Goal: Task Accomplishment & Management: Complete application form

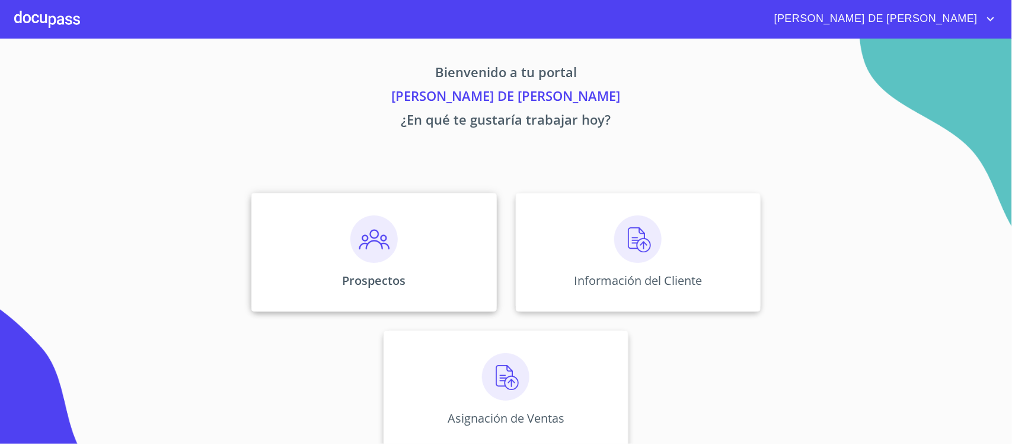
click at [427, 257] on div "Prospectos" at bounding box center [373, 252] width 245 height 119
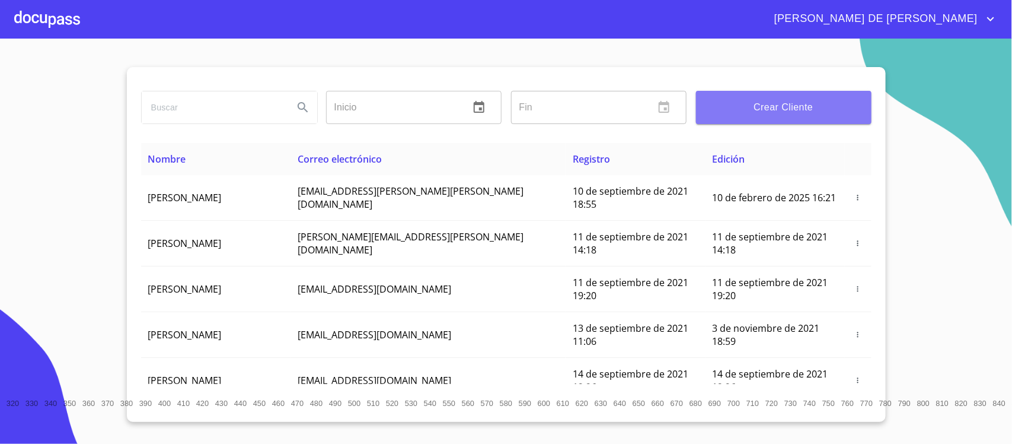
click at [761, 107] on span "Crear Cliente" at bounding box center [784, 107] width 157 height 17
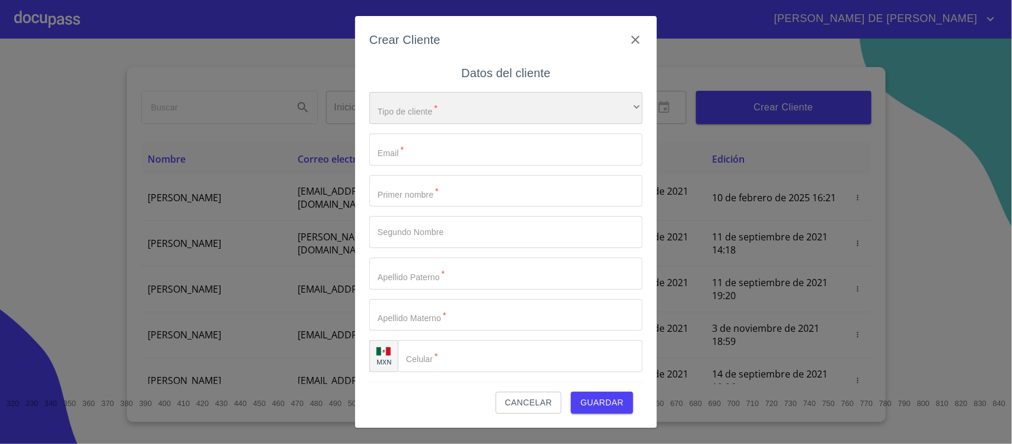
click at [442, 114] on div "​" at bounding box center [505, 108] width 273 height 32
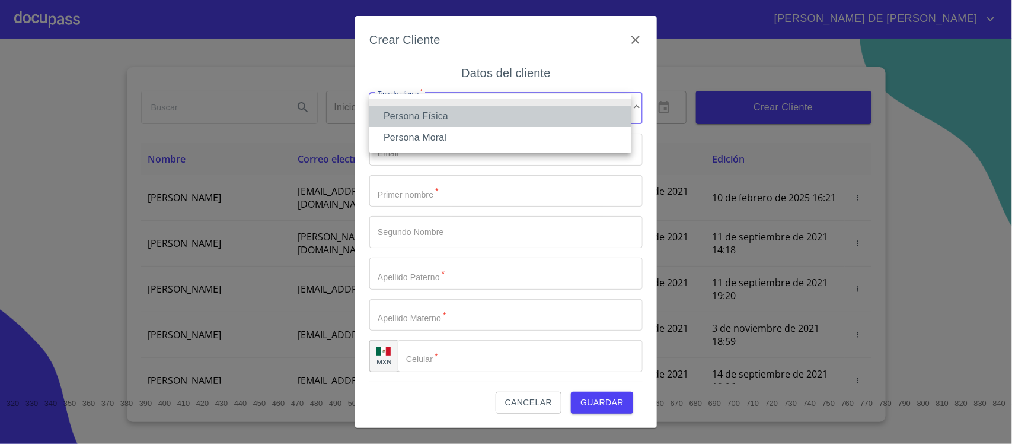
click at [449, 120] on li "Persona Física" at bounding box center [500, 116] width 262 height 21
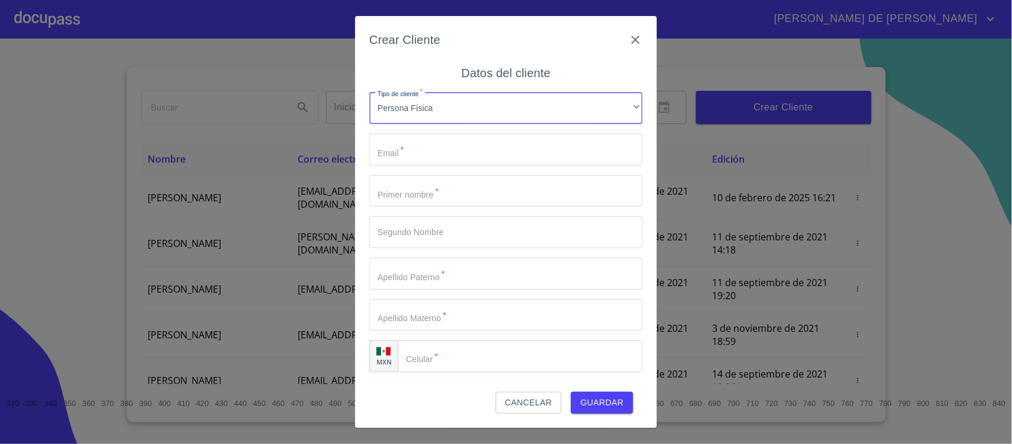
click at [442, 144] on input "Tipo de cliente   *" at bounding box center [505, 149] width 273 height 32
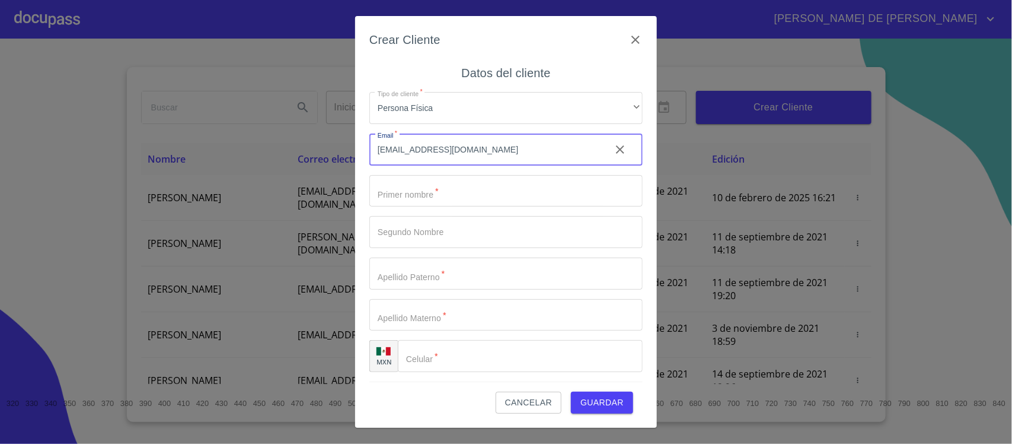
type input "jimeneztejeda@hotmail.com"
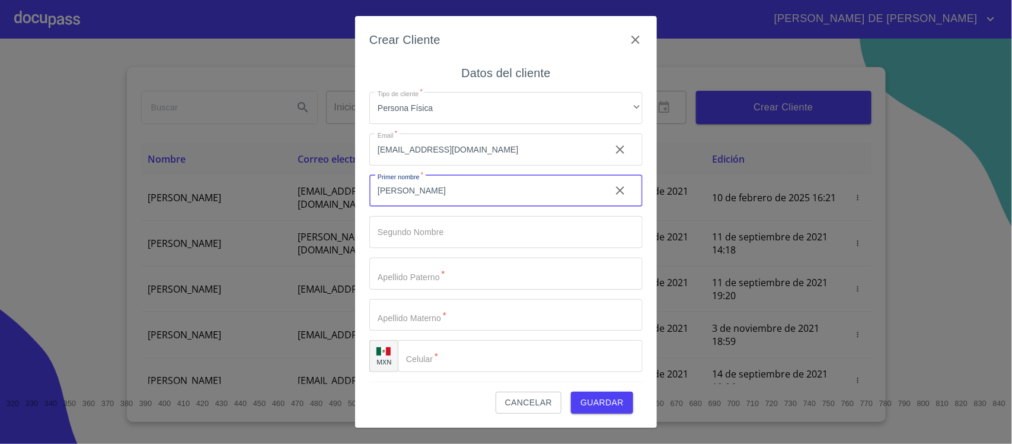
type input "MARIA"
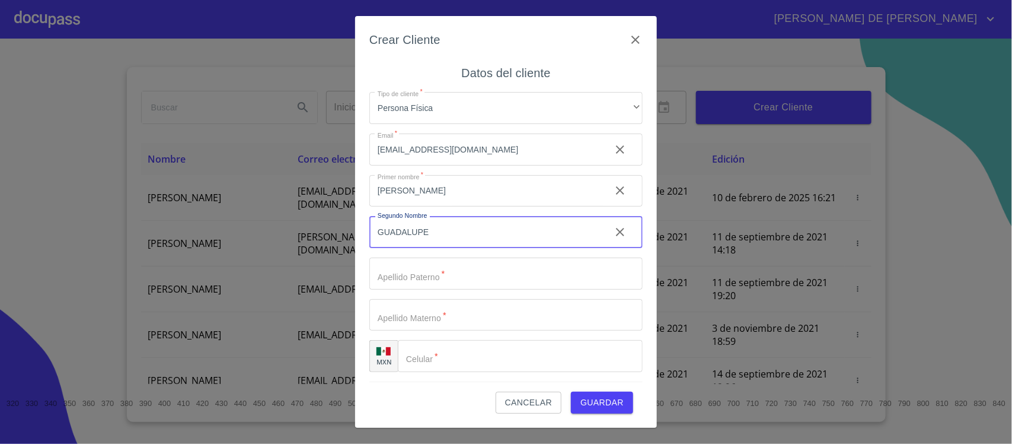
type input "GUADALUPE"
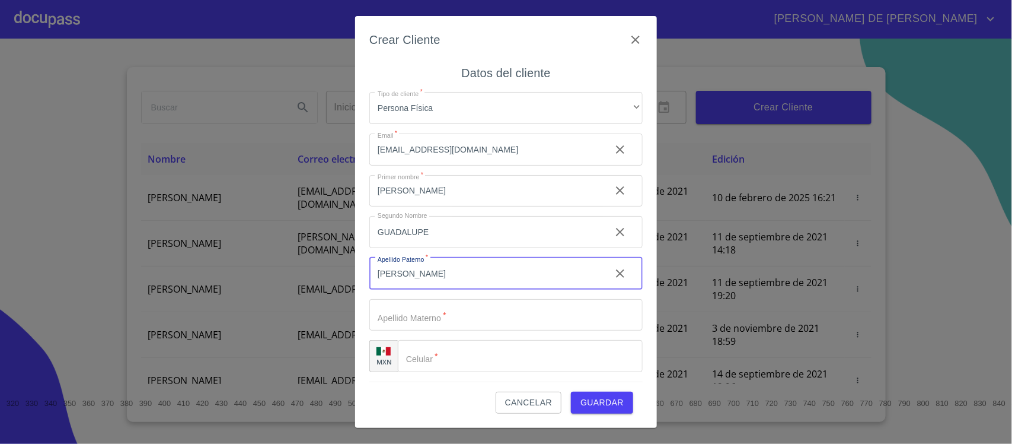
type input "JIMENEZ"
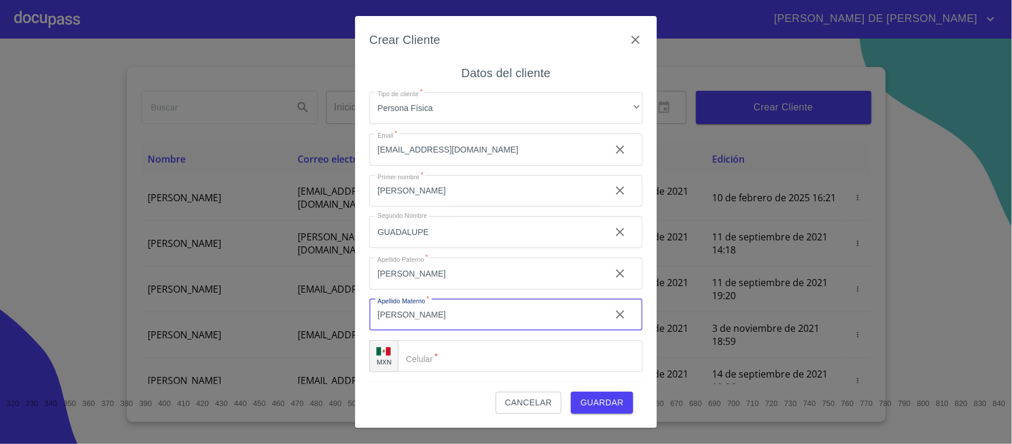
type input "TEJEDA"
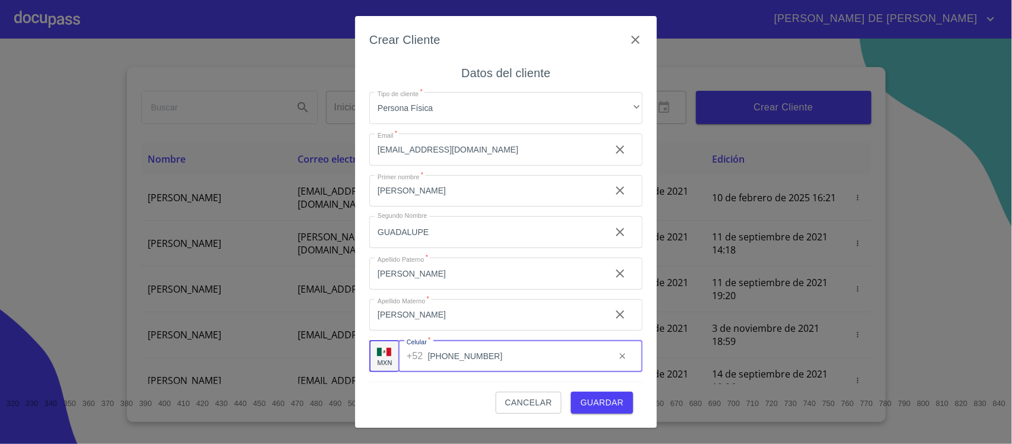
type input "(33)31706598"
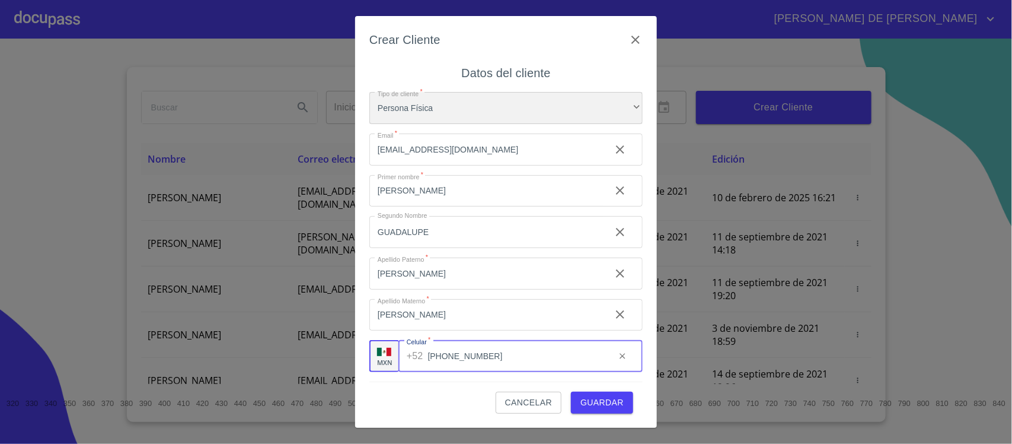
click at [479, 95] on div "Persona Física" at bounding box center [505, 108] width 273 height 32
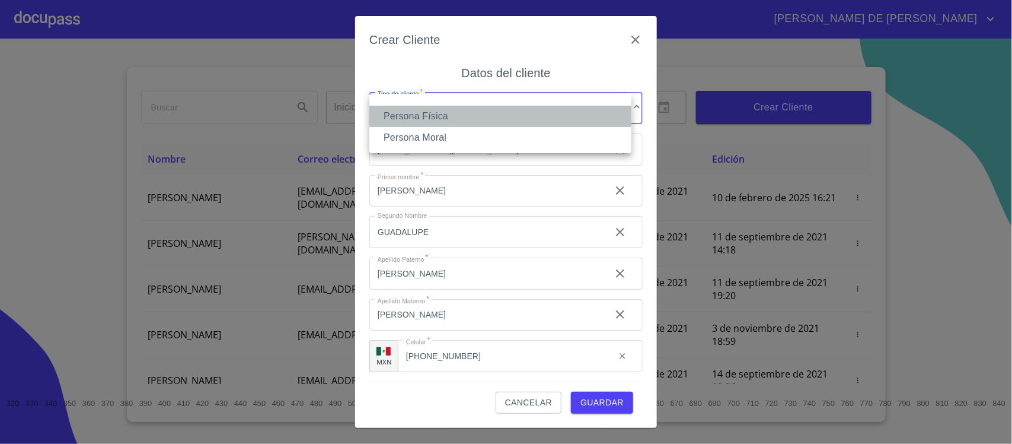
click at [499, 117] on li "Persona Física" at bounding box center [500, 116] width 262 height 21
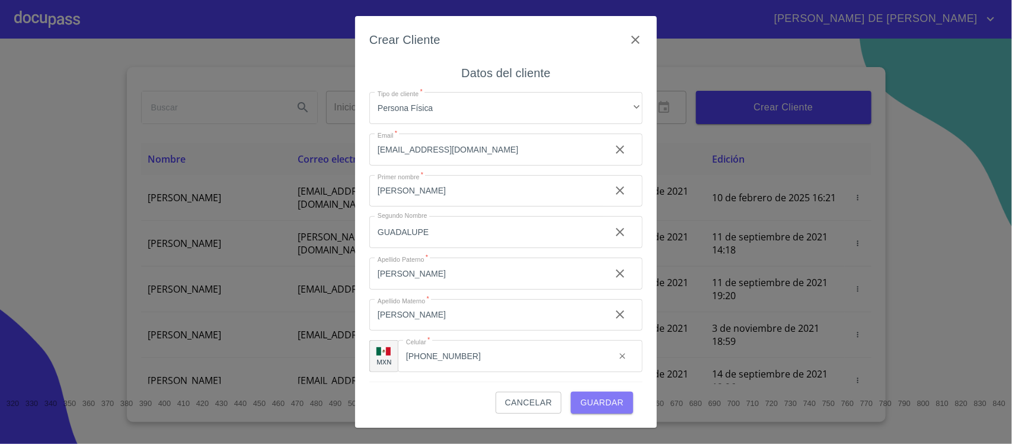
click at [599, 399] on span "Guardar" at bounding box center [601, 402] width 43 height 15
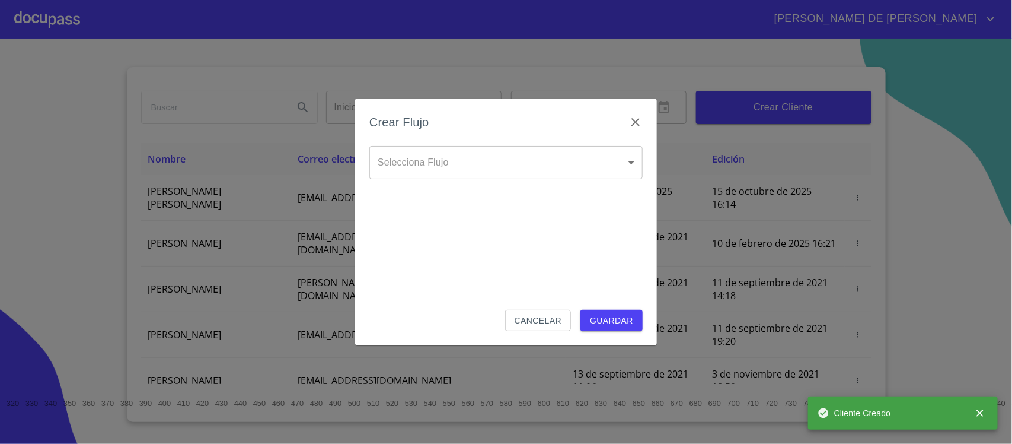
click at [451, 161] on body "RAYMUNDO DE JESUS Inicio ​ Fin ​ Crear Cliente Nombre Correo electrónico Regist…" at bounding box center [506, 222] width 1012 height 444
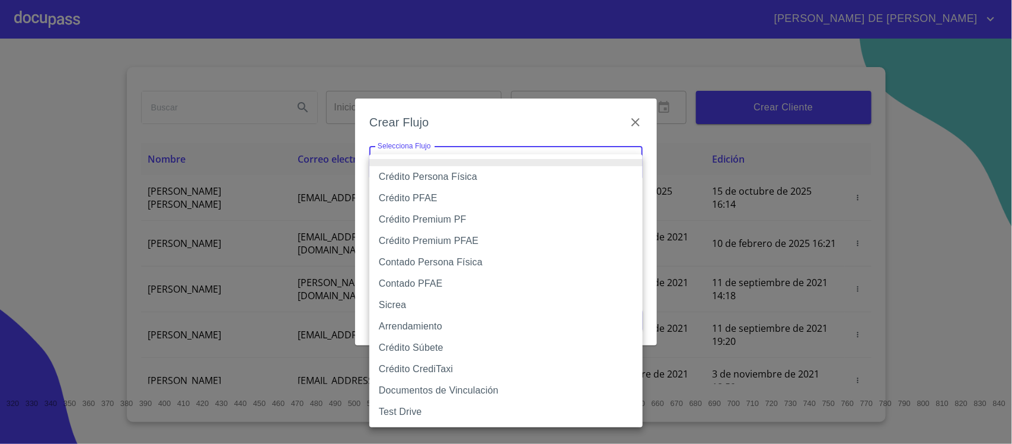
click at [468, 200] on li "Crédito PFAE" at bounding box center [505, 197] width 273 height 21
type input "60bfa0150d9865ccc24afd7c"
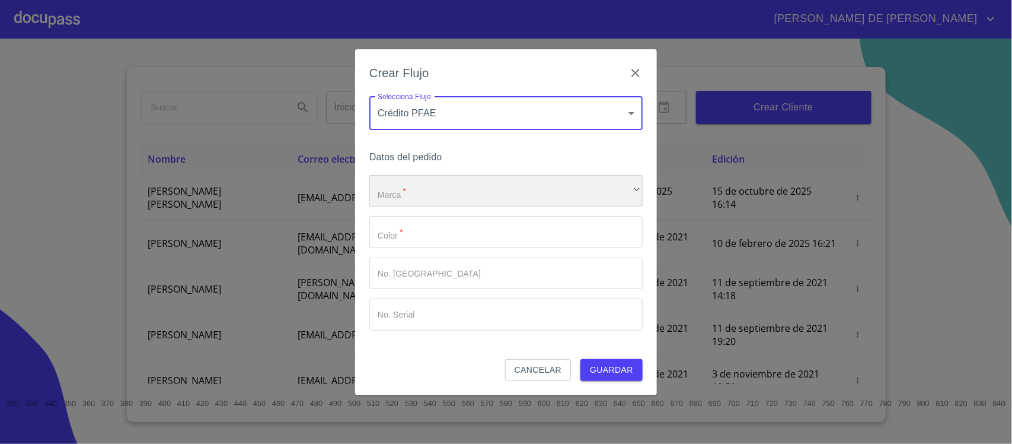
click at [445, 194] on div "​" at bounding box center [505, 191] width 273 height 32
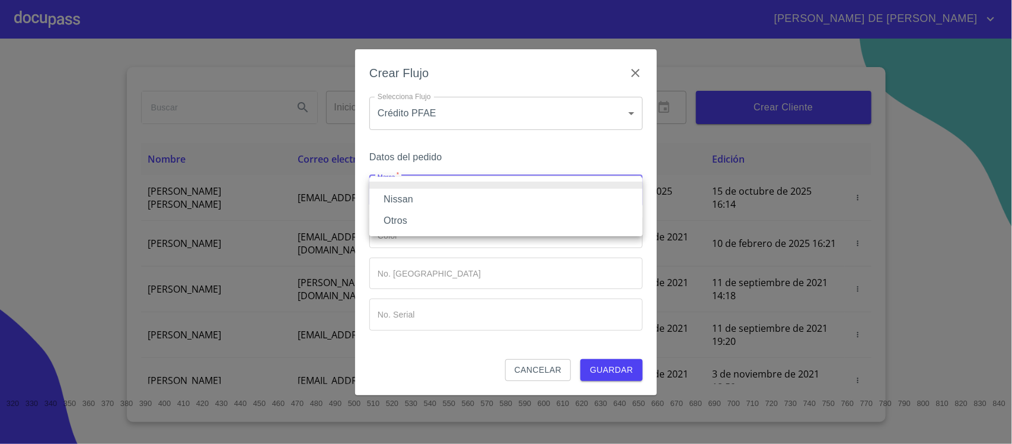
click at [458, 194] on li "Nissan" at bounding box center [505, 199] width 273 height 21
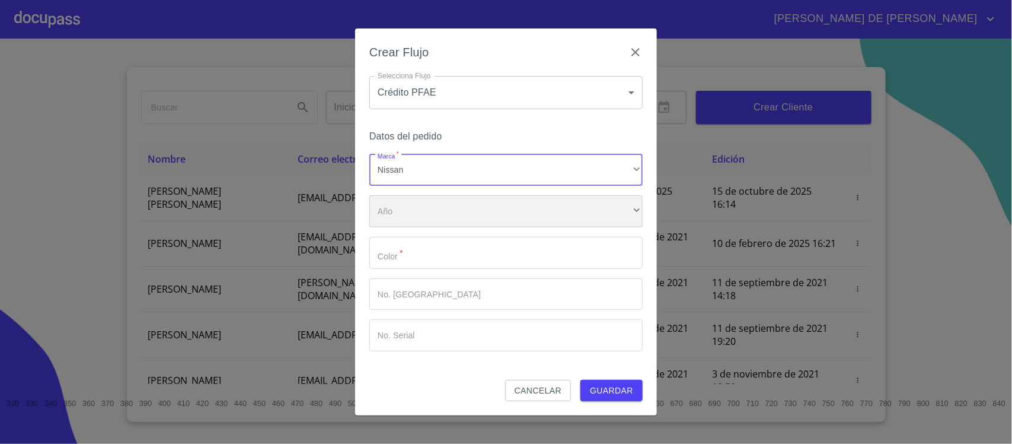
click at [455, 209] on div "​" at bounding box center [505, 211] width 273 height 32
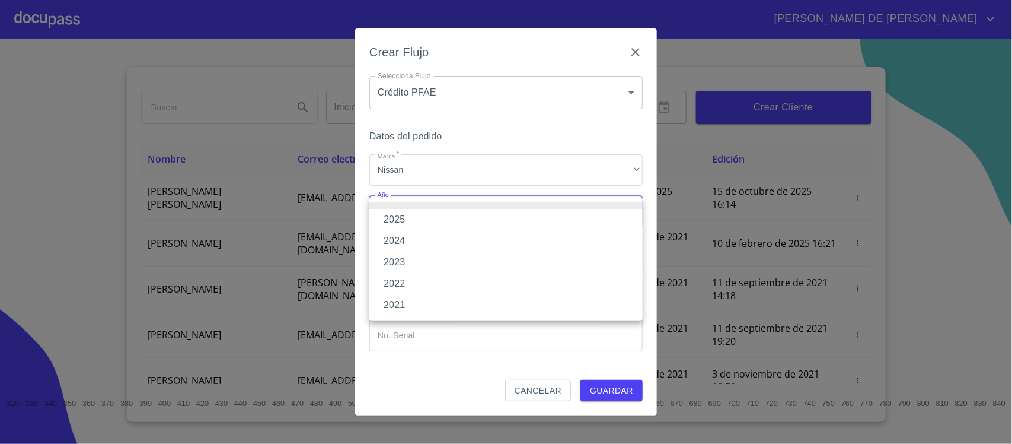
click at [427, 215] on li "2025" at bounding box center [505, 219] width 273 height 21
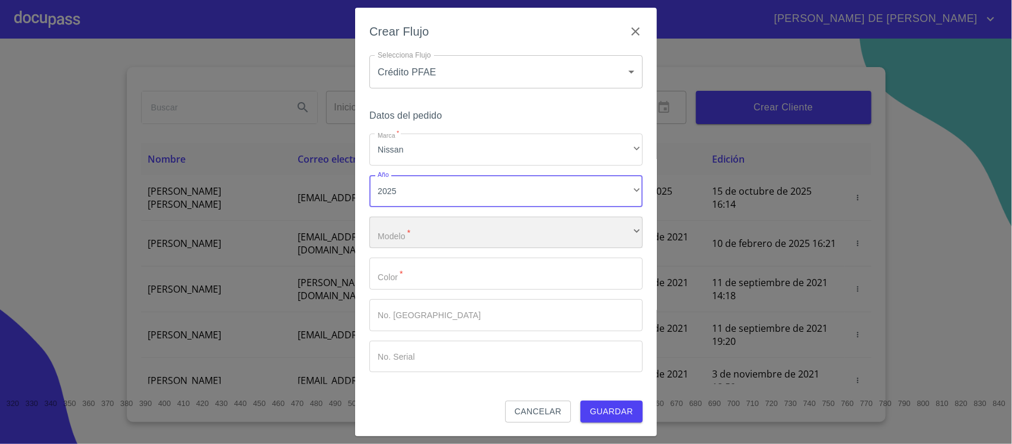
click at [432, 241] on div "​" at bounding box center [505, 232] width 273 height 32
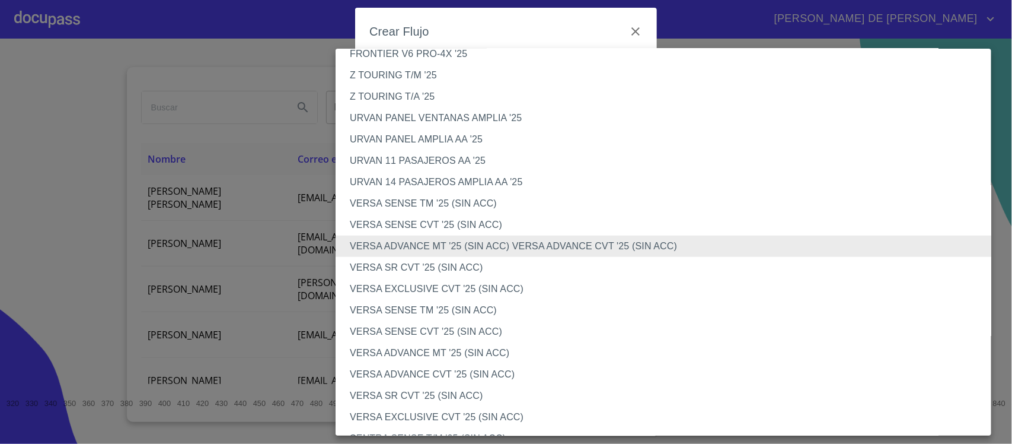
scroll to position [789, 0]
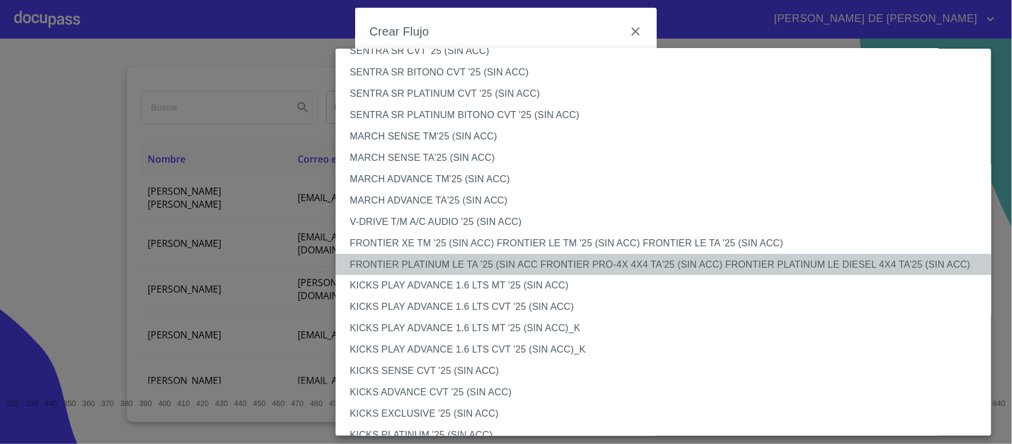
click at [505, 264] on li "FRONTIER PLATINUM LE TA '25 (SIN ACC FRONTIER PRO-4X 4X4 TA'25 (SIN ACC) FRONTI…" at bounding box center [669, 264] width 667 height 21
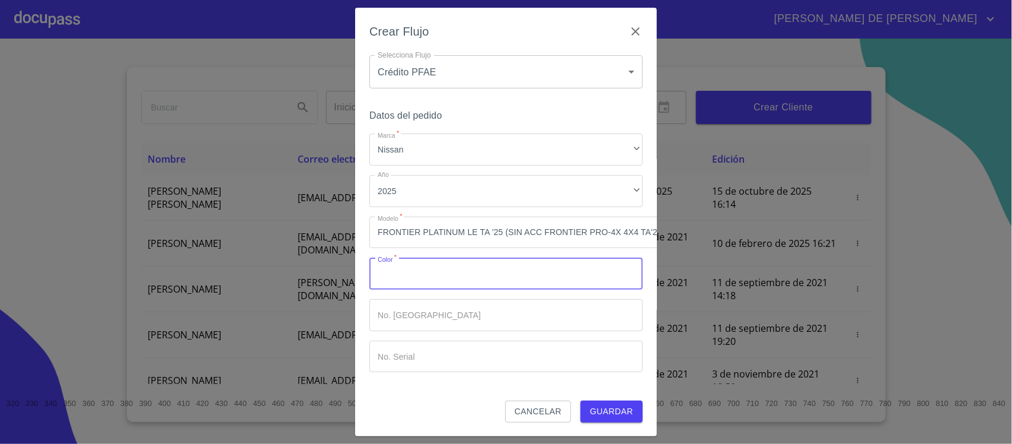
click at [445, 279] on input "Marca   *" at bounding box center [505, 273] width 273 height 32
type input "BLANCO"
click at [603, 417] on span "Guardar" at bounding box center [611, 411] width 43 height 15
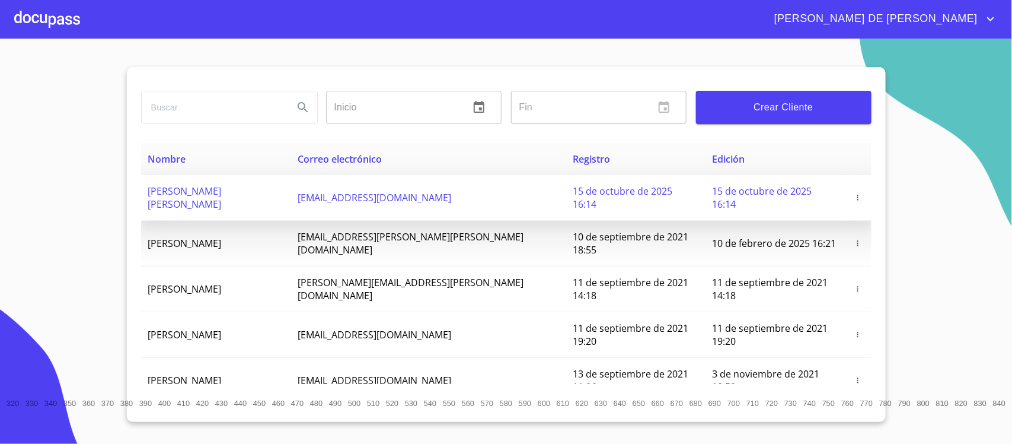
click at [854, 193] on icon "button" at bounding box center [858, 197] width 8 height 8
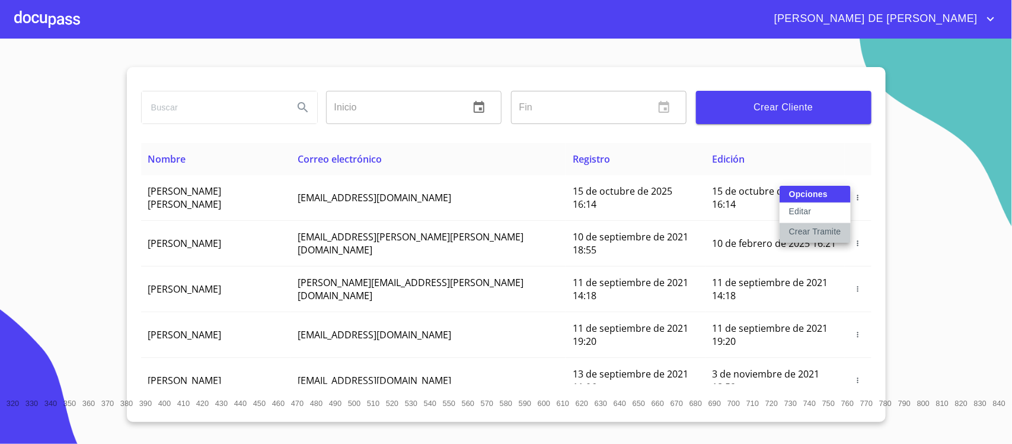
click at [808, 233] on p "Crear Tramite" at bounding box center [815, 231] width 52 height 12
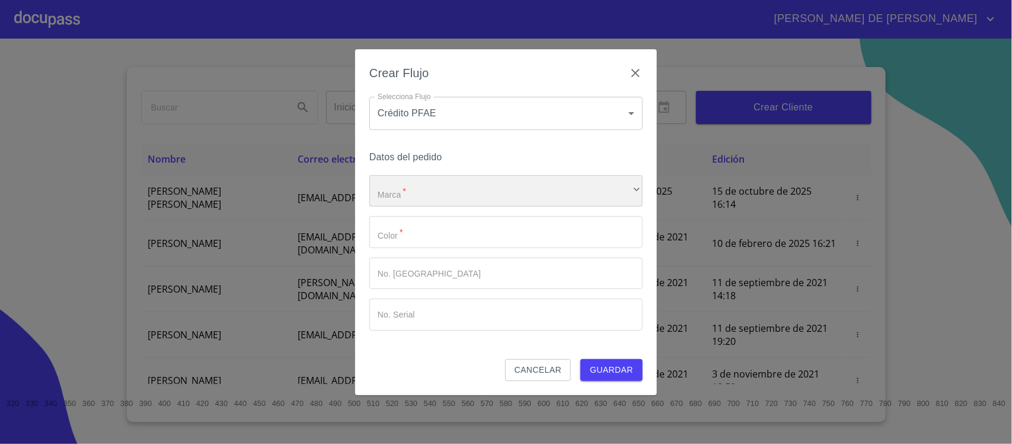
click at [493, 193] on div "​" at bounding box center [505, 191] width 273 height 32
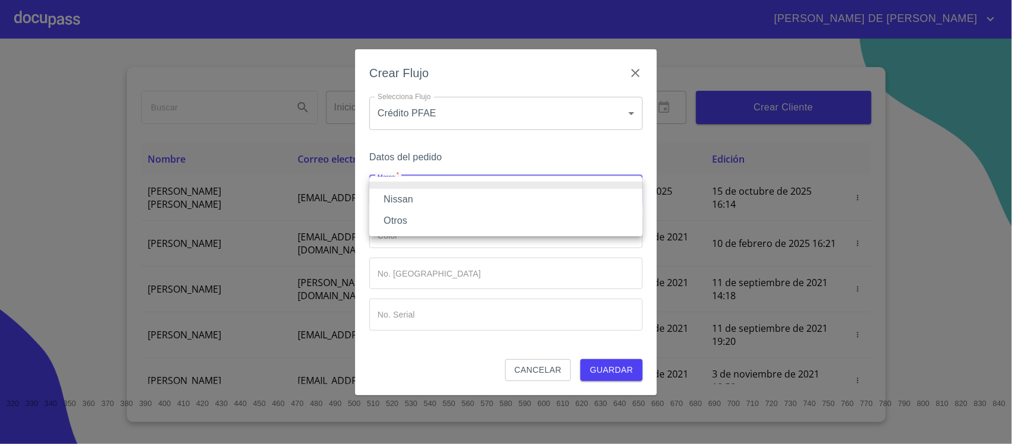
drag, startPoint x: 480, startPoint y: 196, endPoint x: 476, endPoint y: 205, distance: 10.1
click at [478, 197] on li "Nissan" at bounding box center [505, 199] width 273 height 21
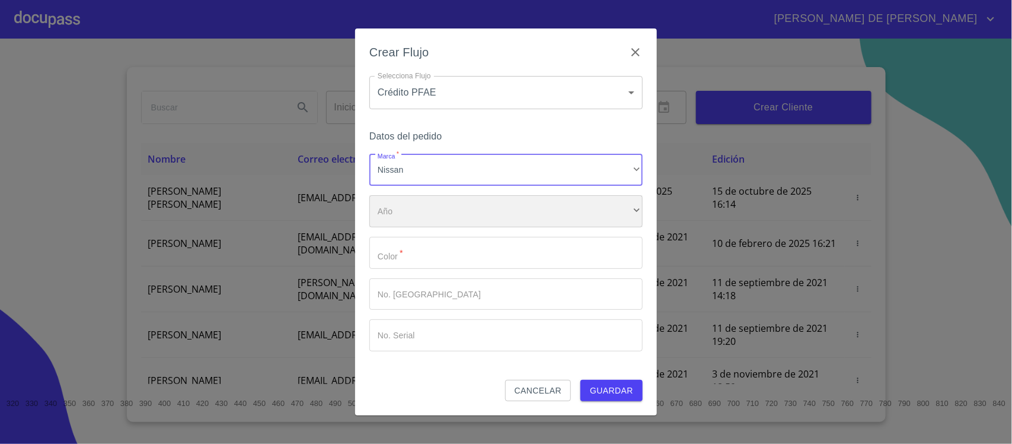
click at [473, 210] on div "​" at bounding box center [505, 211] width 273 height 32
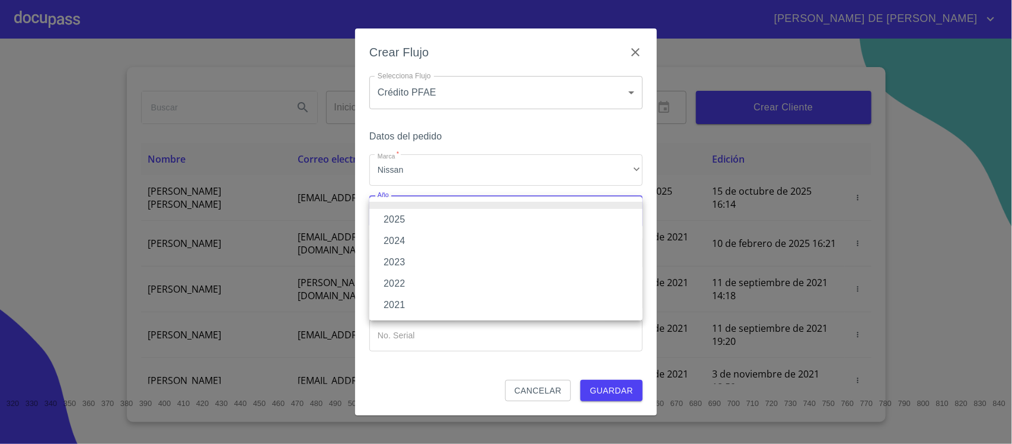
drag, startPoint x: 473, startPoint y: 215, endPoint x: 473, endPoint y: 221, distance: 6.5
click at [473, 215] on li "2025" at bounding box center [505, 219] width 273 height 21
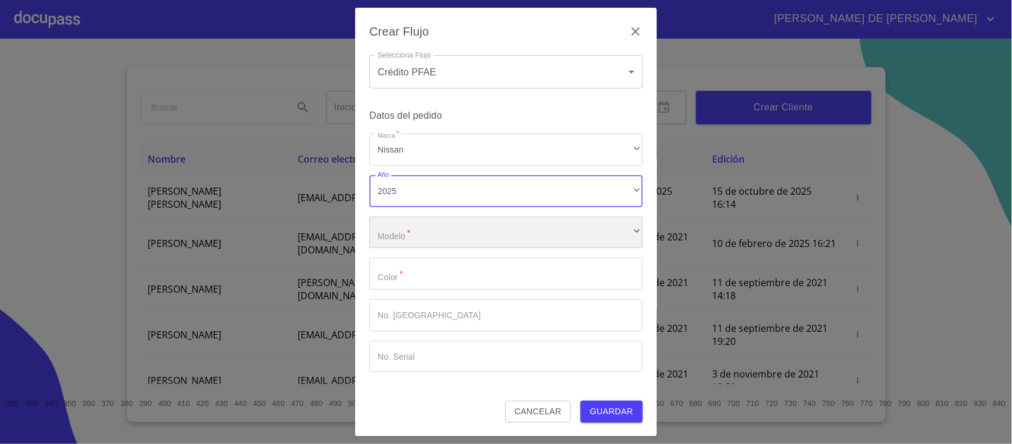
click at [471, 237] on div "​" at bounding box center [505, 232] width 273 height 32
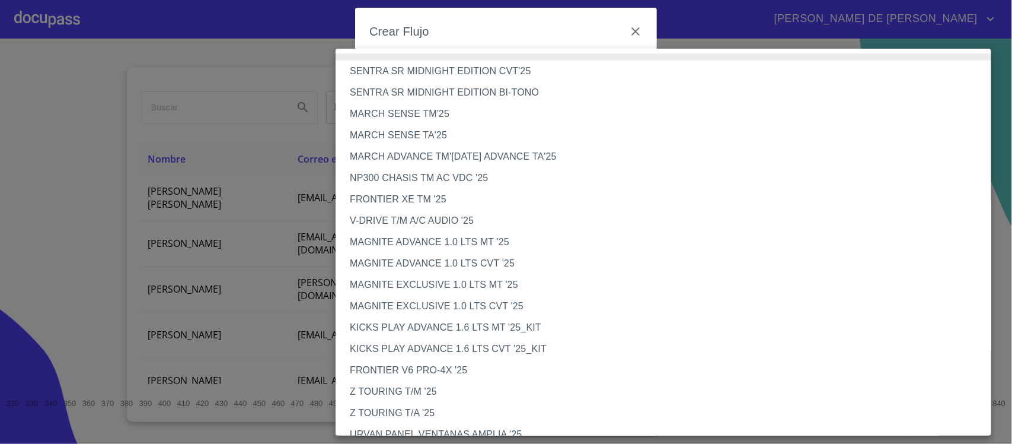
click at [80, 169] on div at bounding box center [506, 222] width 1012 height 444
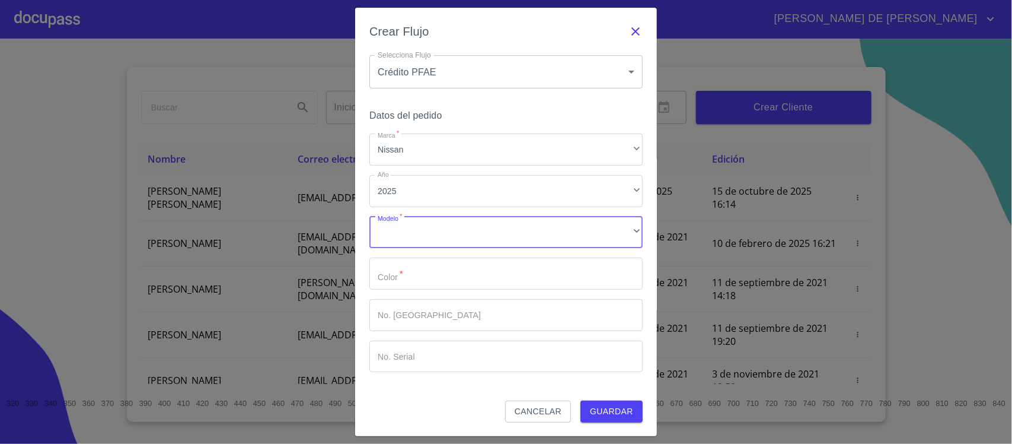
click at [629, 31] on icon "button" at bounding box center [636, 31] width 14 height 14
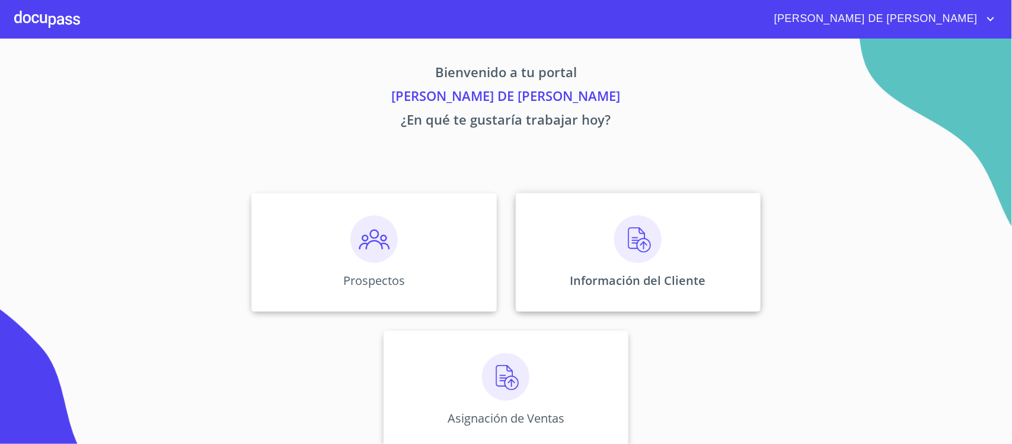
click at [662, 277] on p "Información del Cliente" at bounding box center [638, 280] width 136 height 16
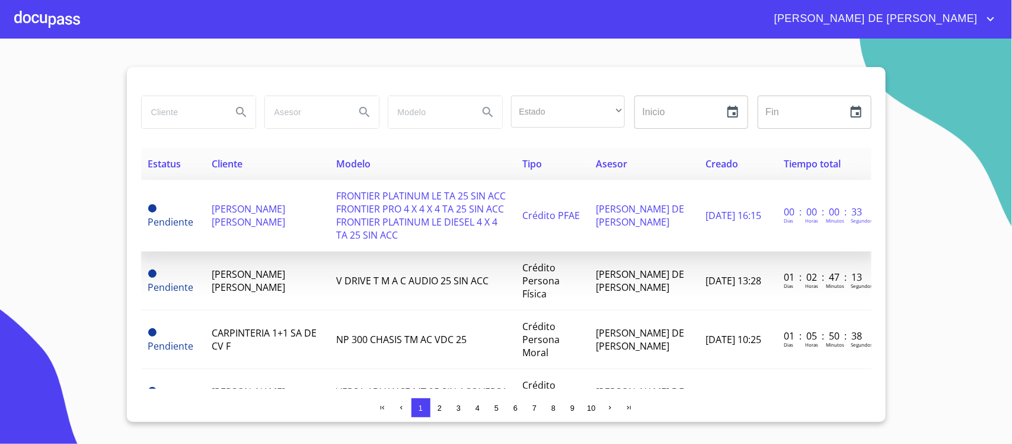
click at [275, 220] on span "MARIA GUADALUPE JIMENEZ TEJEDA" at bounding box center [249, 215] width 74 height 26
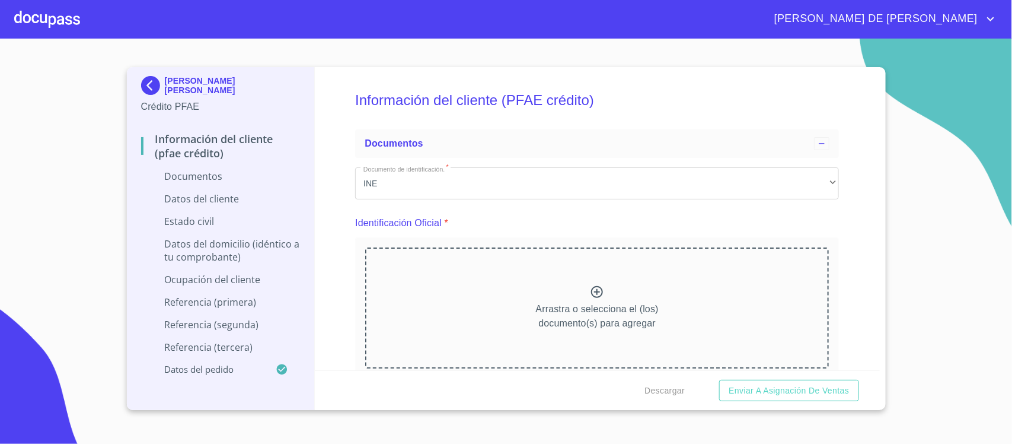
click at [591, 295] on icon at bounding box center [597, 292] width 12 height 12
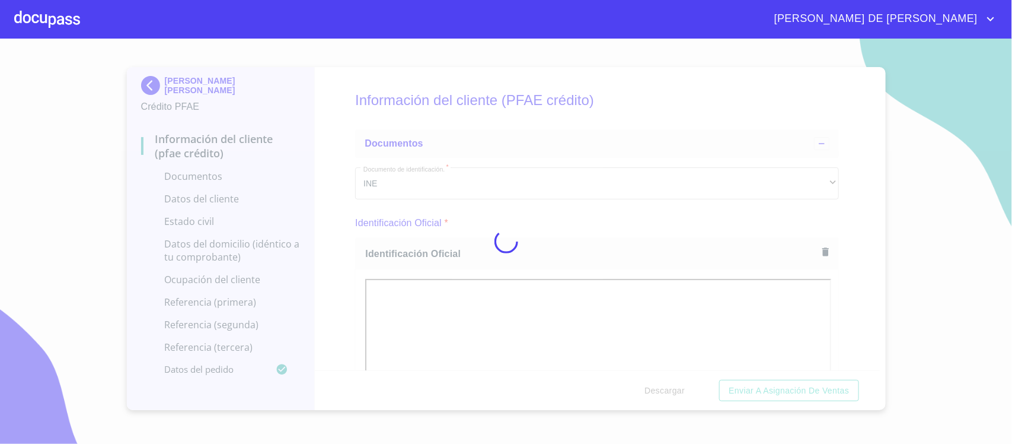
click at [840, 301] on div at bounding box center [506, 241] width 1012 height 405
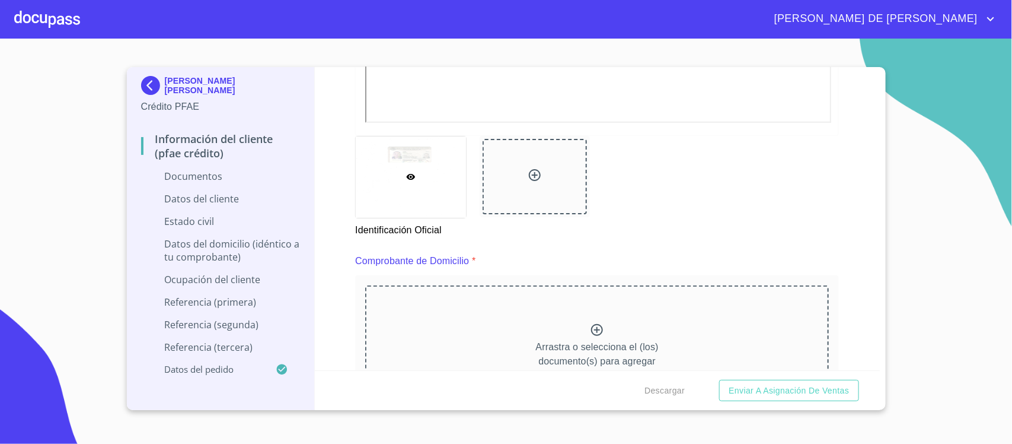
scroll to position [519, 0]
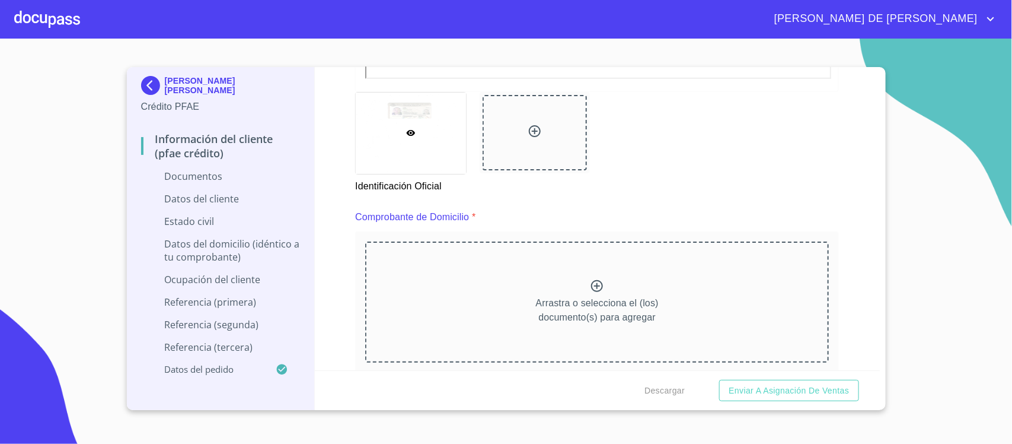
click at [522, 134] on div at bounding box center [535, 132] width 104 height 75
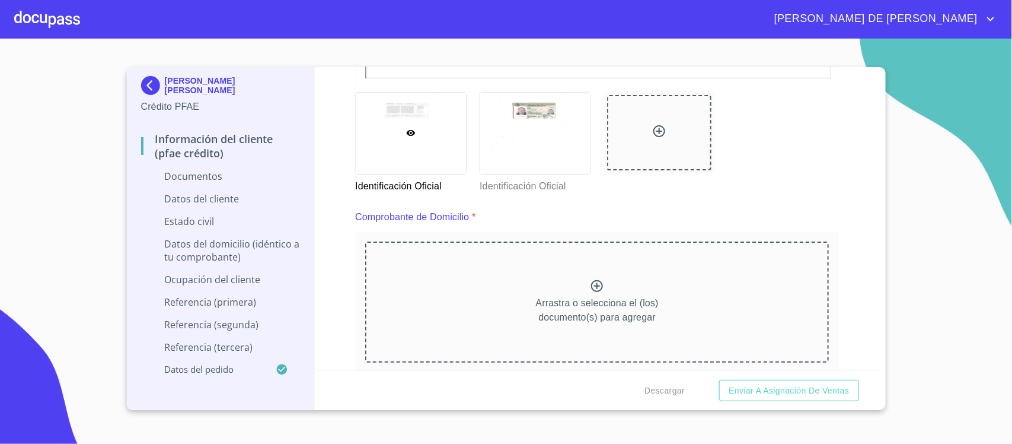
click at [582, 275] on div "Arrastra o selecciona el (los) documento(s) para agregar" at bounding box center [597, 301] width 464 height 121
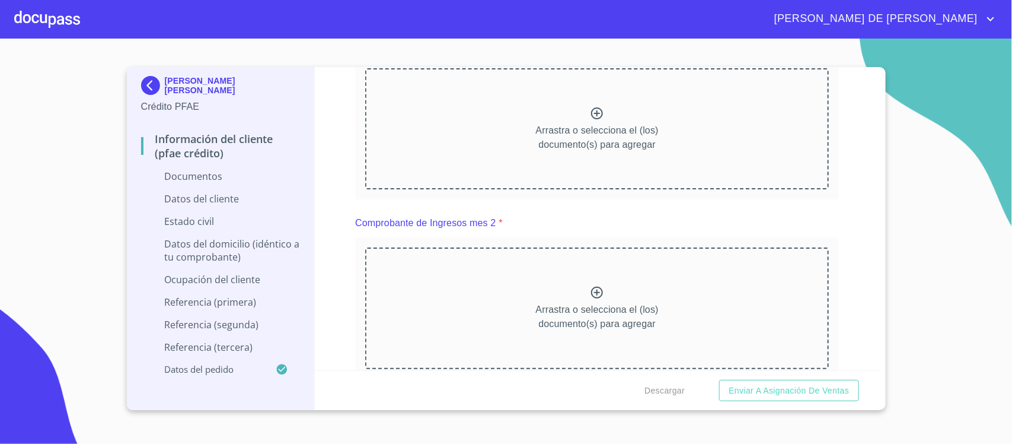
scroll to position [1186, 0]
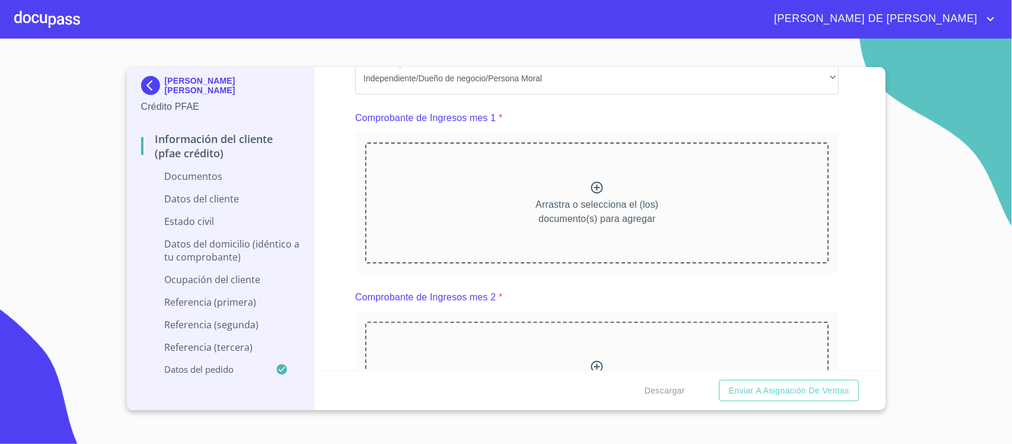
click at [592, 187] on icon at bounding box center [597, 187] width 12 height 12
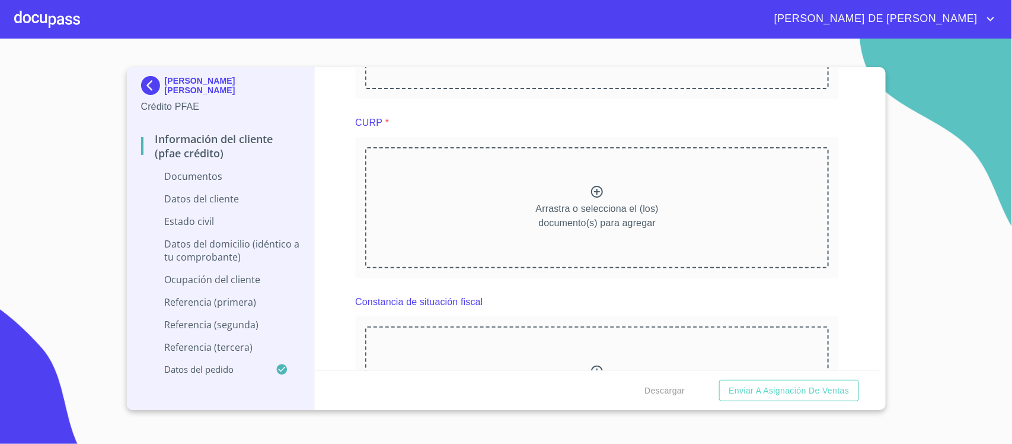
scroll to position [1779, 0]
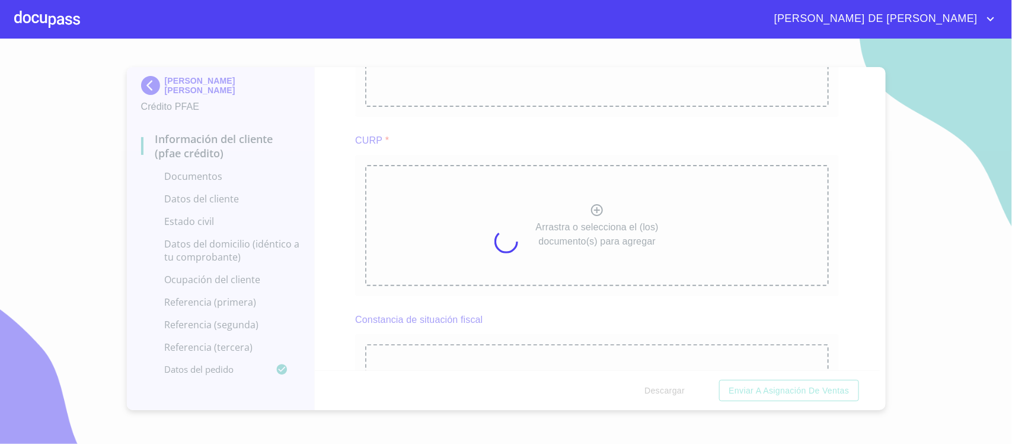
click at [835, 263] on div at bounding box center [506, 241] width 1012 height 405
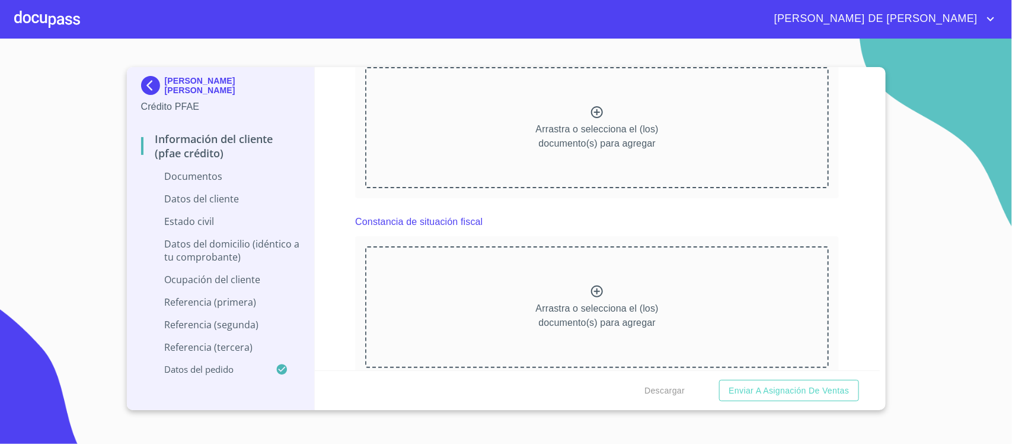
scroll to position [2298, 0]
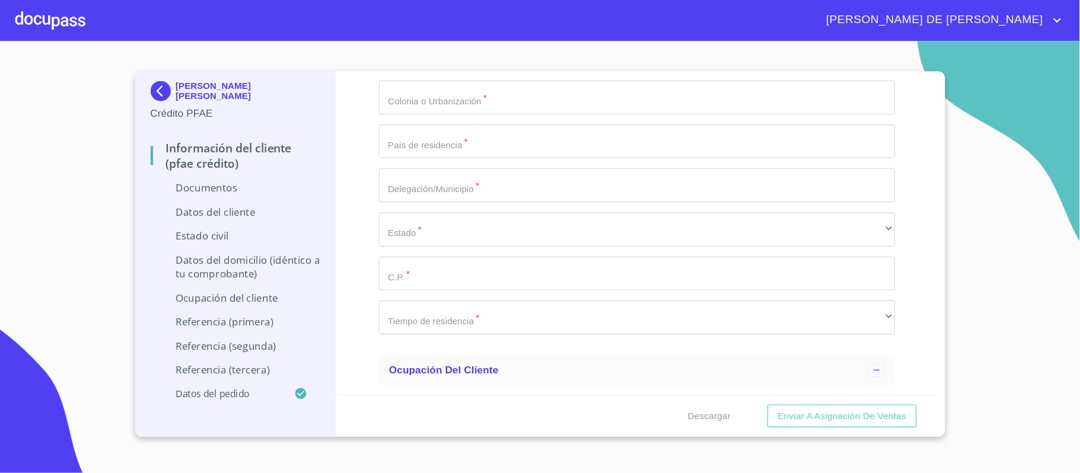
scroll to position [3113, 0]
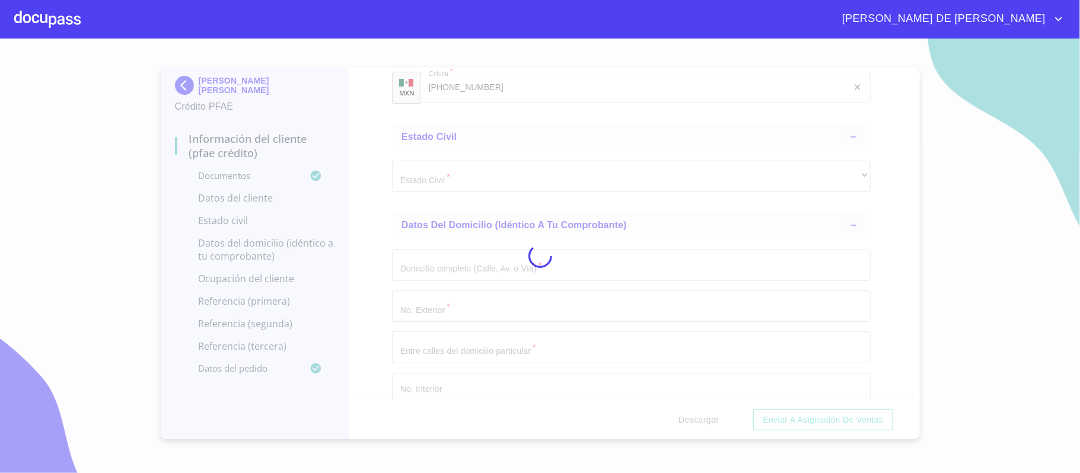
click at [407, 197] on div at bounding box center [540, 256] width 1080 height 435
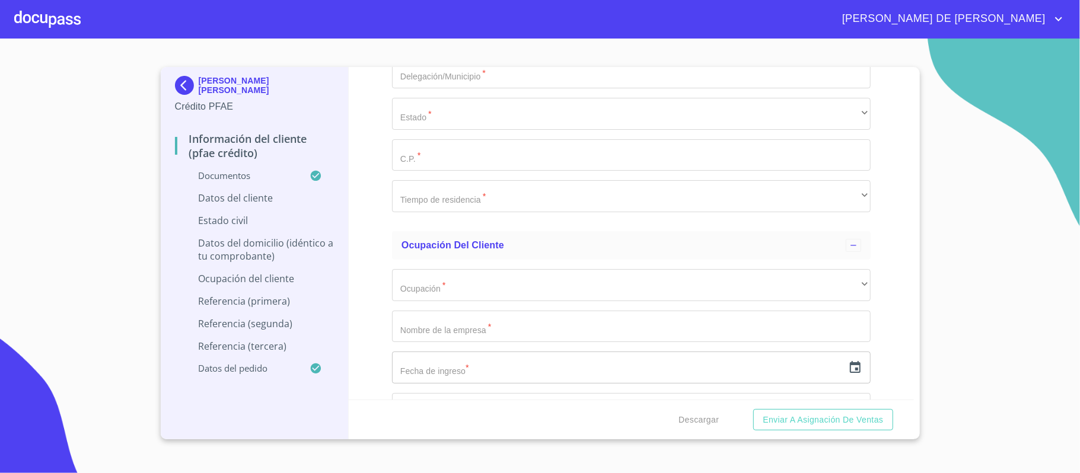
scroll to position [3587, 0]
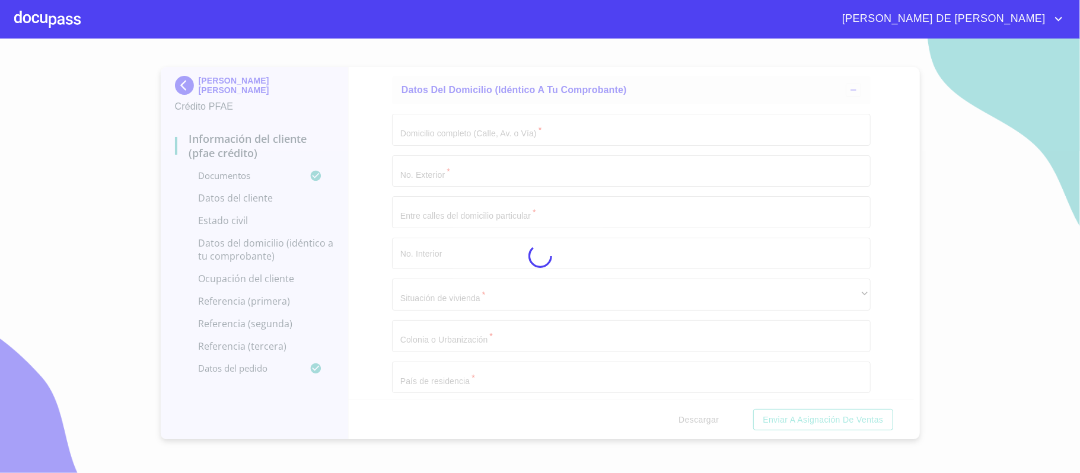
click at [864, 326] on div at bounding box center [540, 256] width 1080 height 435
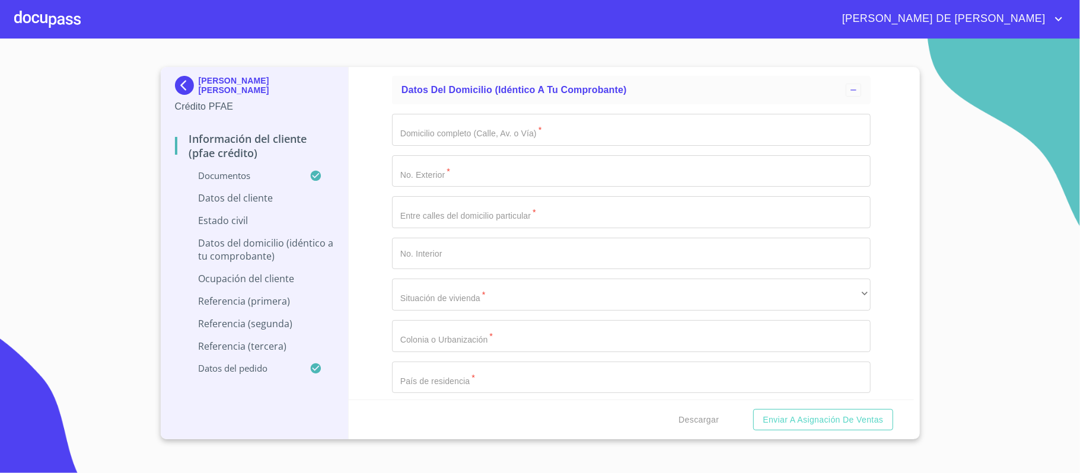
click at [888, 186] on div "Información del cliente (PFAE crédito) Documentos Documento de identificación. …" at bounding box center [631, 233] width 565 height 333
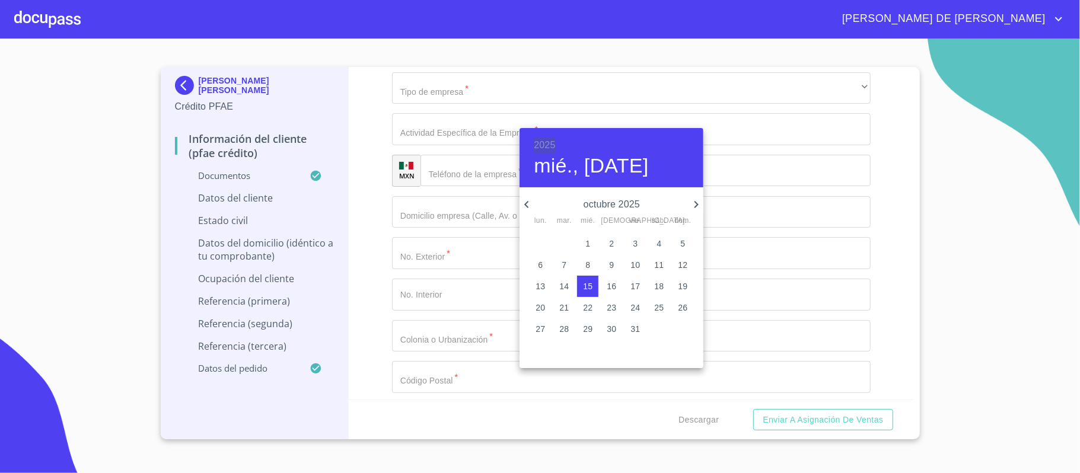
click at [551, 146] on h6 "2025" at bounding box center [544, 145] width 21 height 17
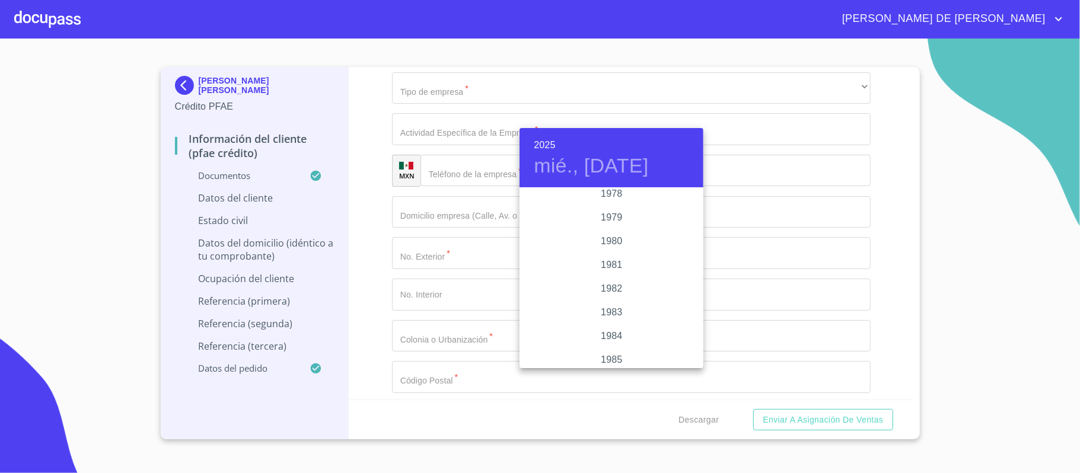
scroll to position [1194, 0]
click at [614, 280] on div "1979" at bounding box center [611, 288] width 184 height 24
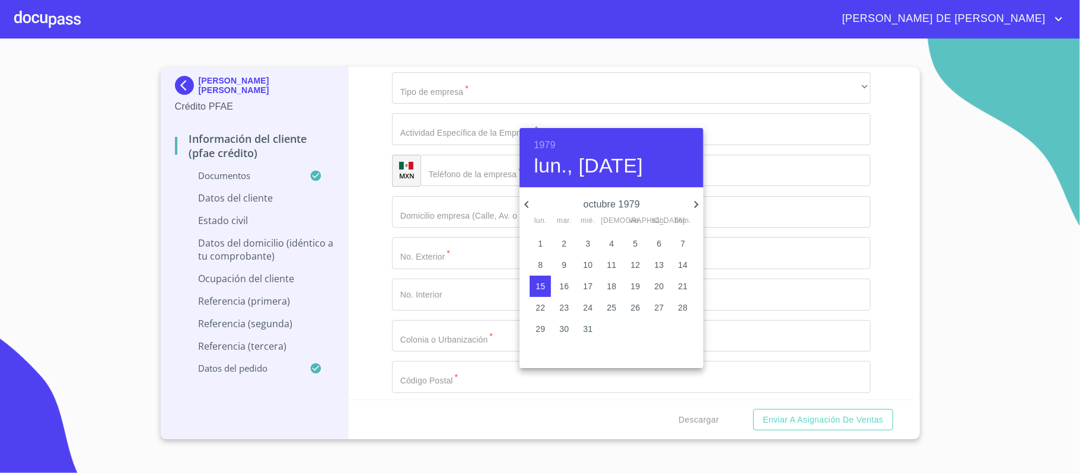
click at [524, 202] on icon "button" at bounding box center [526, 204] width 14 height 14
click at [524, 205] on icon "button" at bounding box center [526, 204] width 14 height 14
click at [544, 302] on p "18" at bounding box center [539, 308] width 9 height 12
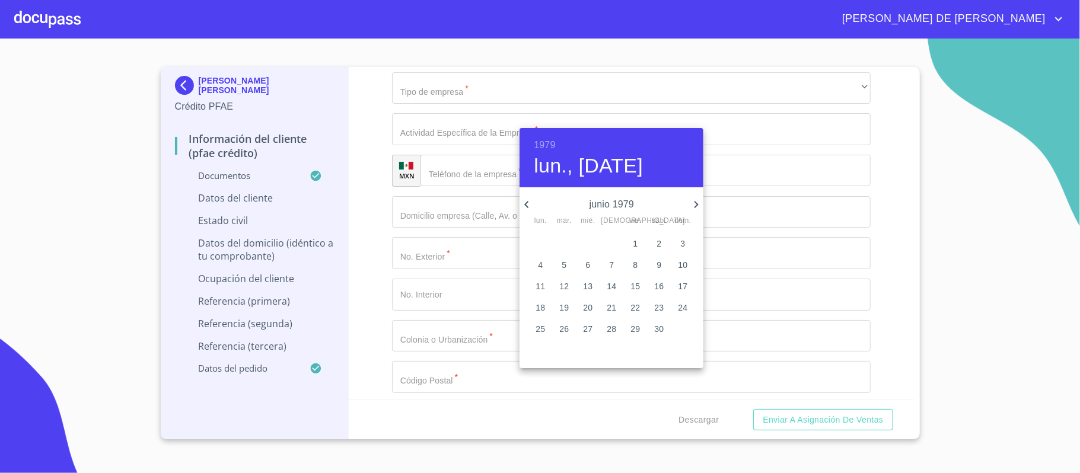
type input "18 de jun. de 1979"
click at [540, 304] on p "18" at bounding box center [539, 308] width 9 height 12
click at [472, 197] on div at bounding box center [540, 236] width 1080 height 473
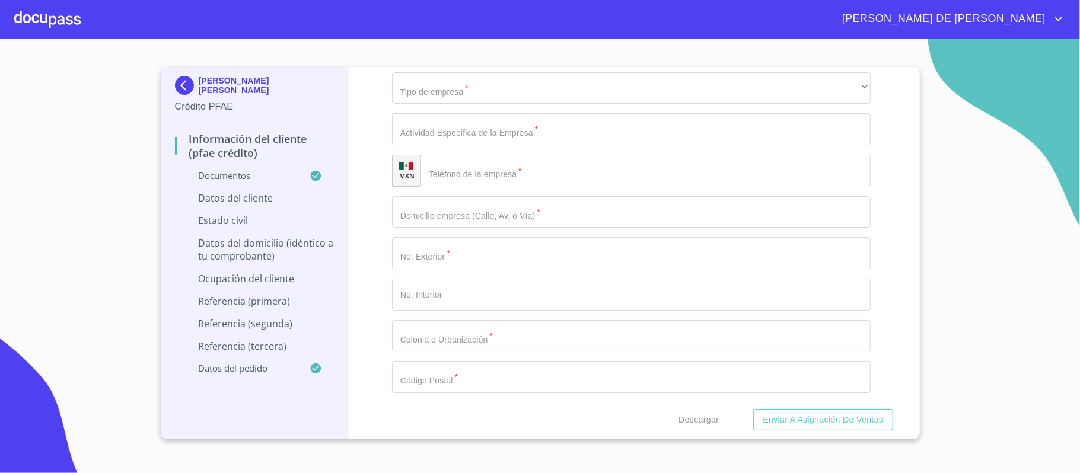
type input "JITG790618897"
type input "JITG790618MJCMJD29"
type input "2144936964"
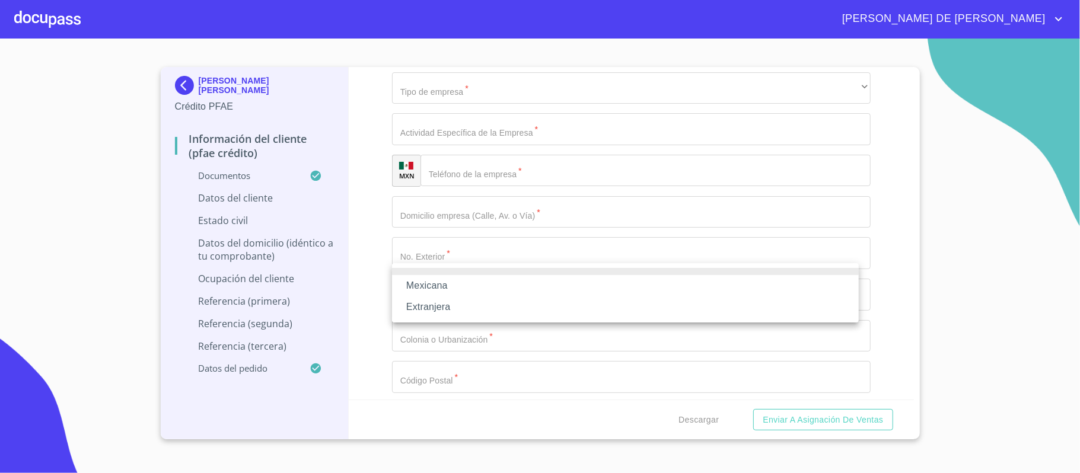
click at [457, 286] on li "Mexicana" at bounding box center [625, 285] width 467 height 21
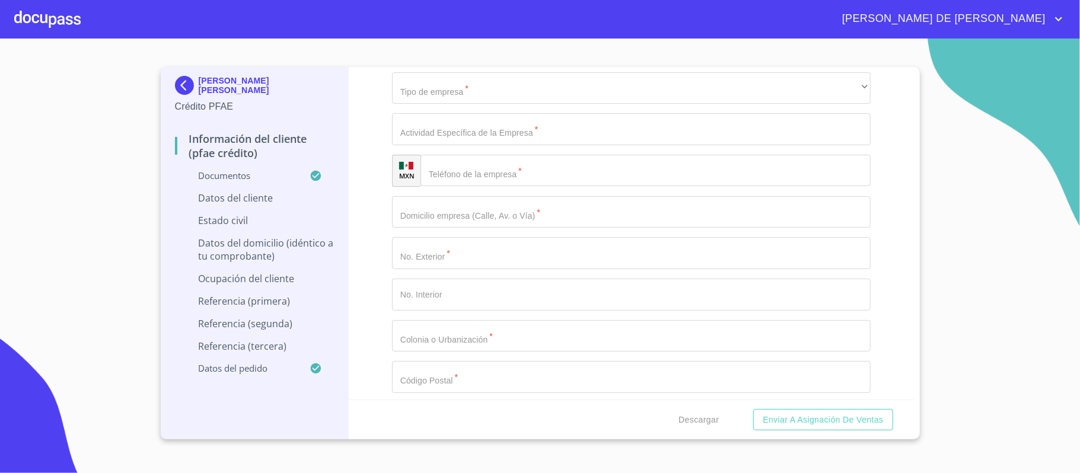
type input "m"
type input "MEXICO"
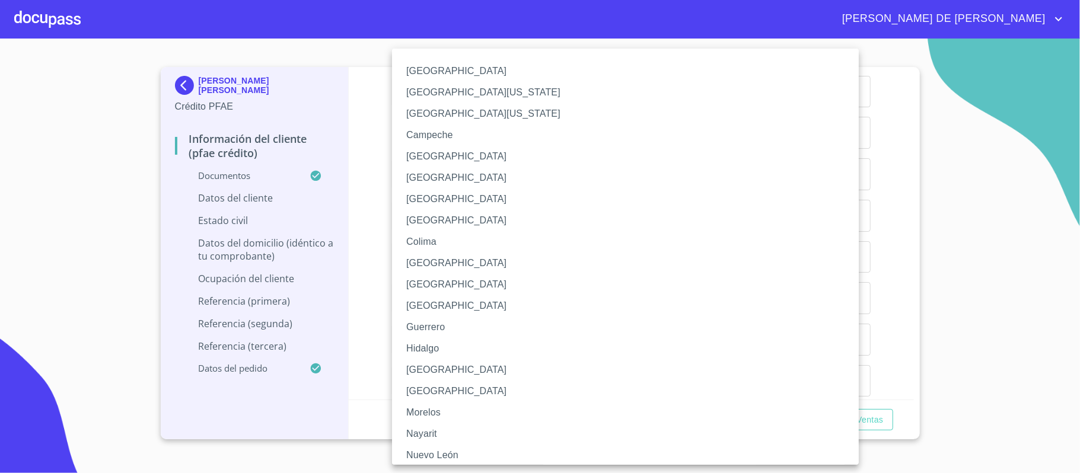
click at [444, 373] on li "Jalisco" at bounding box center [631, 369] width 478 height 21
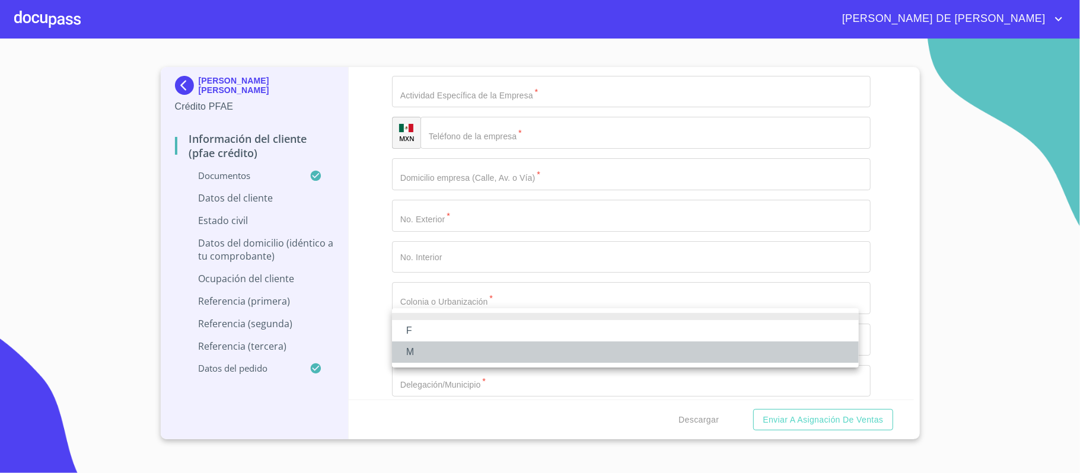
click at [471, 351] on li "M" at bounding box center [625, 352] width 467 height 21
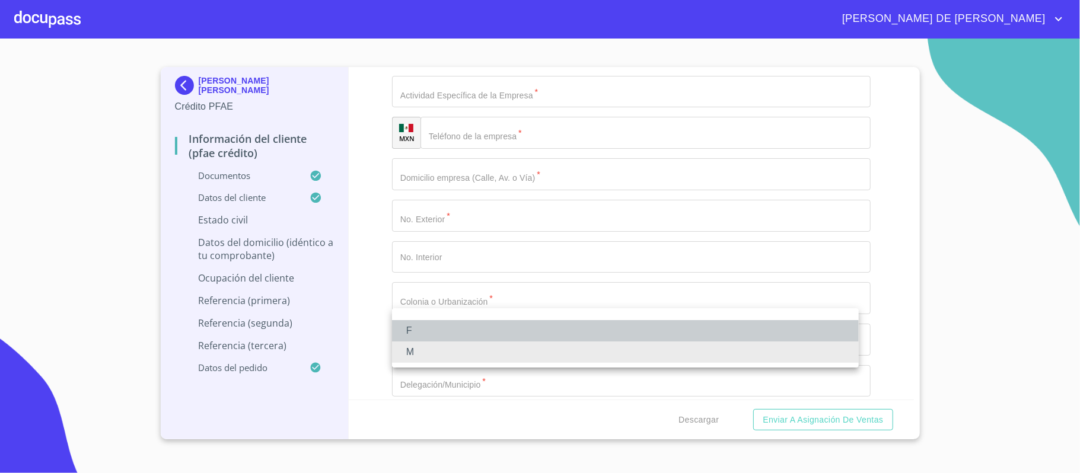
click at [465, 332] on li "F" at bounding box center [625, 330] width 467 height 21
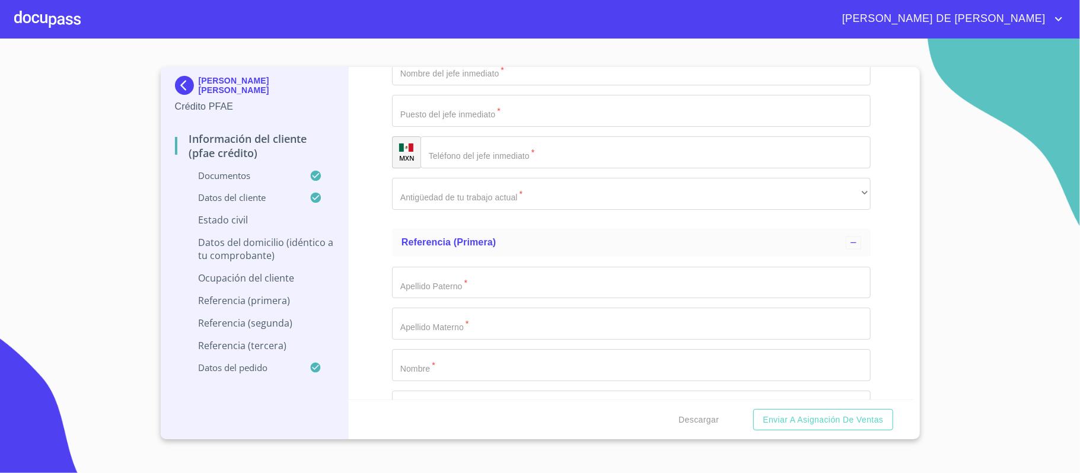
scroll to position [4853, 0]
type input "AZUCENA"
type input "17"
type input "TULIPANES Y BUGAMBILIAS"
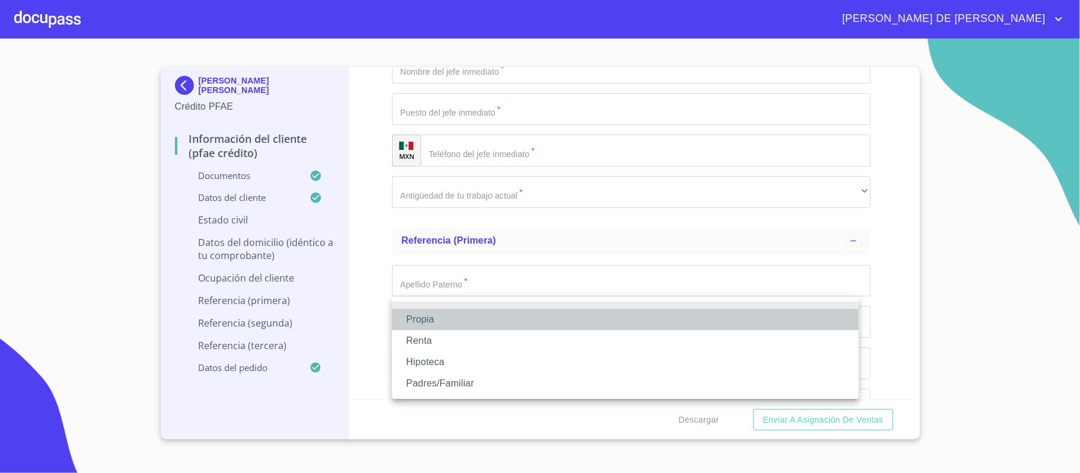
click at [451, 318] on li "Propia" at bounding box center [625, 319] width 467 height 21
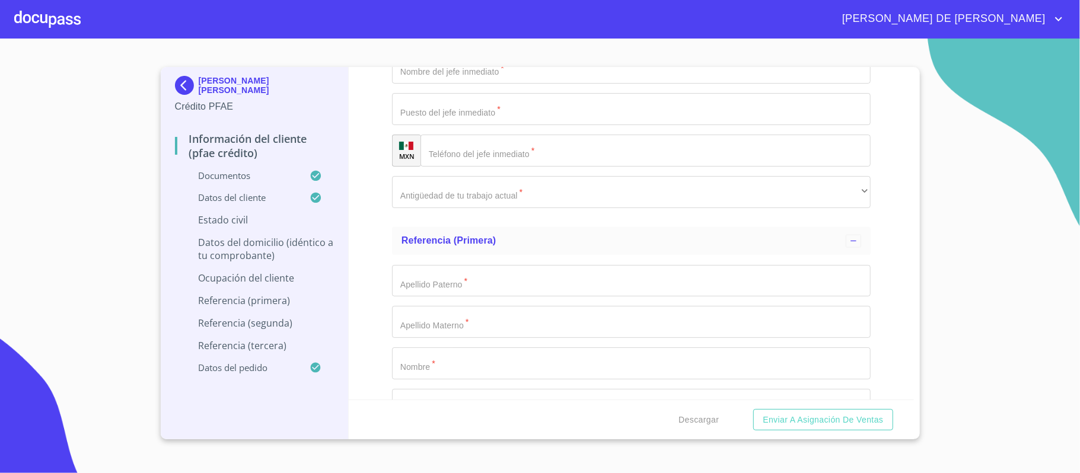
type input "SAN MIGUEL CUYUTLAN"
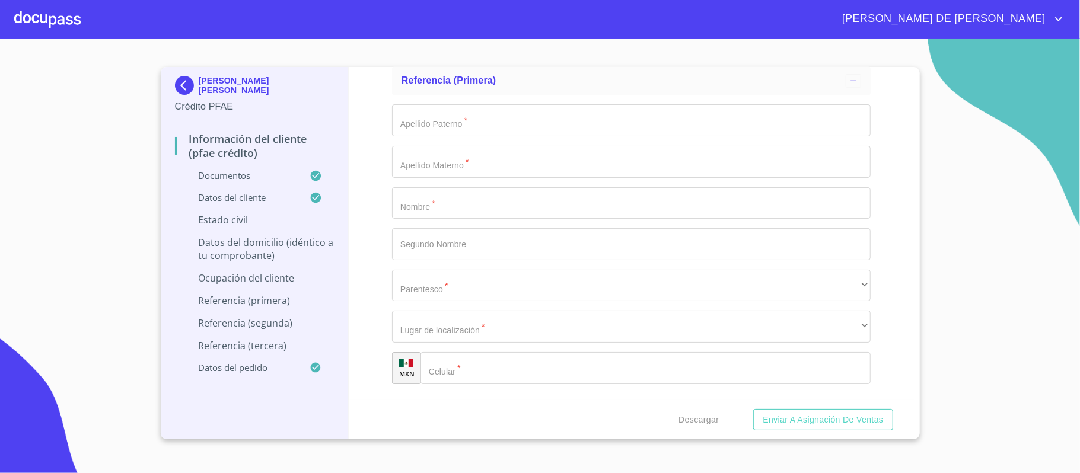
type input "MEXICO"
type input "TLAJOMULCO"
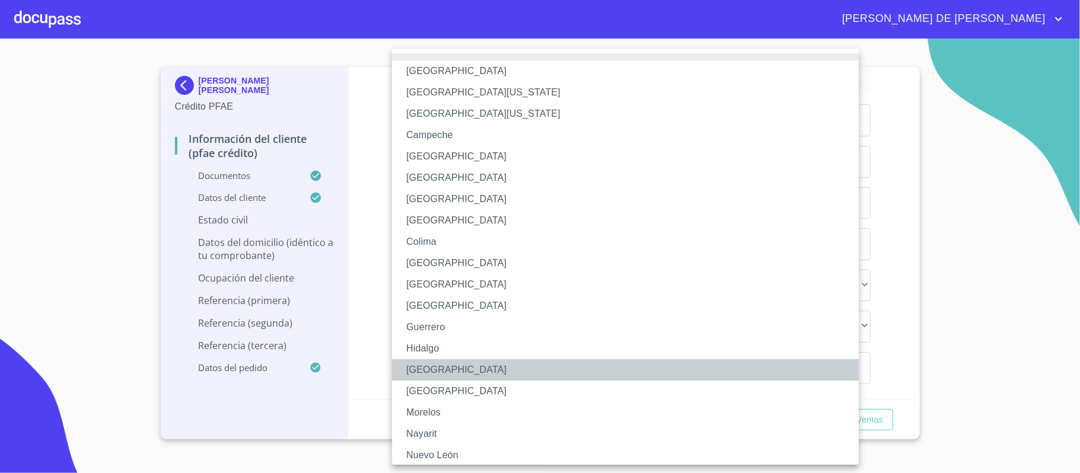
click at [444, 371] on li "Jalisco" at bounding box center [631, 369] width 478 height 21
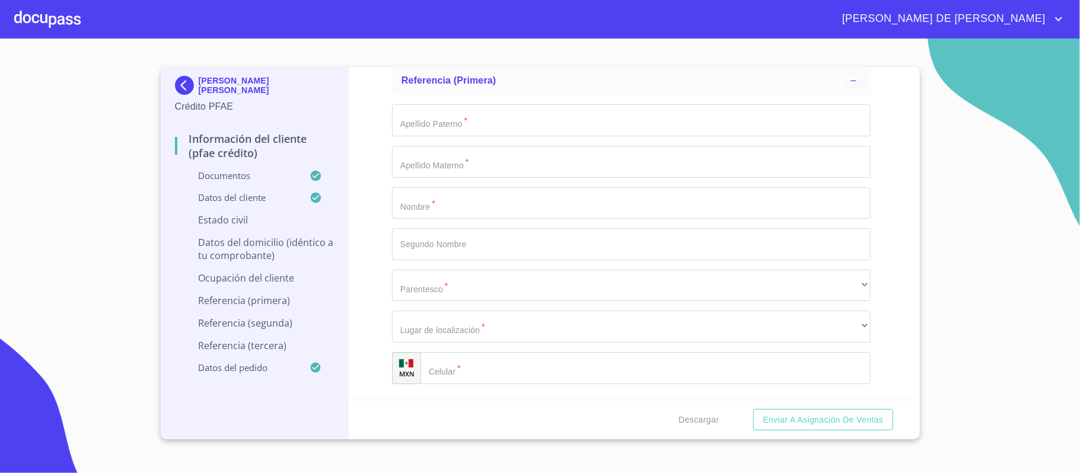
type input "45660"
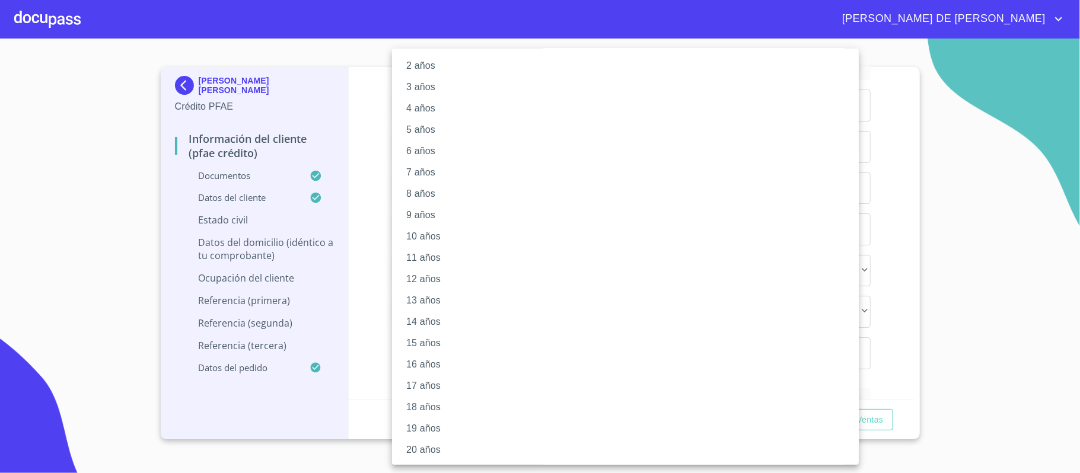
click at [442, 443] on li "20 años" at bounding box center [631, 449] width 478 height 21
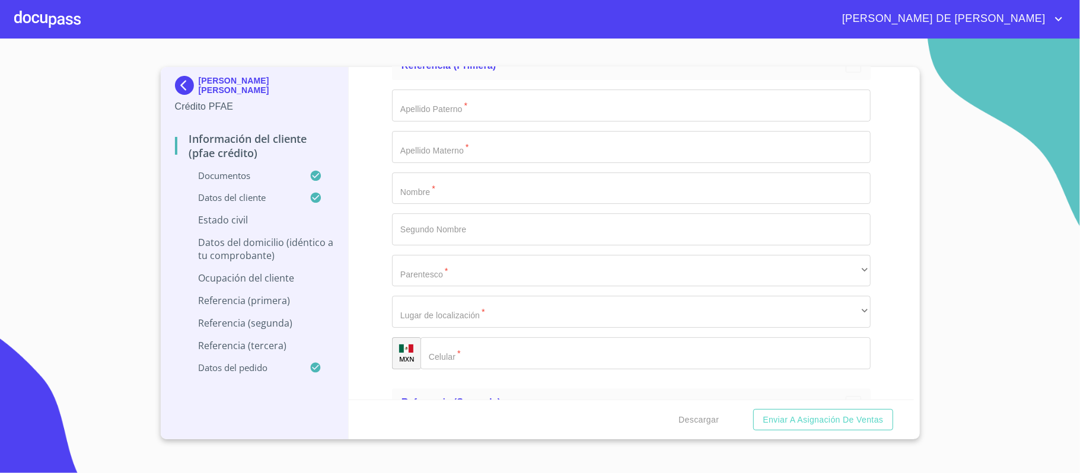
scroll to position [47, 0]
click at [379, 325] on div "Información del cliente (PFAE crédito) Documentos Documento de identificación. …" at bounding box center [631, 233] width 565 height 333
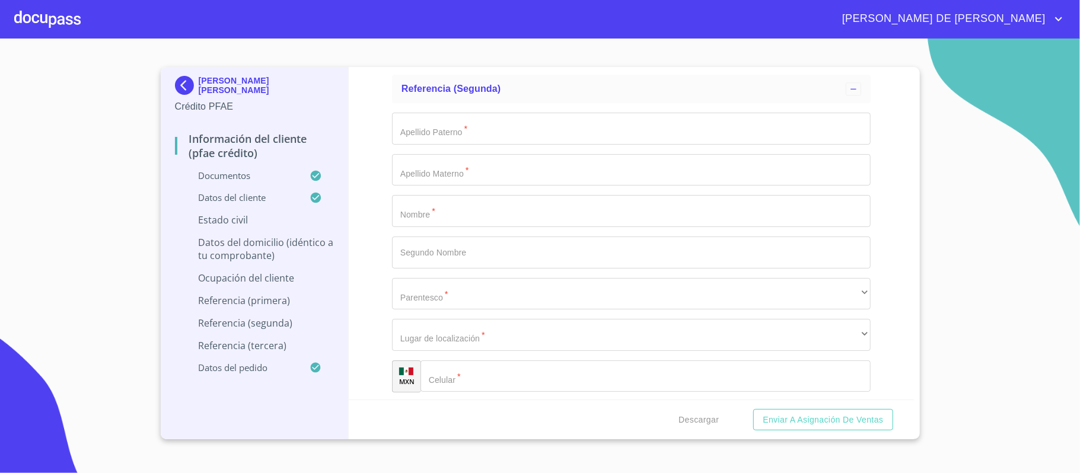
scroll to position [5385, 0]
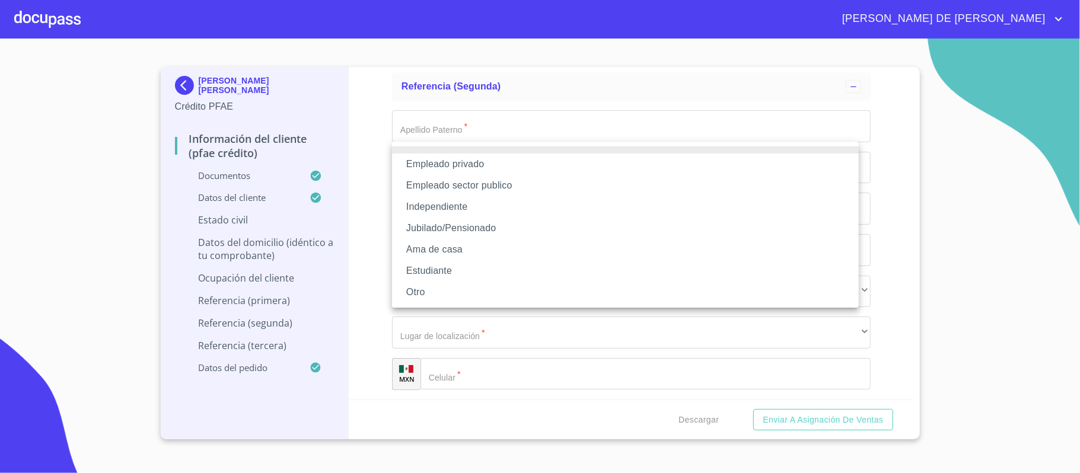
click at [380, 152] on div at bounding box center [540, 236] width 1080 height 473
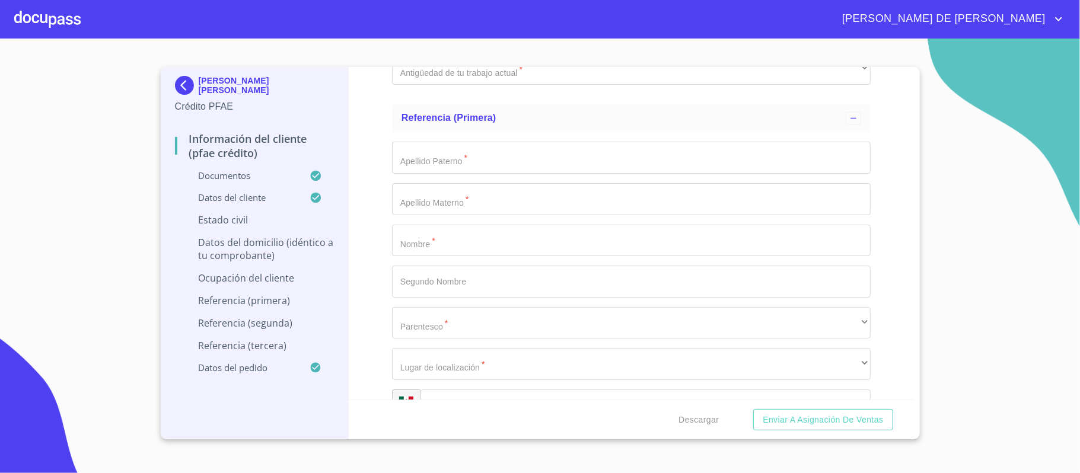
scroll to position [4990, 0]
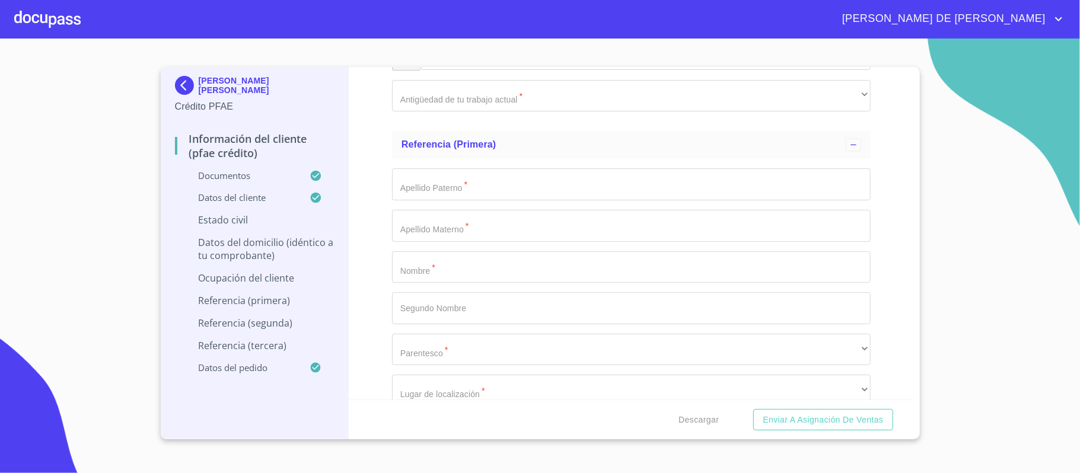
type input "$2,500,000"
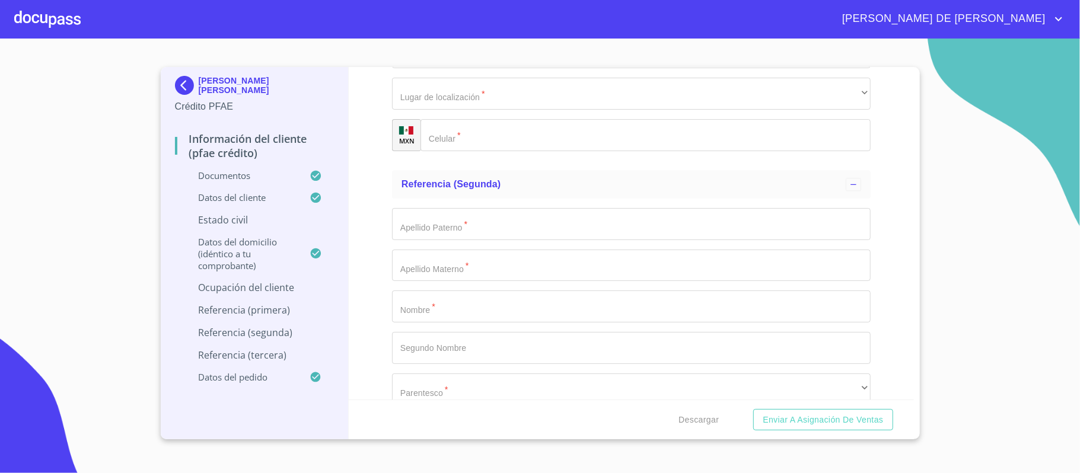
scroll to position [5385, 0]
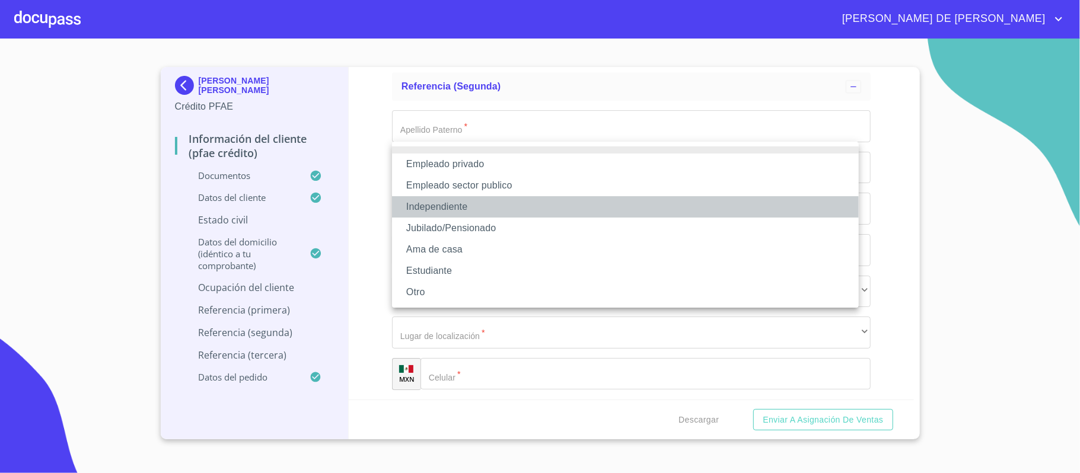
click at [463, 206] on li "Independiente" at bounding box center [625, 206] width 467 height 21
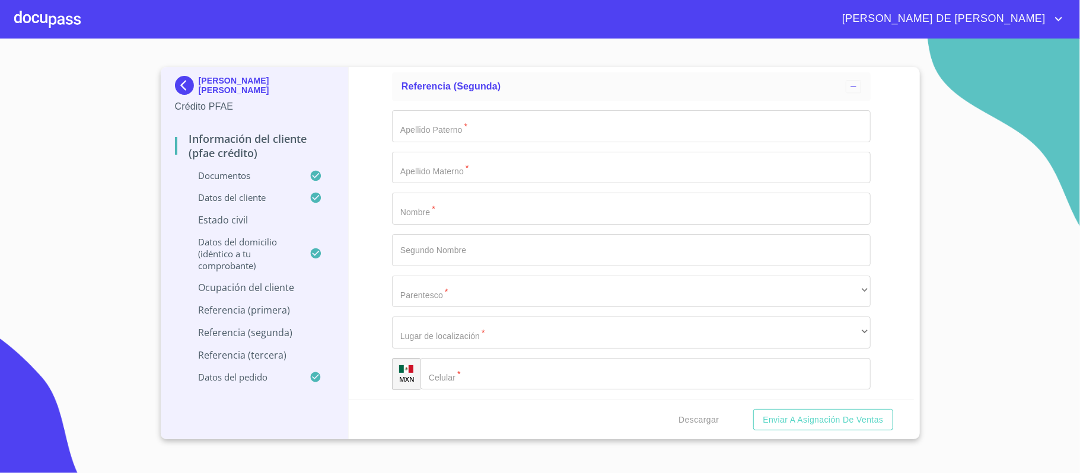
type input "BIRRIA SAN MIGUEL CUYUTLAN"
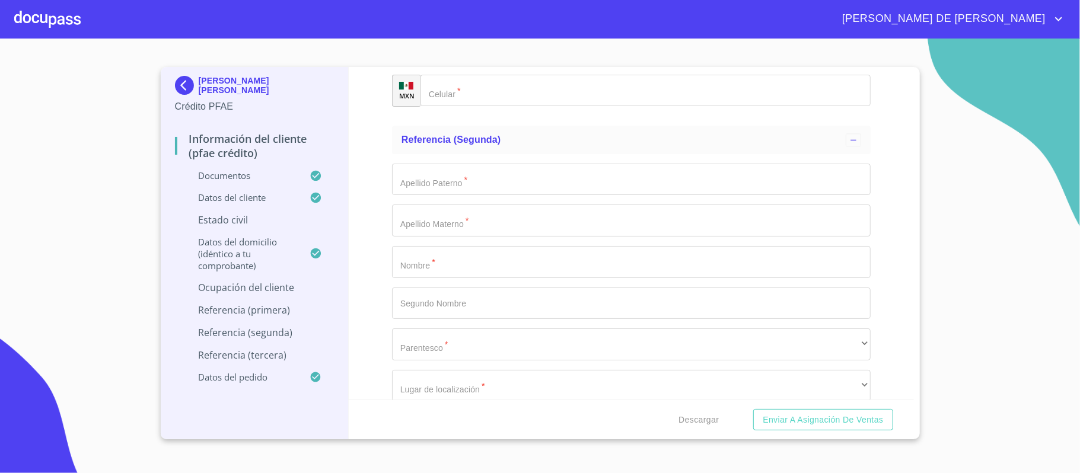
type input "0_"
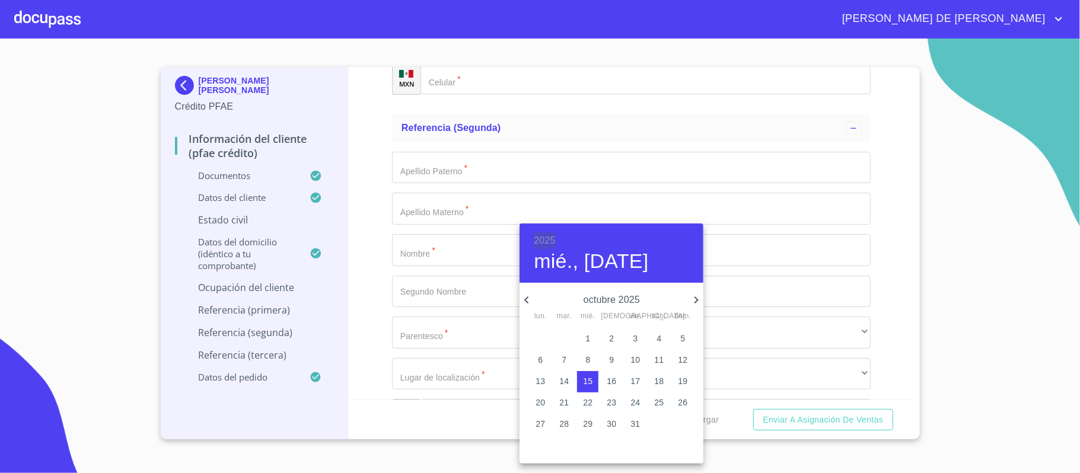
drag, startPoint x: 546, startPoint y: 237, endPoint x: 576, endPoint y: 280, distance: 52.3
click at [547, 238] on h6 "2025" at bounding box center [544, 240] width 21 height 17
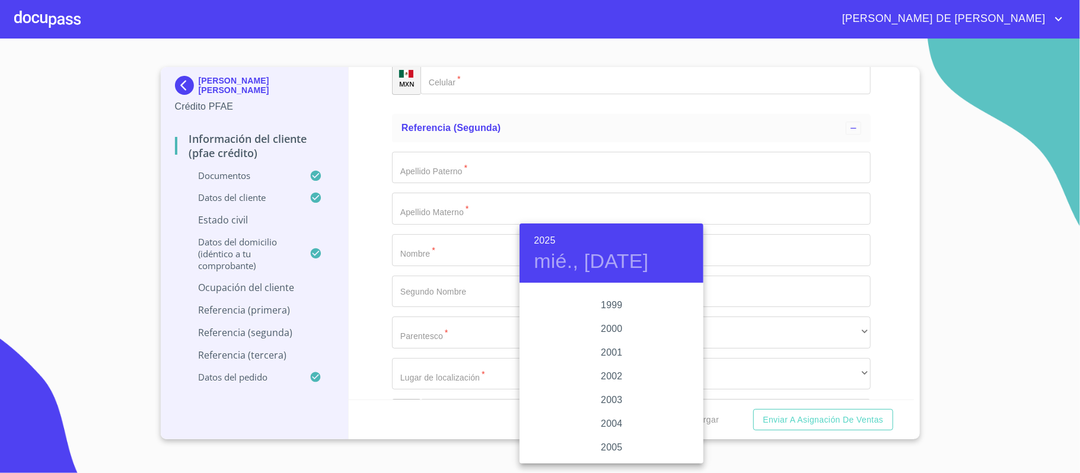
scroll to position [1747, 0]
click at [608, 328] on div "2000" at bounding box center [611, 329] width 184 height 24
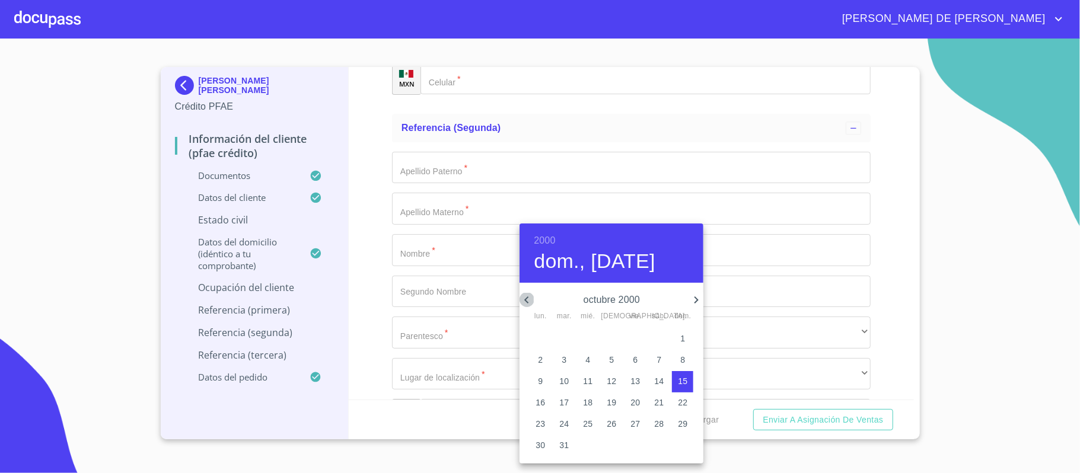
click at [528, 301] on icon "button" at bounding box center [526, 300] width 14 height 14
click at [527, 302] on icon "button" at bounding box center [526, 300] width 14 height 14
click at [610, 335] on p "1" at bounding box center [611, 339] width 5 height 12
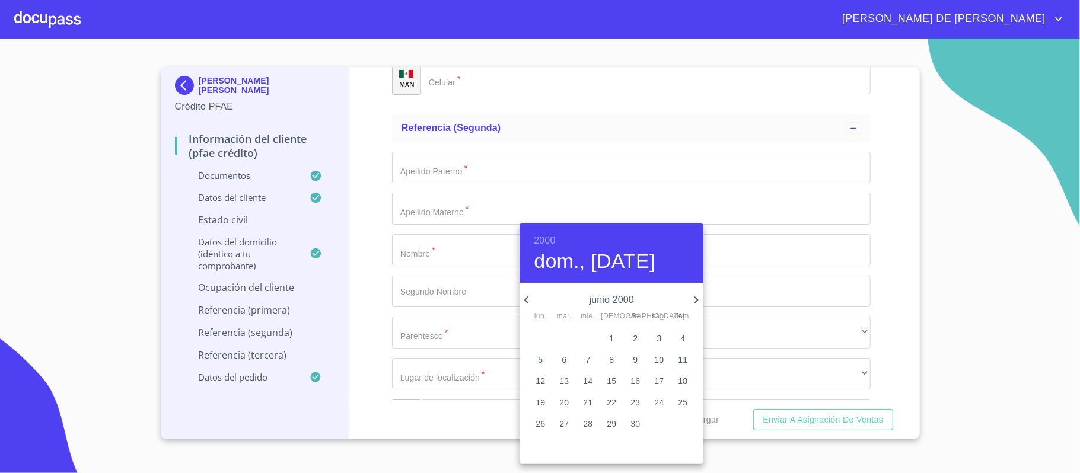
type input "1 de jun. de 2000"
click at [466, 280] on div at bounding box center [540, 236] width 1080 height 473
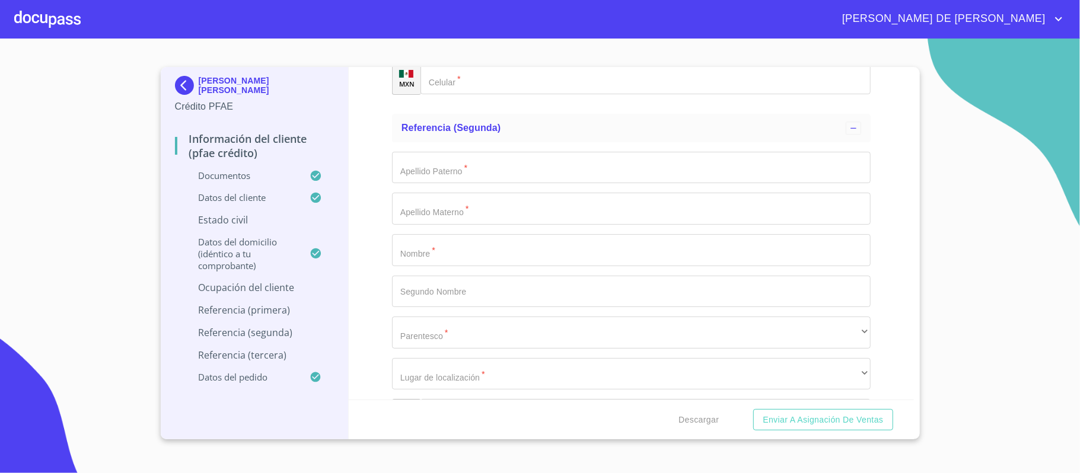
drag, startPoint x: 481, startPoint y: 285, endPoint x: 495, endPoint y: 285, distance: 13.0
type input "V"
type input "VENTA DE BIRRIA"
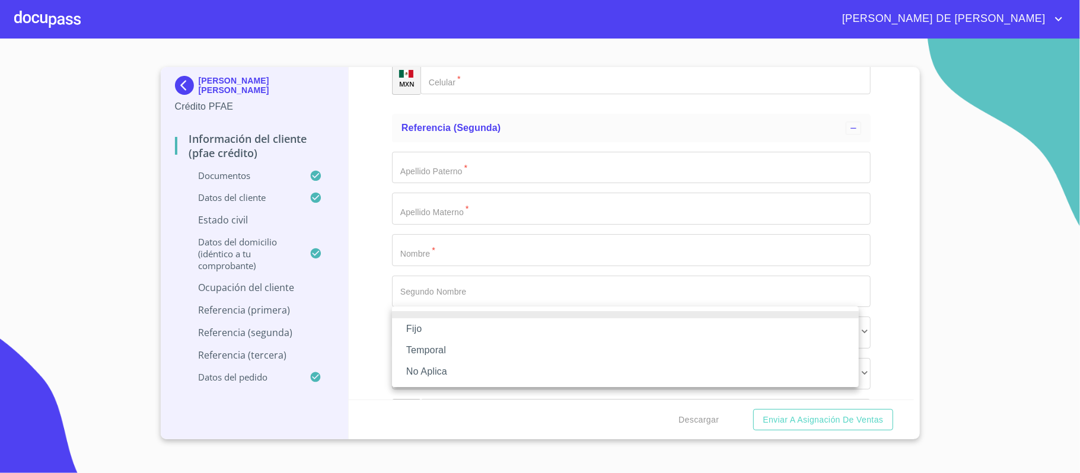
click at [454, 331] on li "Fijo" at bounding box center [625, 328] width 467 height 21
type input "200000"
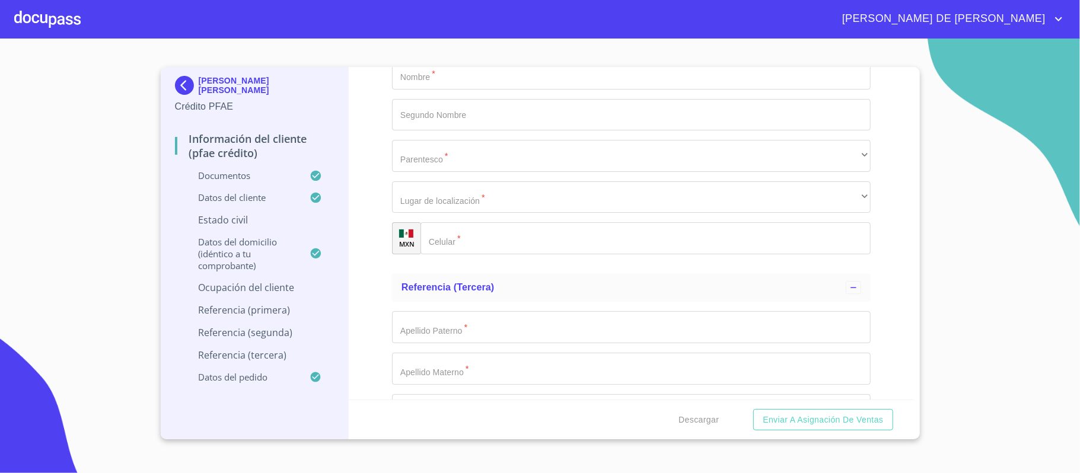
scroll to position [5563, 0]
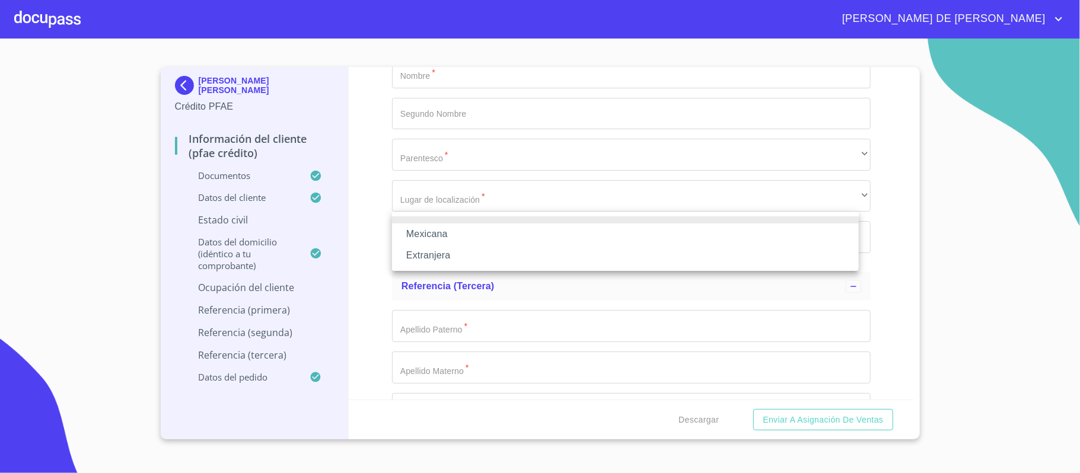
click at [438, 231] on li "Mexicana" at bounding box center [625, 234] width 467 height 21
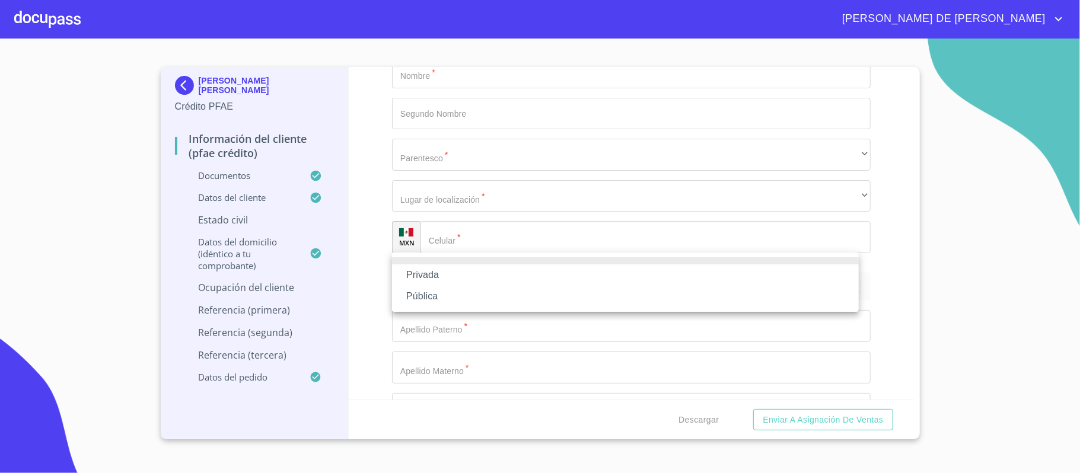
click at [452, 276] on li "Privada" at bounding box center [625, 274] width 467 height 21
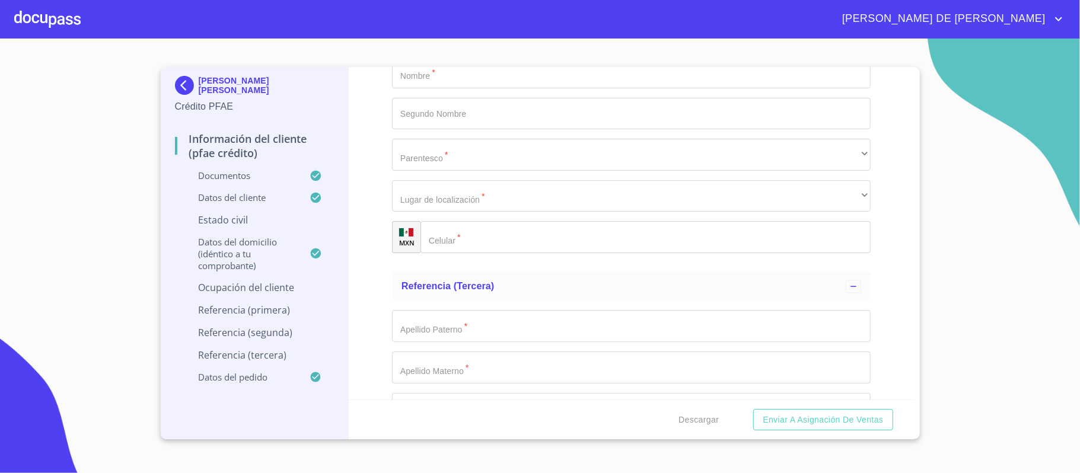
type input "RESTAURANTE"
type input "(33)31706598"
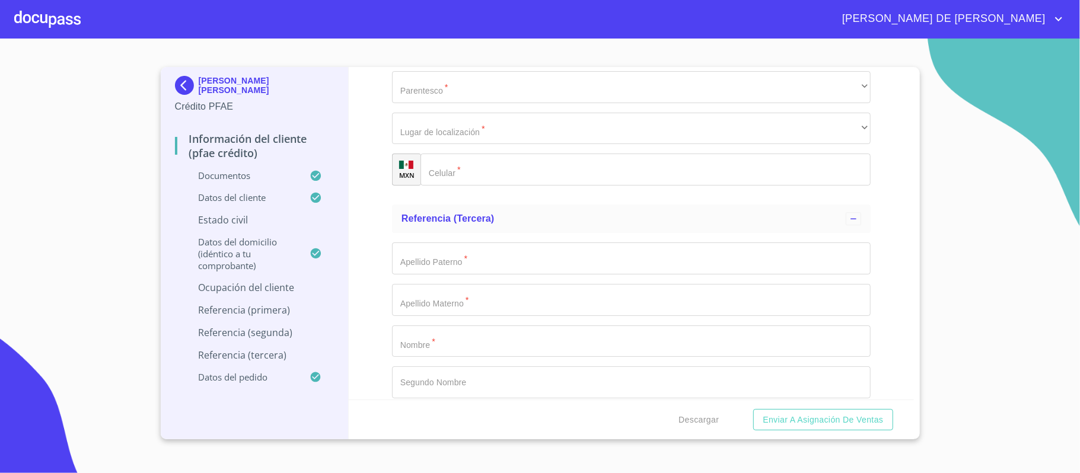
scroll to position [5729, 0]
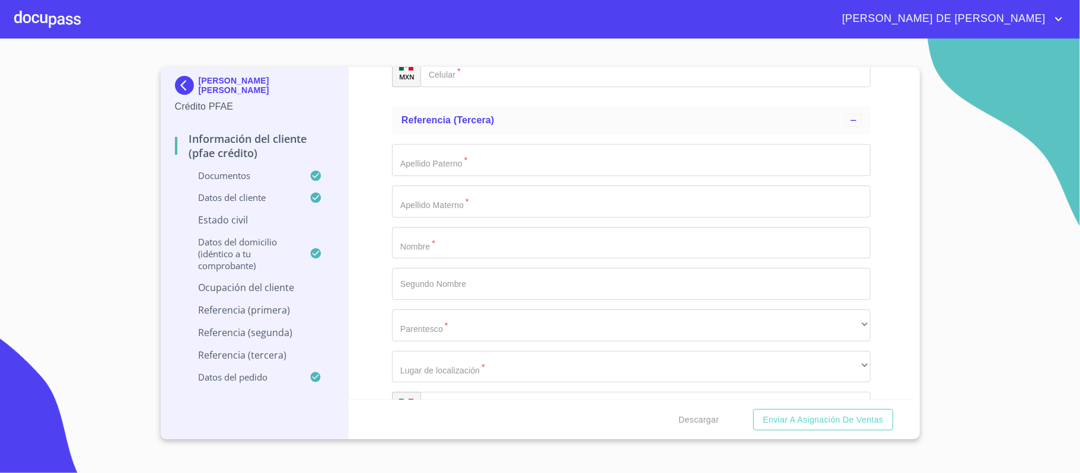
type input "LIRIO"
type input "9"
type input "SAN MIGUEL CUYUTLAN"
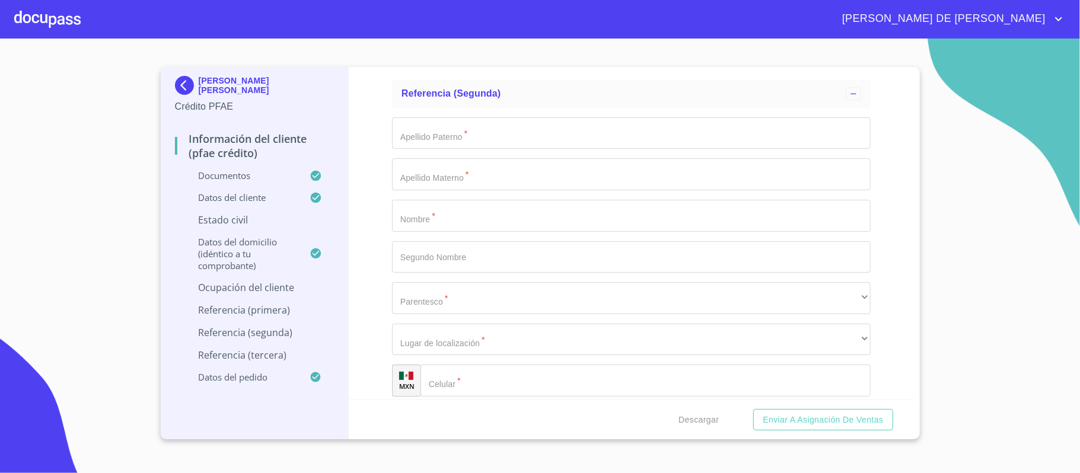
type input "BIRRIERIA SAN MIGUEL CUYUTLAN"
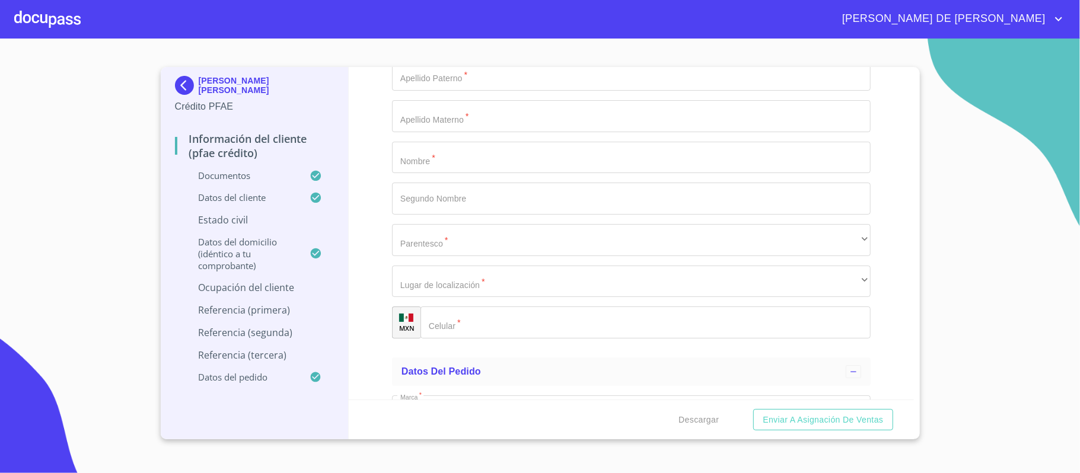
scroll to position [5894, 0]
type input "45660"
type input "TLAJOMULCO"
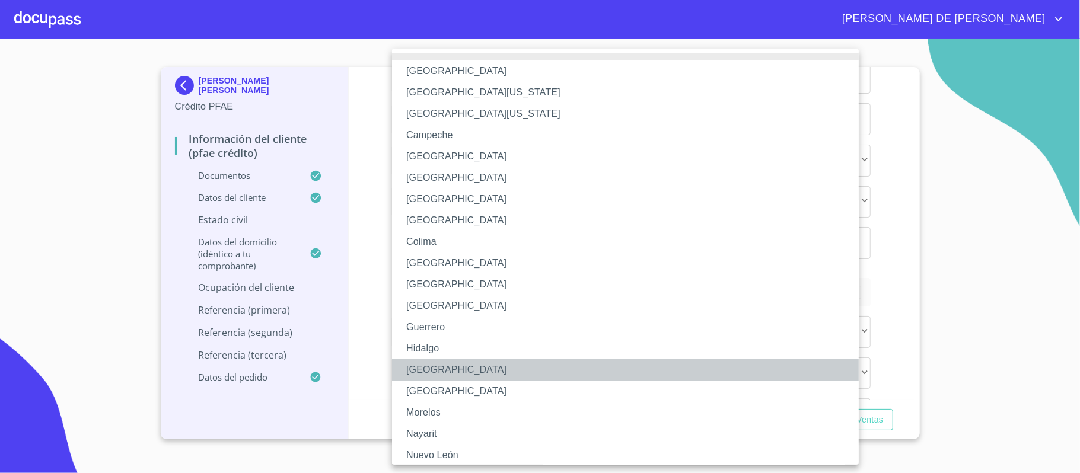
click at [427, 375] on li "Jalisco" at bounding box center [631, 369] width 478 height 21
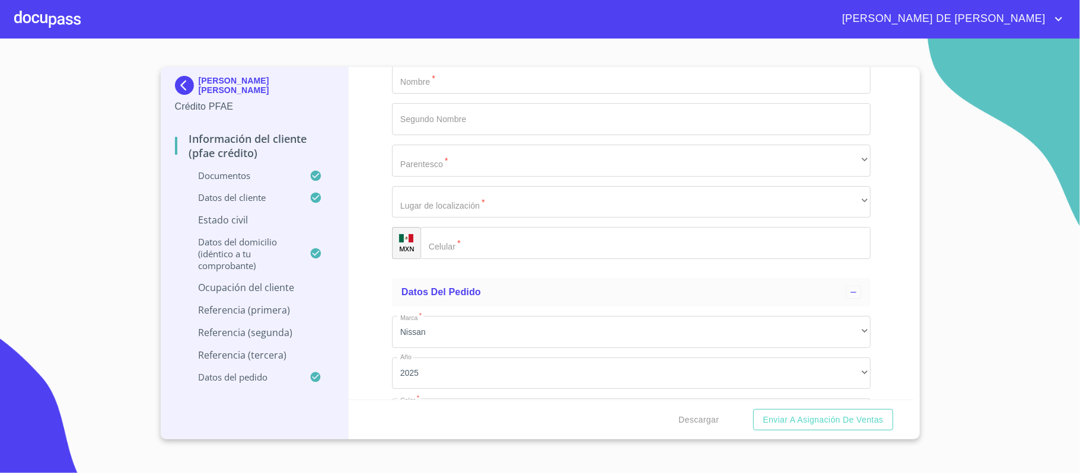
type input "ELLA MISMA"
type input "PFAE"
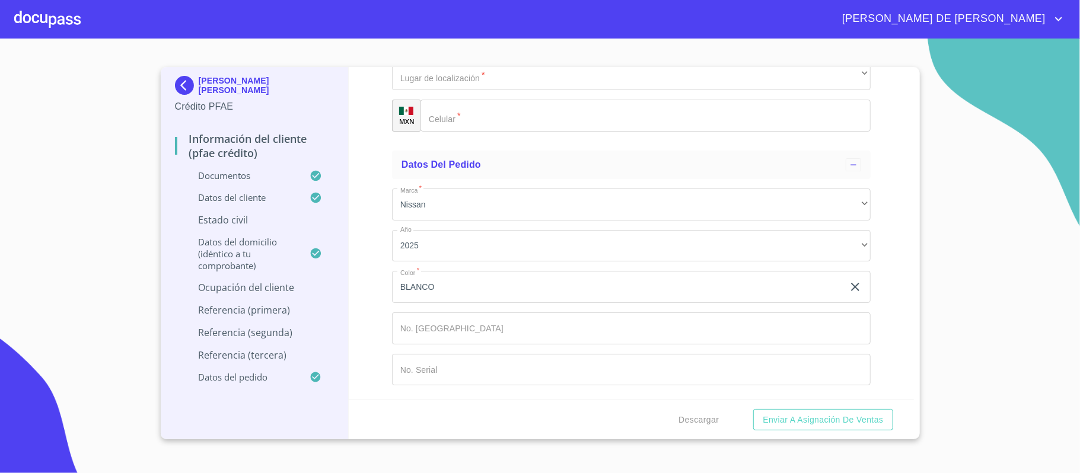
type input "(33)31706598"
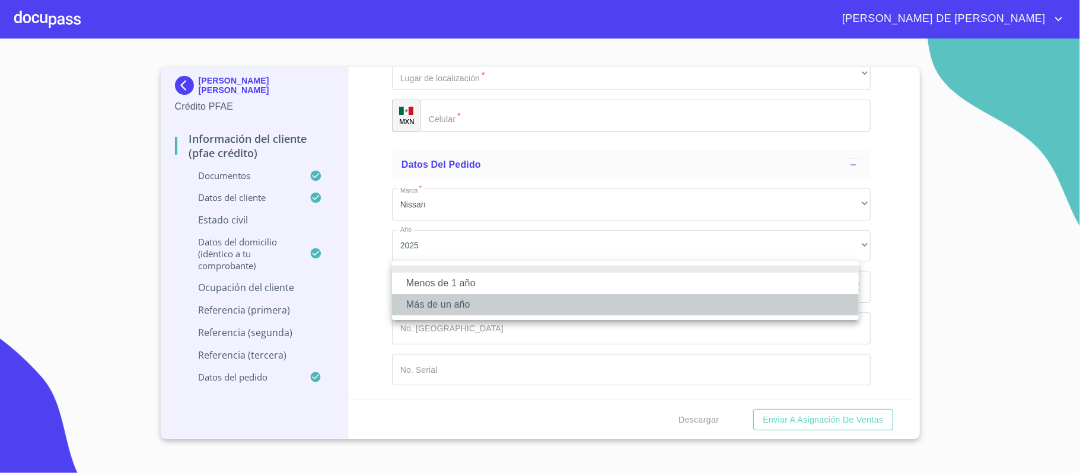
click at [465, 307] on li "Más de un año" at bounding box center [625, 304] width 467 height 21
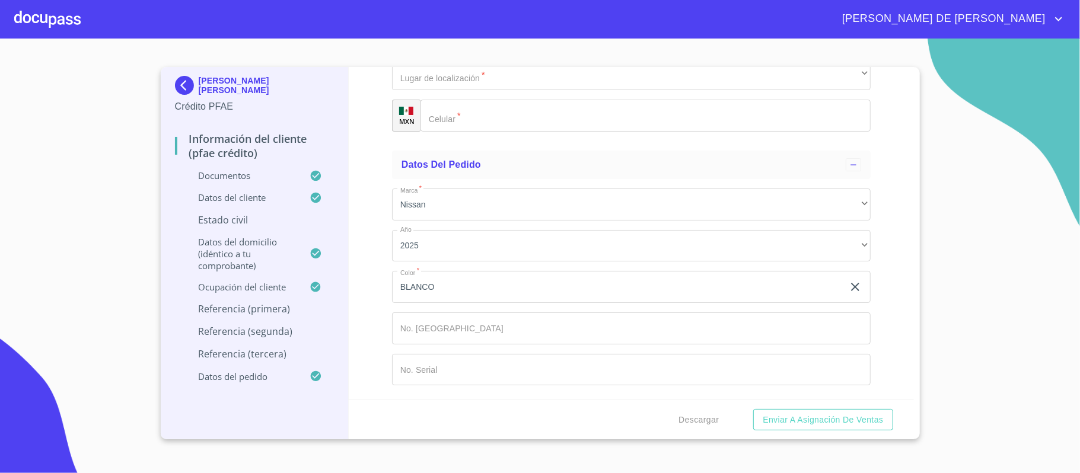
type input "LIZARDI"
type input "CARRILLO"
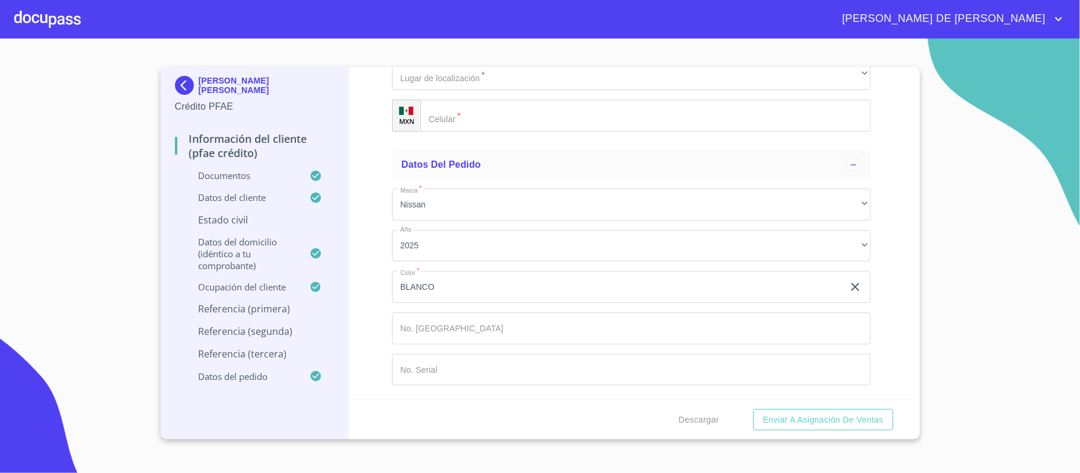
type input "ALEJANDRO"
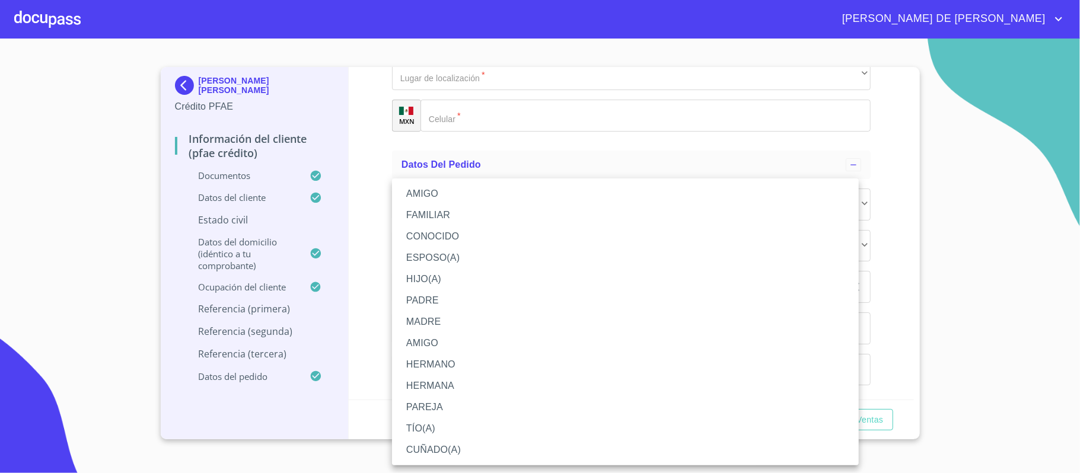
click at [454, 209] on li "FAMILIAR" at bounding box center [625, 215] width 467 height 21
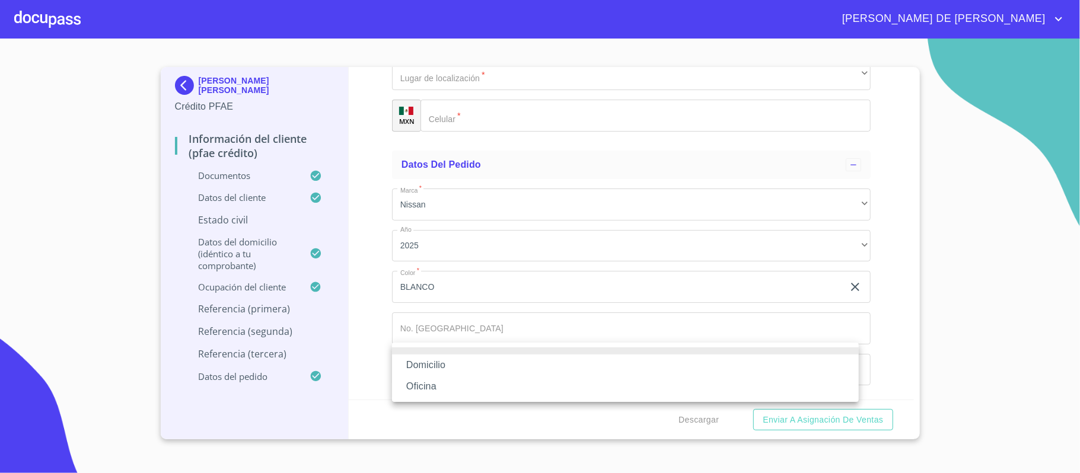
click at [473, 361] on li "Domicilio" at bounding box center [625, 365] width 467 height 21
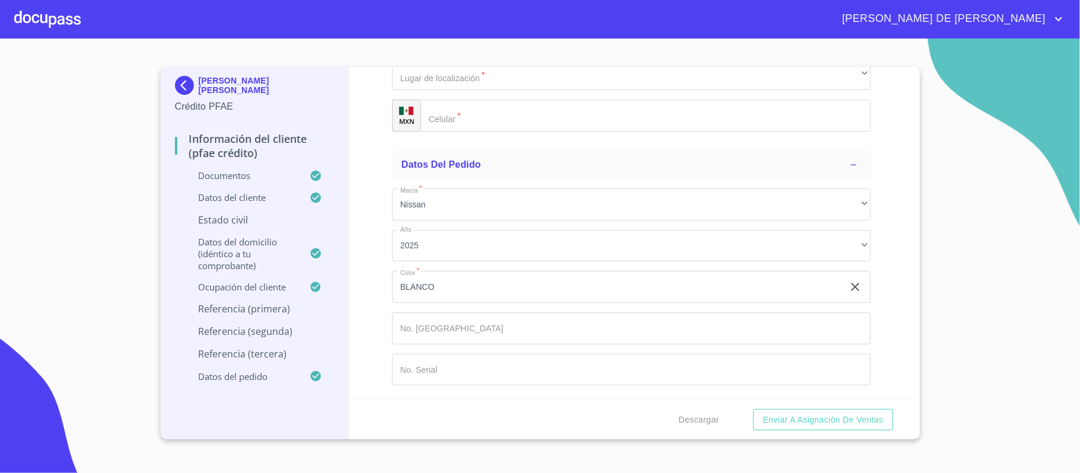
scroll to position [6463, 0]
type input "(33)39597254"
type input "PLACENCIA"
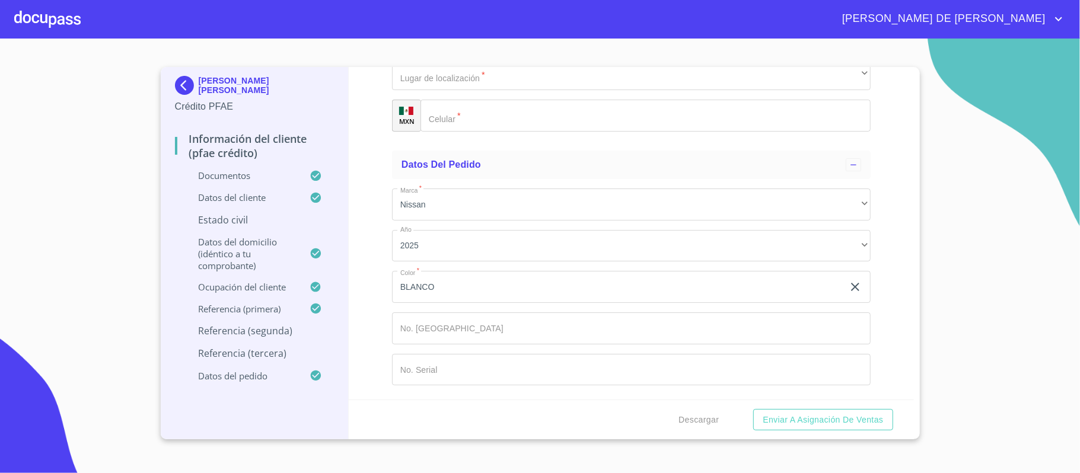
type input "GUTIERREZ"
type input "IGNACIO"
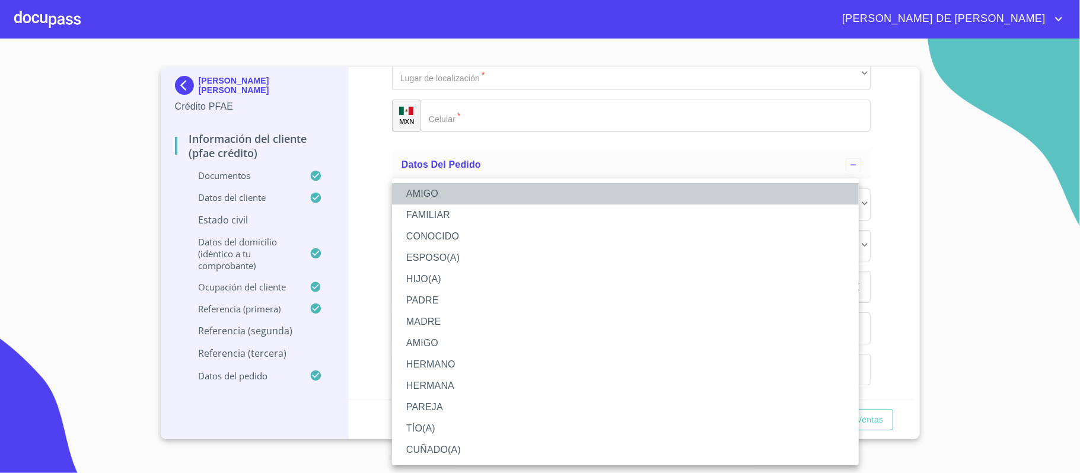
click at [454, 191] on li "AMIGO" at bounding box center [625, 193] width 467 height 21
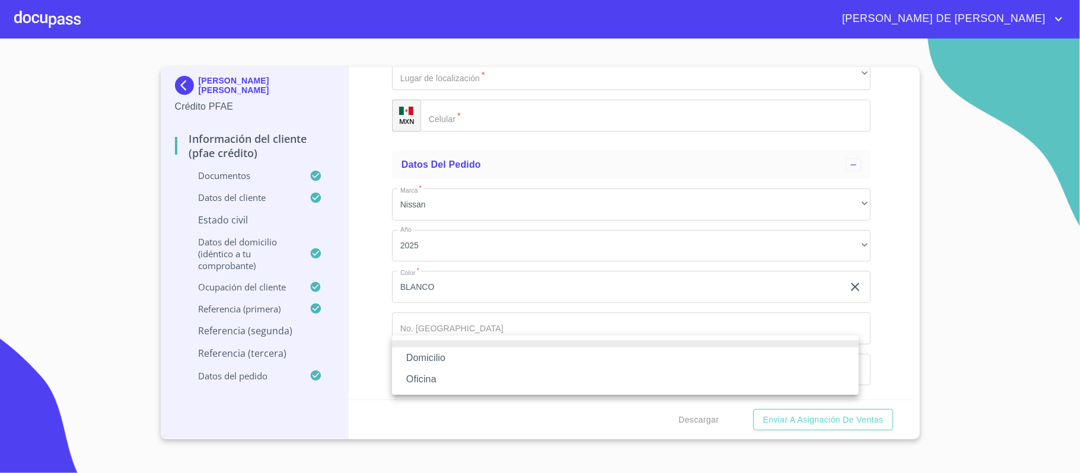
click at [480, 351] on li "Domicilio" at bounding box center [625, 357] width 467 height 21
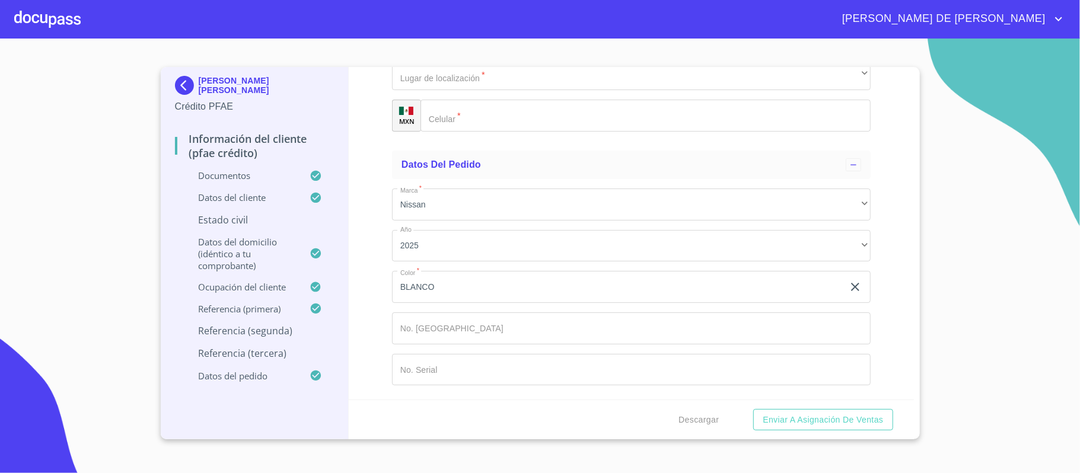
type input "(33)12945432"
type input "M"
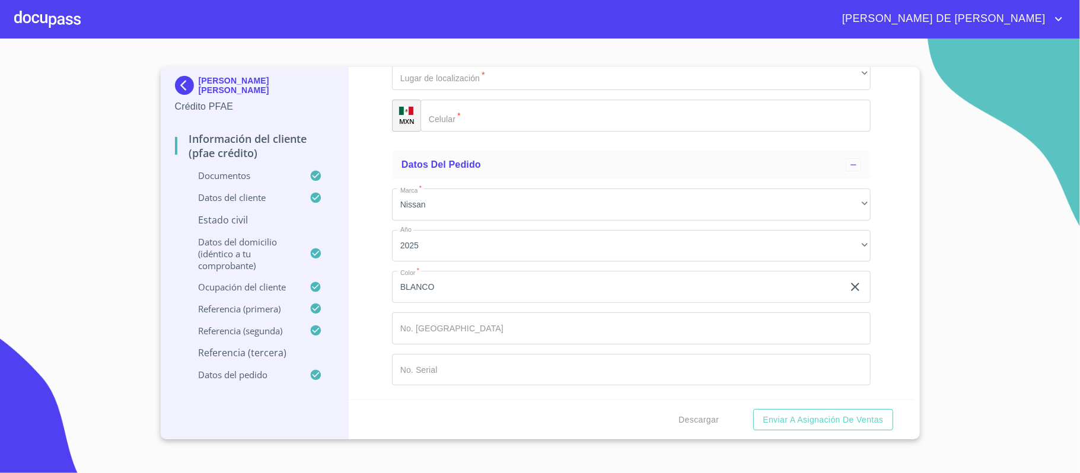
type input "JIMENEZ"
type input "TEJEDA"
type input "MA"
type input "CONCEPCION"
click at [455, 49] on div "​" at bounding box center [631, 33] width 478 height 32
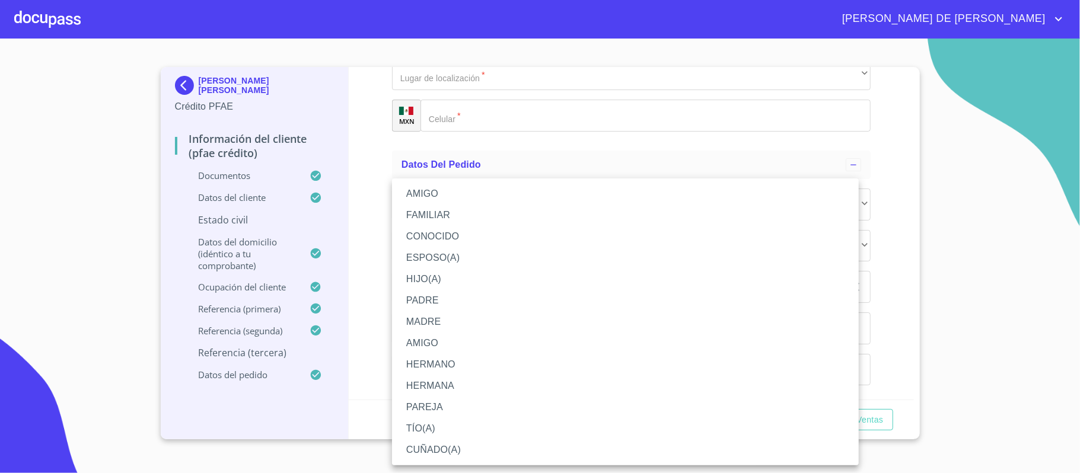
click at [473, 385] on li "HERMANA" at bounding box center [625, 385] width 467 height 21
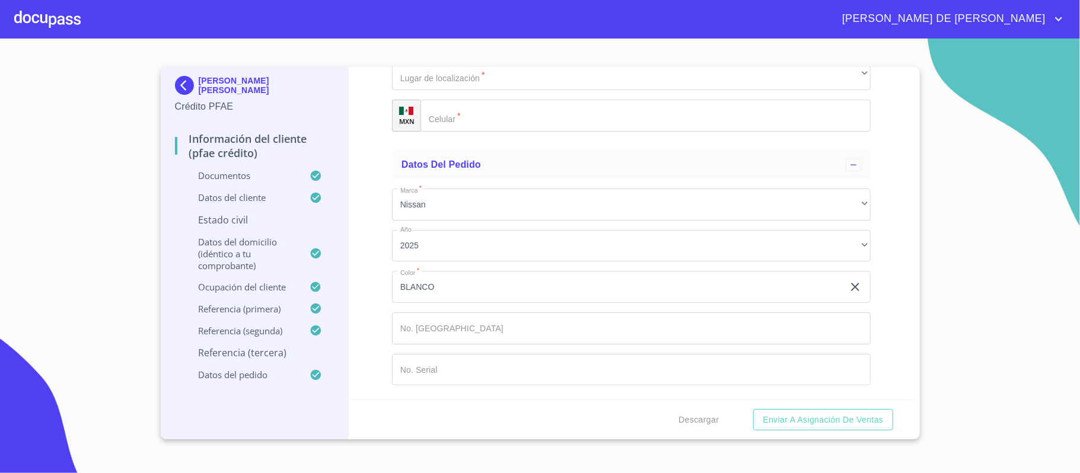
click at [372, 247] on div "Información del cliente (PFAE crédito) Documentos Documento de identificación. …" at bounding box center [631, 233] width 565 height 333
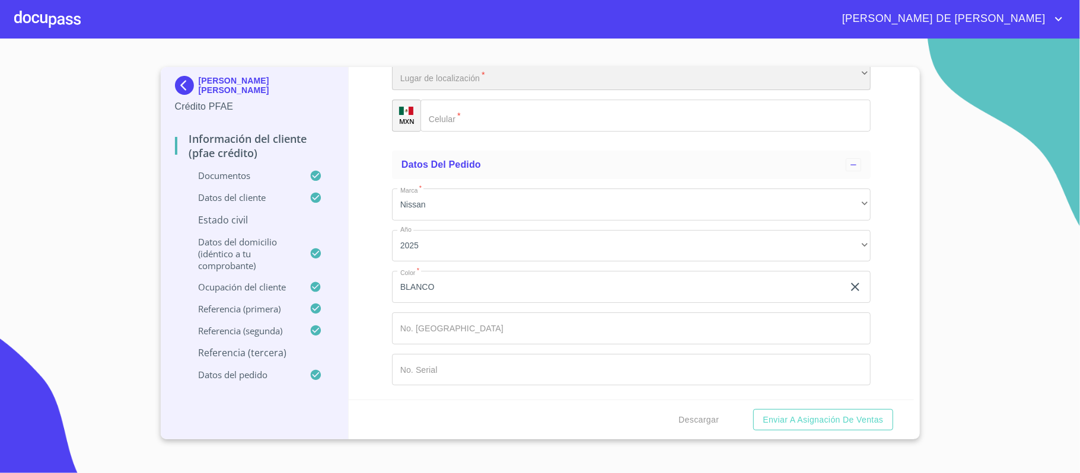
click at [432, 91] on div "​" at bounding box center [631, 75] width 478 height 32
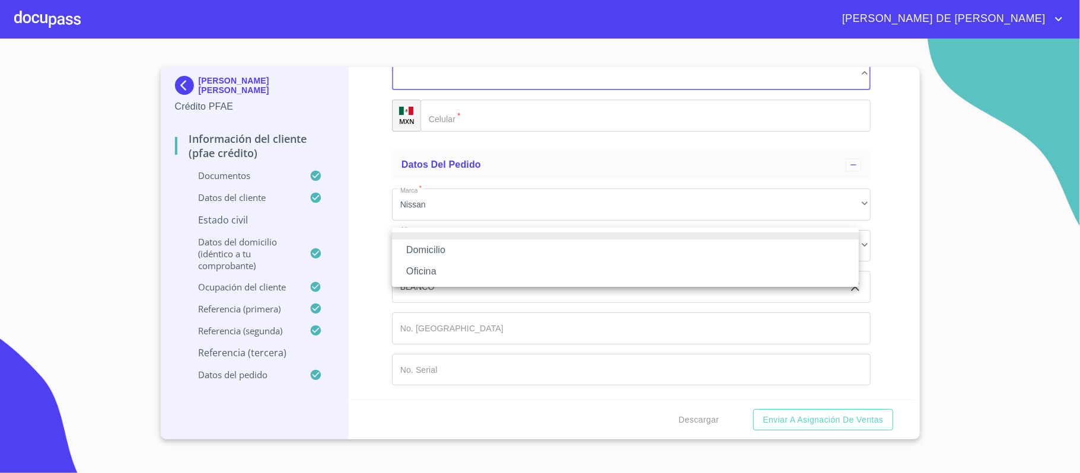
click at [442, 247] on li "Domicilio" at bounding box center [625, 250] width 467 height 21
click at [482, 132] on input "Documento de identificación.   *" at bounding box center [645, 116] width 450 height 32
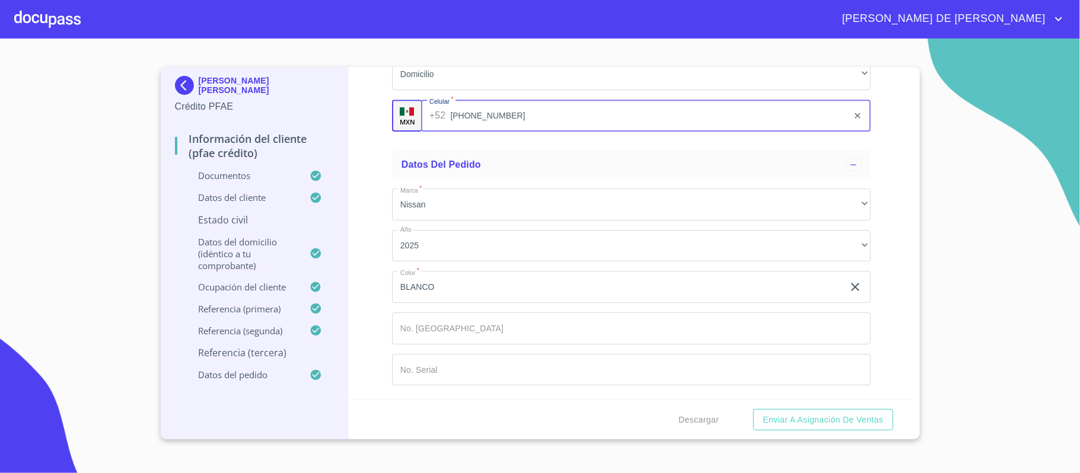
scroll to position [7262, 0]
type input "(33)34413227"
click at [802, 422] on span "Enviar a Asignación de Ventas" at bounding box center [823, 420] width 120 height 15
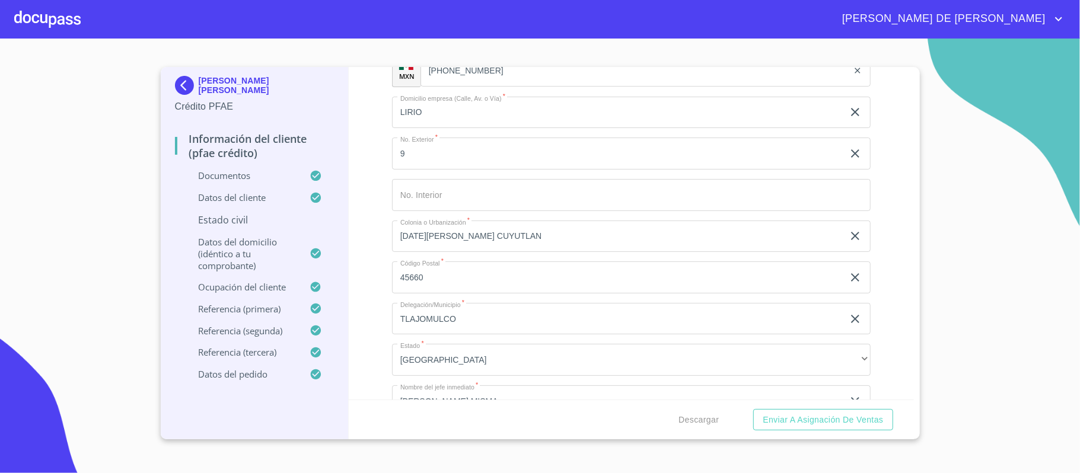
scroll to position [4574, 0]
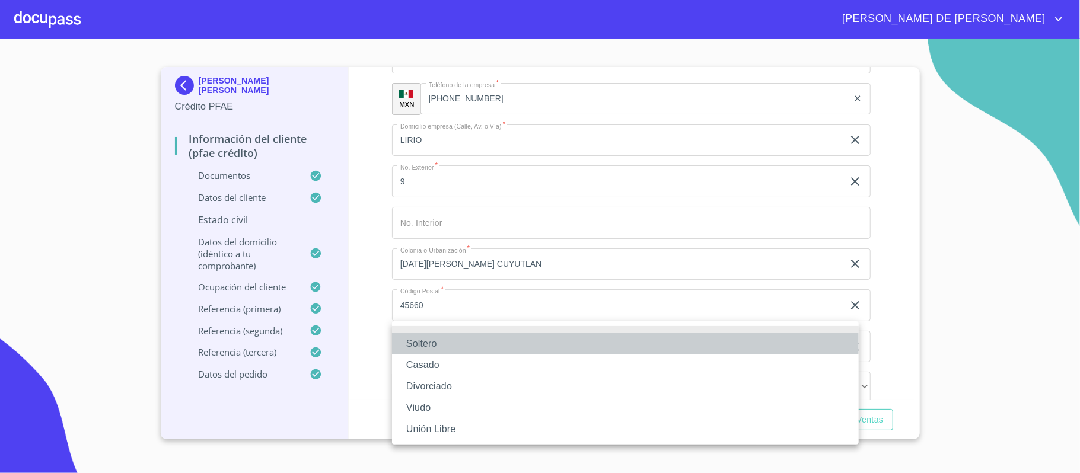
click at [449, 346] on li "Soltero" at bounding box center [625, 343] width 467 height 21
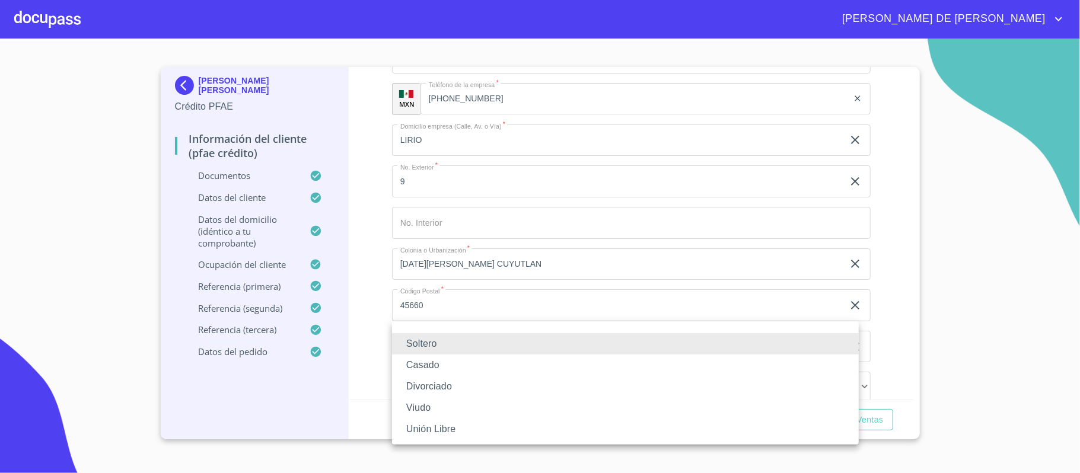
click at [449, 368] on li "Casado" at bounding box center [625, 365] width 467 height 21
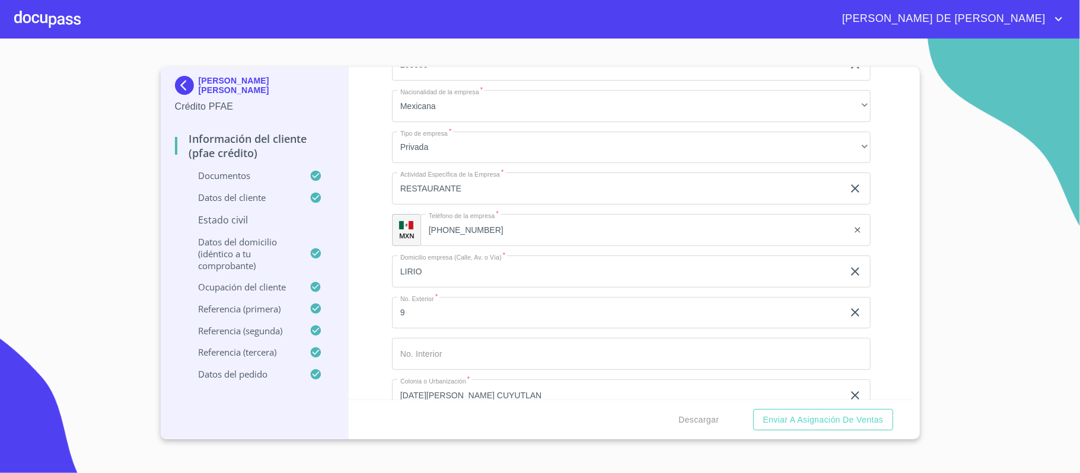
scroll to position [4732, 0]
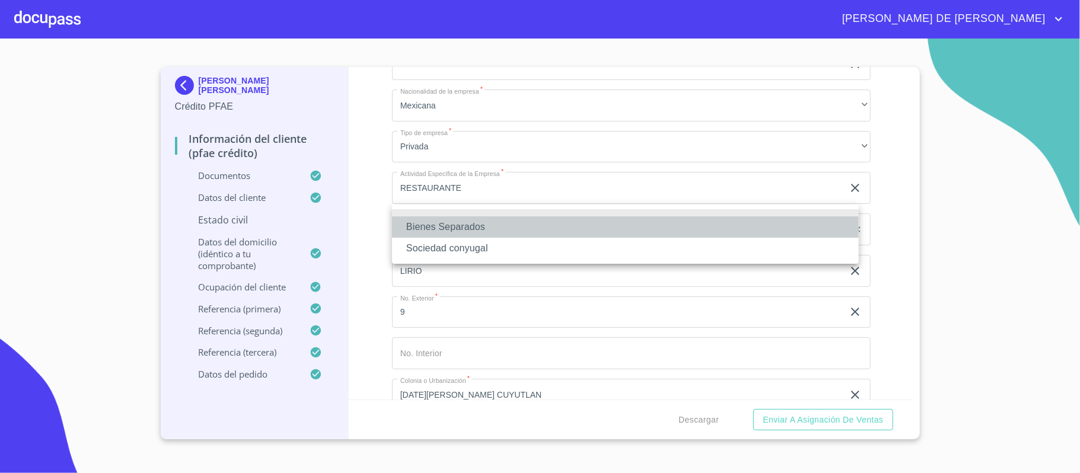
click at [471, 231] on li "Bienes Separados" at bounding box center [625, 226] width 467 height 21
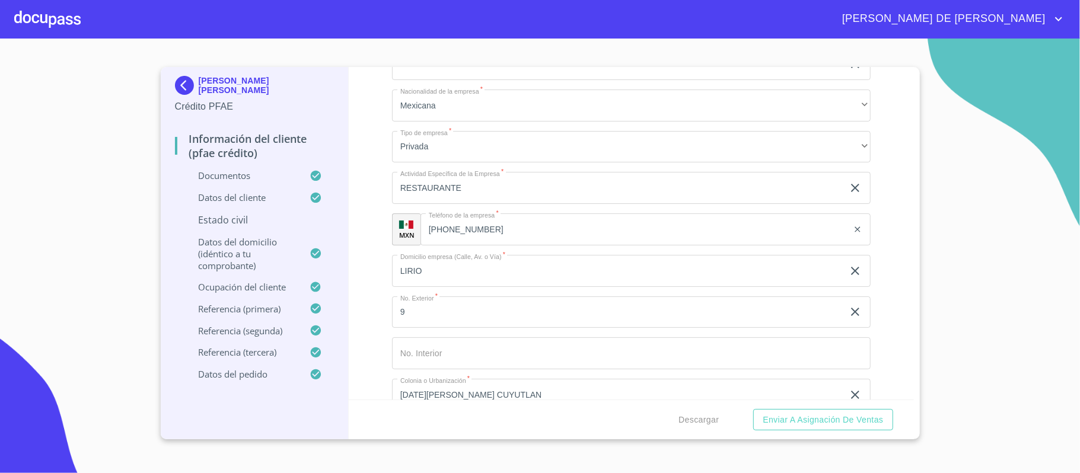
type input "JOSE"
type input "LUIS"
type input "CALDERON"
type input "CRUZ"
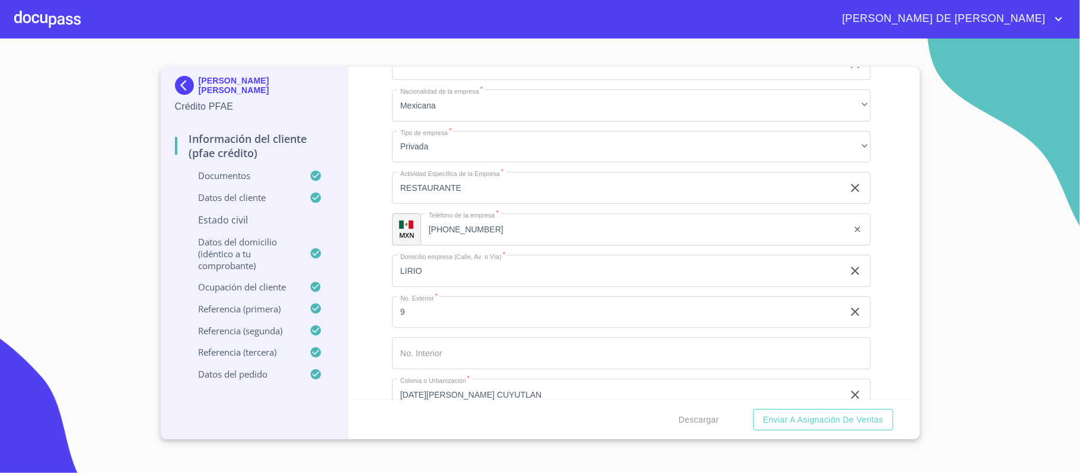
scroll to position [4924, 0]
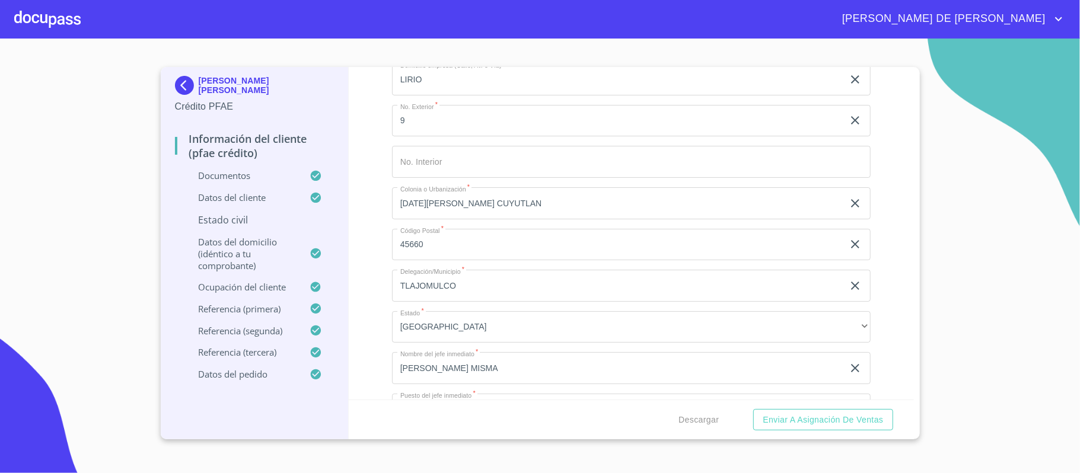
type input "0"
type input "2"
type input "17 Y 12 AÑOS"
click at [798, 411] on button "Enviar a Asignación de Ventas" at bounding box center [822, 420] width 139 height 22
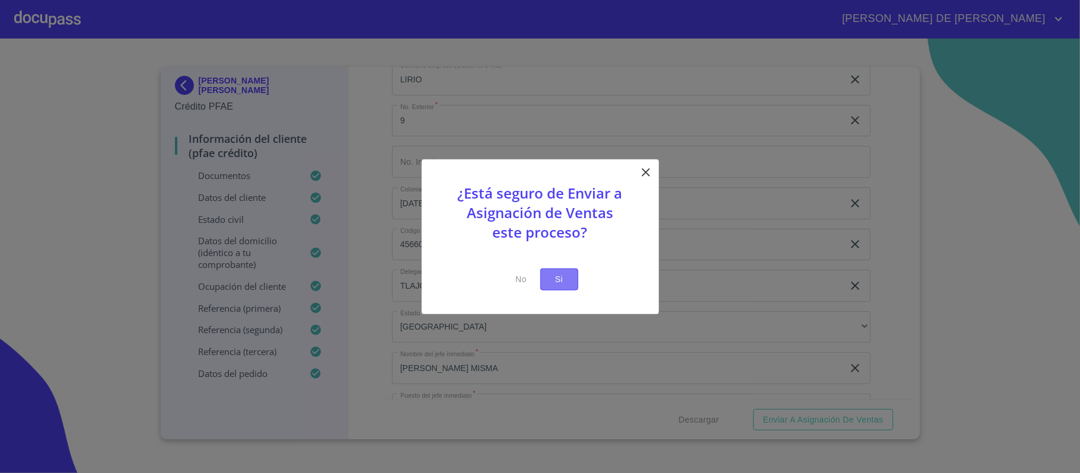
click at [564, 279] on span "Si" at bounding box center [559, 279] width 19 height 15
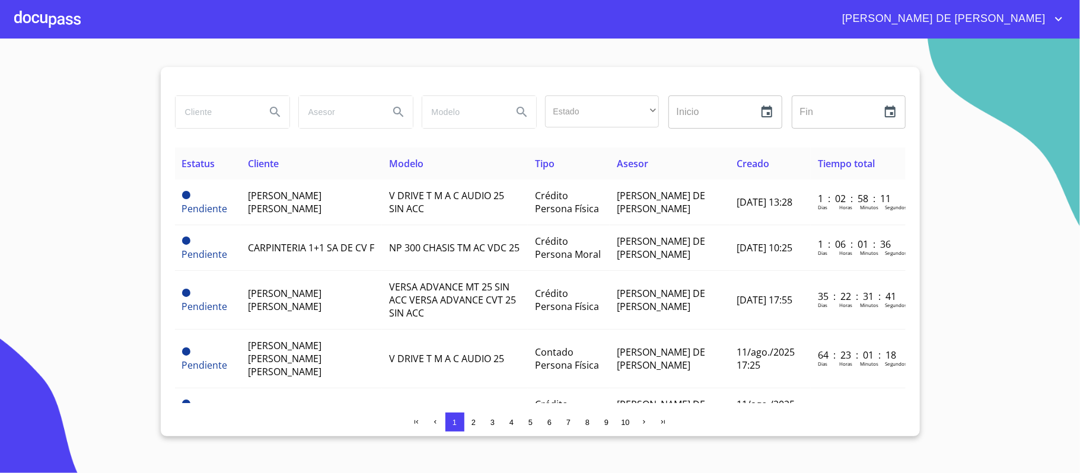
click at [206, 107] on input "search" at bounding box center [216, 112] width 81 height 32
type input "MARIA GUADALUPE"
click at [266, 110] on button "Search" at bounding box center [275, 112] width 28 height 28
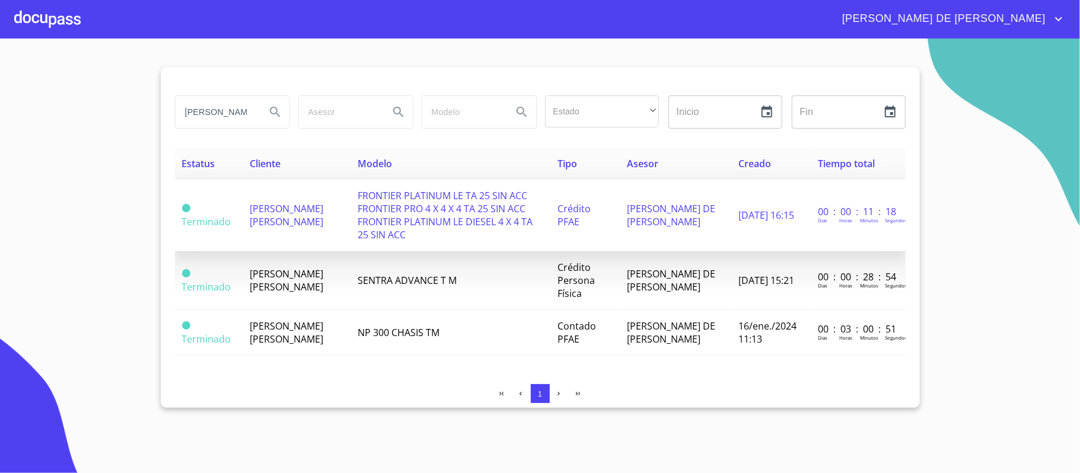
click at [288, 223] on span "MARIA GUADALUPE JIMENEZ TEJEDA" at bounding box center [287, 215] width 74 height 26
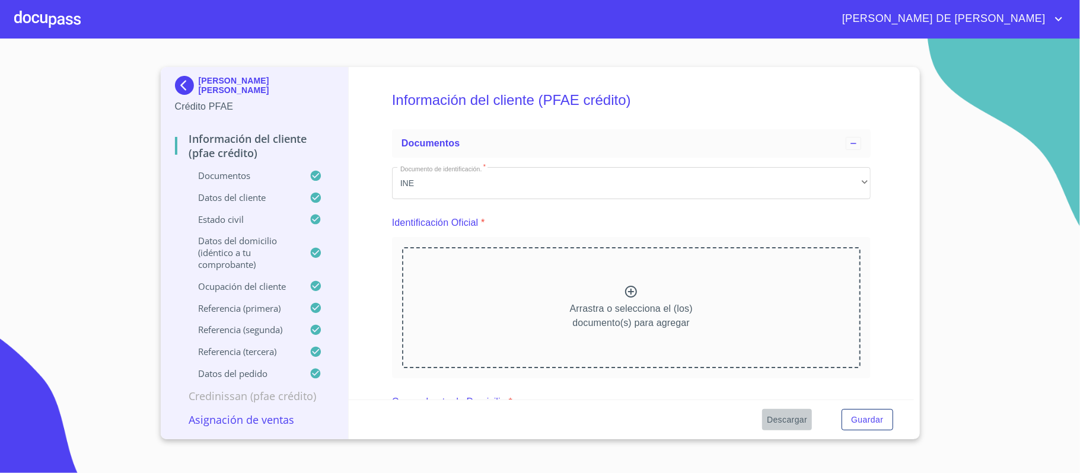
click at [786, 423] on span "Descargar" at bounding box center [787, 420] width 40 height 15
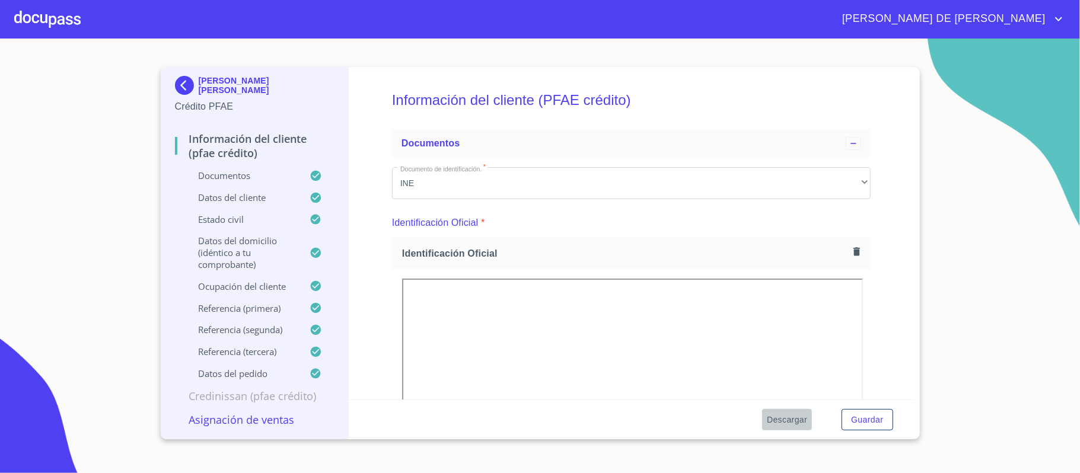
click at [790, 425] on span "Descargar" at bounding box center [787, 420] width 40 height 15
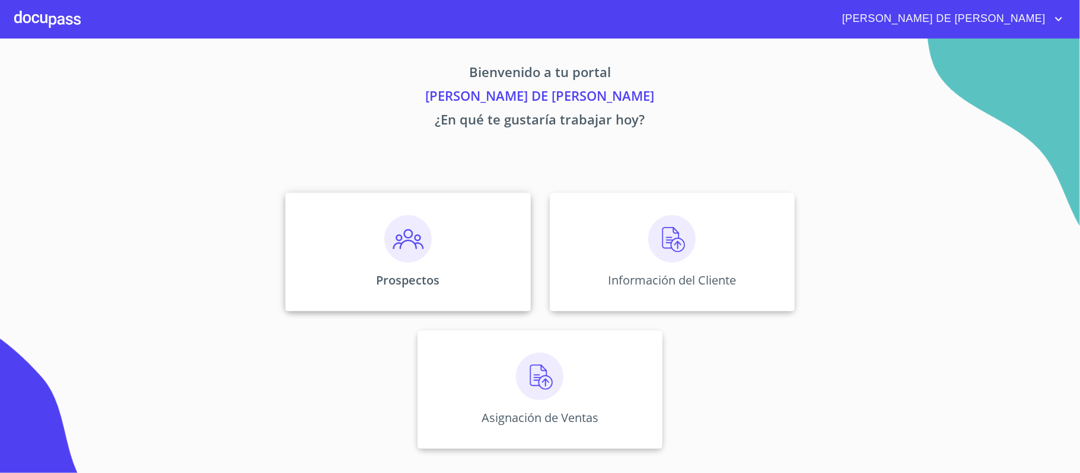
click at [421, 251] on img at bounding box center [407, 238] width 47 height 47
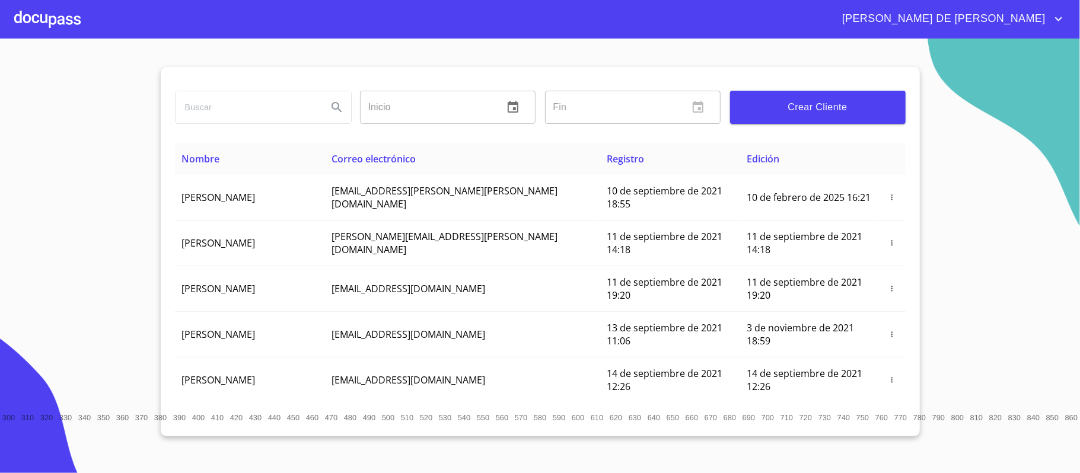
click at [814, 103] on span "Crear Cliente" at bounding box center [817, 107] width 157 height 17
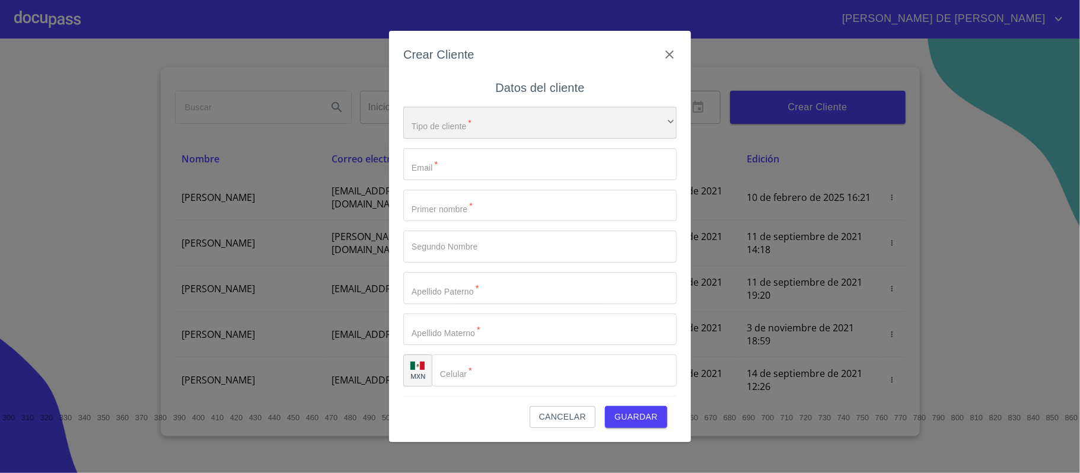
click at [545, 123] on div "​" at bounding box center [539, 123] width 273 height 32
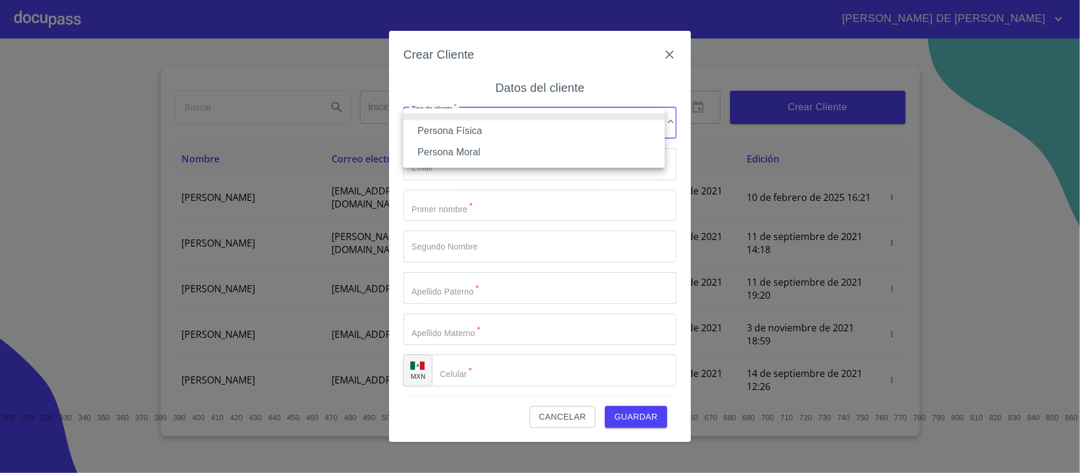
click at [537, 129] on li "Persona Física" at bounding box center [533, 130] width 261 height 21
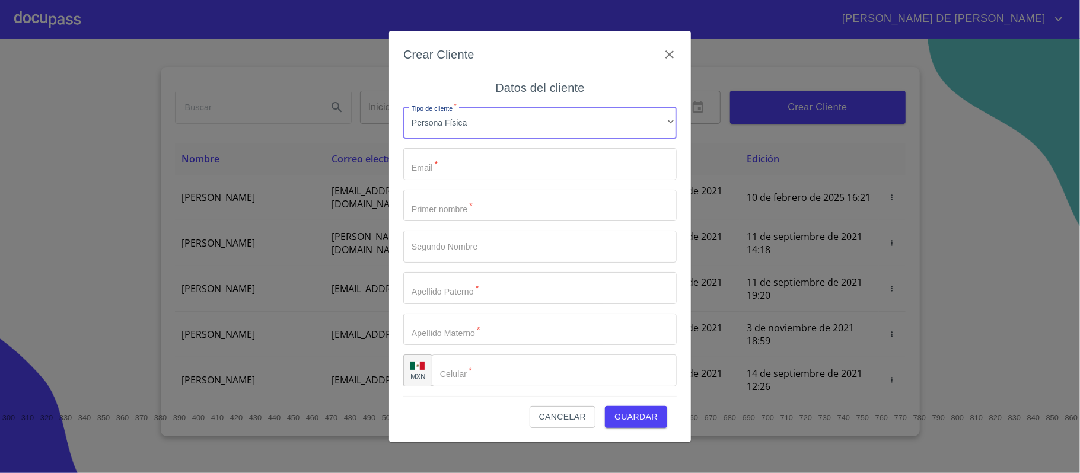
click at [513, 160] on input "Tipo de cliente   *" at bounding box center [539, 164] width 273 height 32
type input "D"
type input "duenaslopezjuanmanuel@gmail.com"
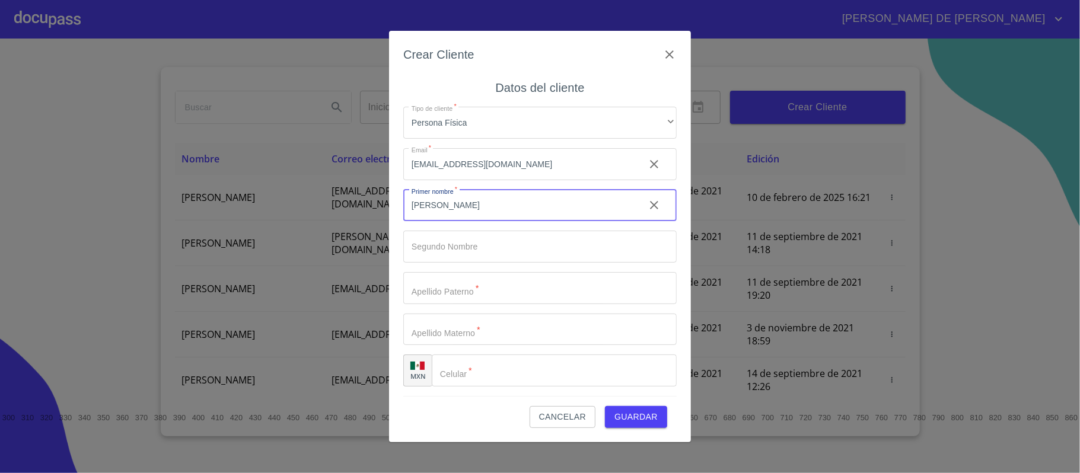
type input "JUAN"
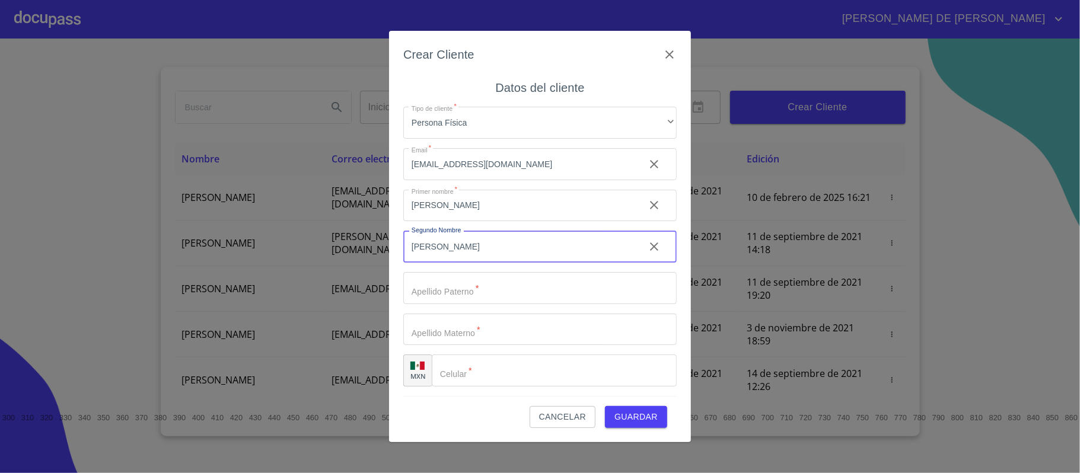
type input "MANUEL"
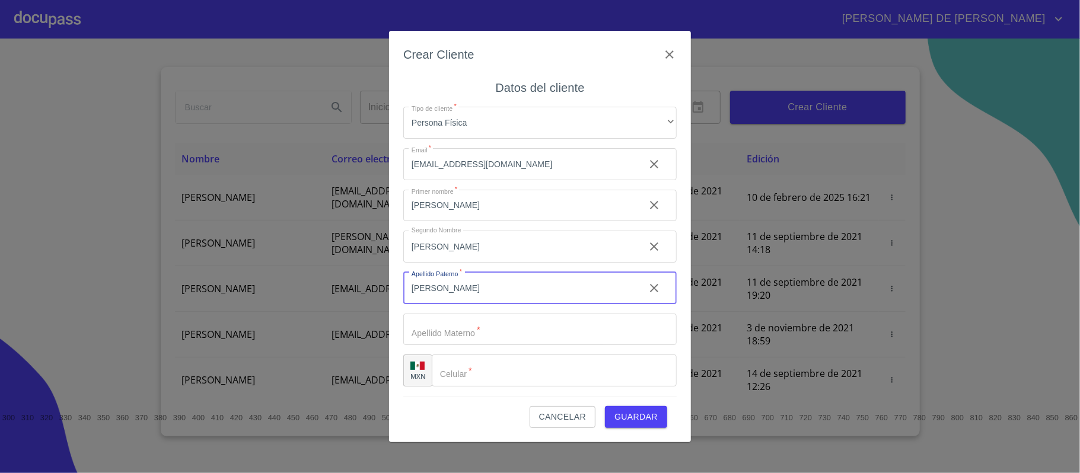
type input "DUEÑAS"
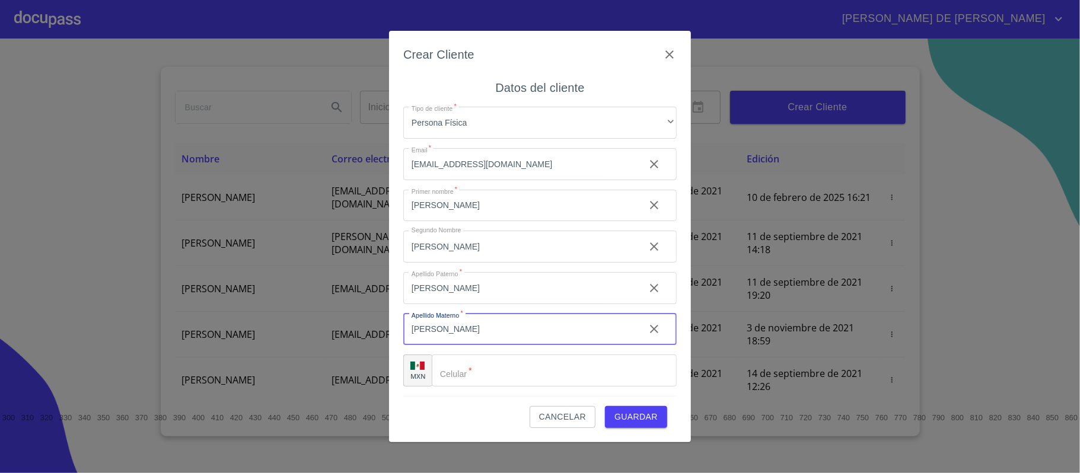
type input "LOPEZ"
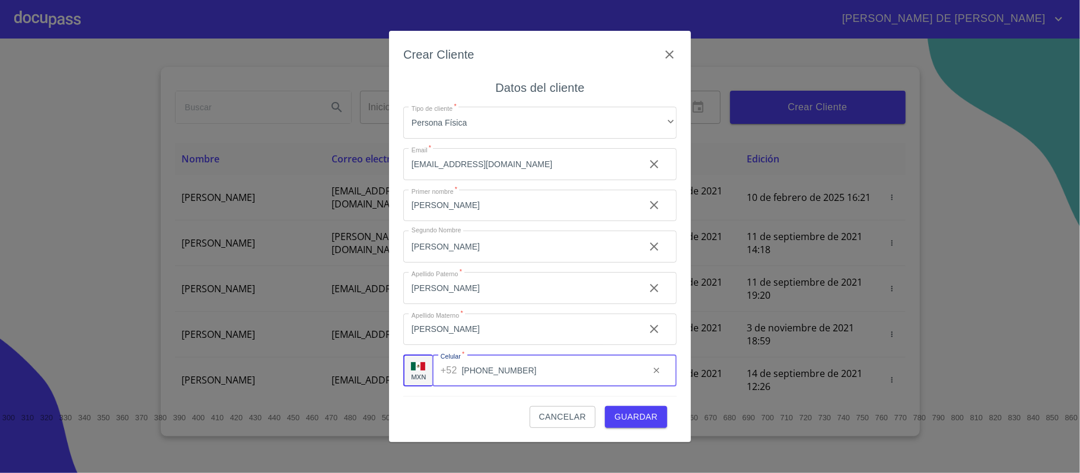
type input "(33)11122465"
click at [629, 416] on span "Guardar" at bounding box center [635, 417] width 43 height 15
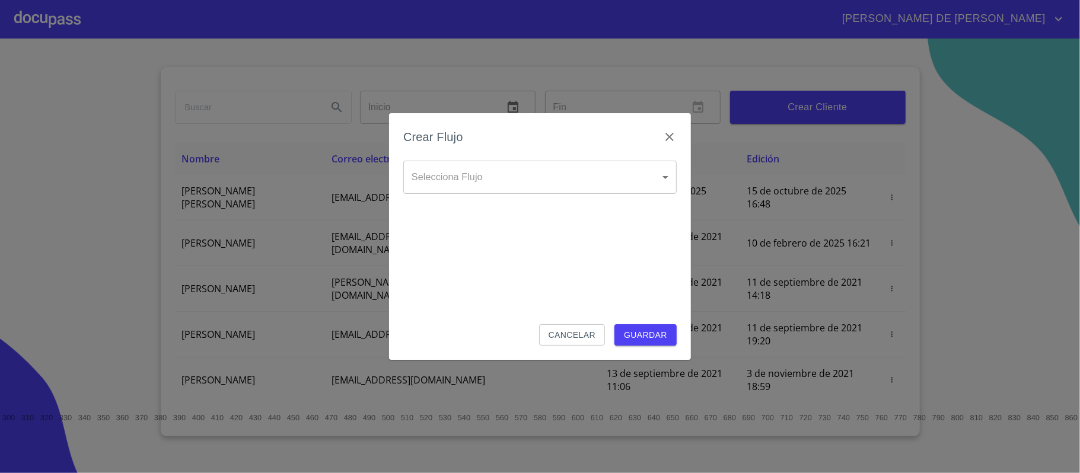
click at [594, 178] on body "RAYMUNDO DE JESUS Inicio ​ Fin ​ Crear Cliente Nombre Correo electrónico Regist…" at bounding box center [540, 236] width 1080 height 473
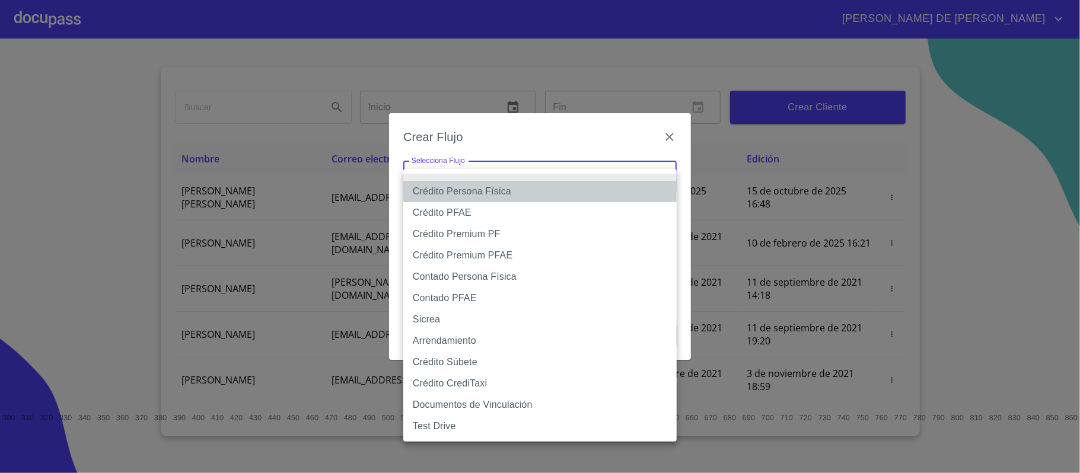
click at [544, 187] on li "Crédito Persona Física" at bounding box center [539, 191] width 273 height 21
type input "6009fb3c7d1714eb8809aa97"
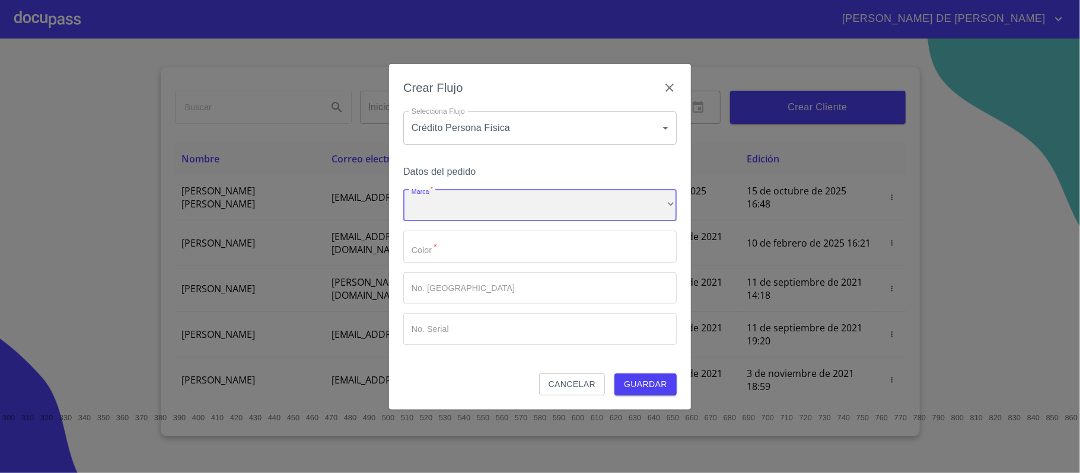
click at [520, 199] on div "​" at bounding box center [539, 206] width 273 height 32
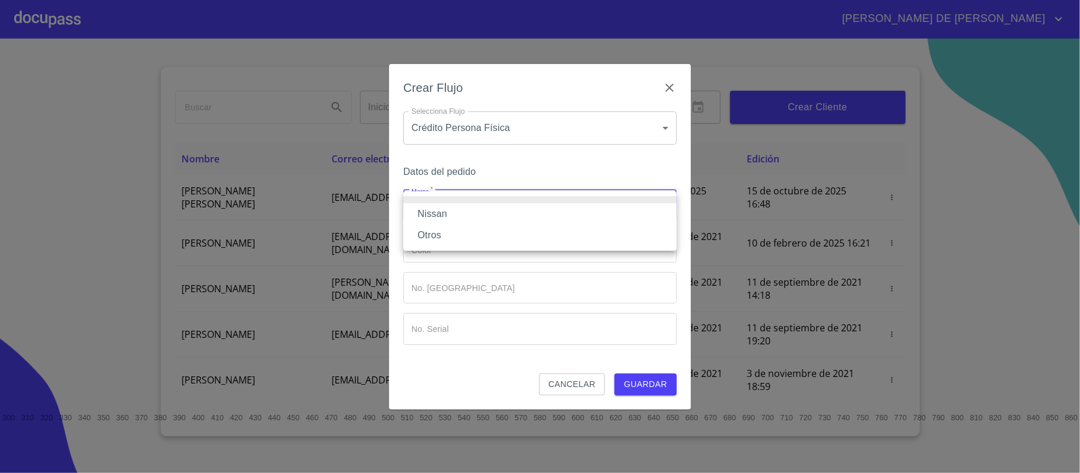
drag, startPoint x: 499, startPoint y: 212, endPoint x: 494, endPoint y: 224, distance: 13.5
click at [499, 212] on li "Nissan" at bounding box center [539, 213] width 273 height 21
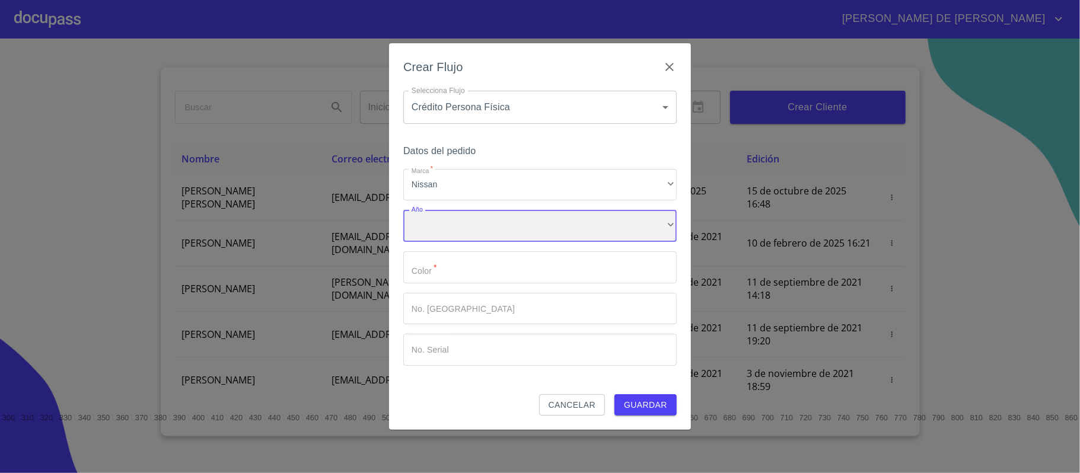
click at [492, 235] on div "​" at bounding box center [539, 226] width 273 height 32
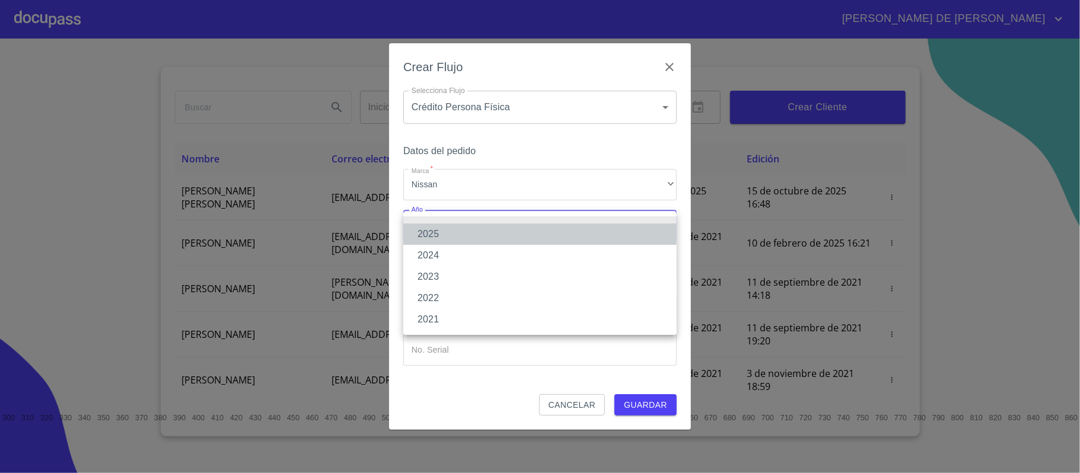
click at [489, 235] on li "2025" at bounding box center [539, 234] width 273 height 21
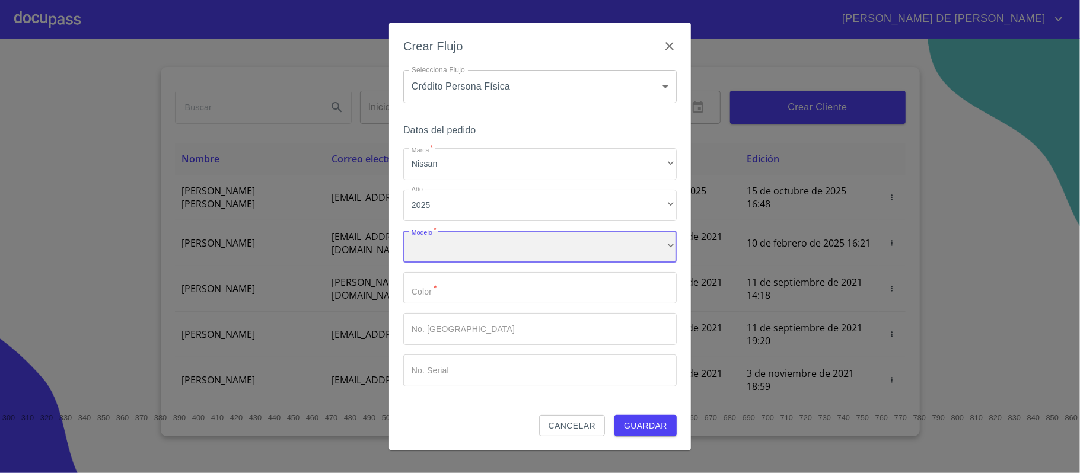
click at [486, 257] on div "​" at bounding box center [539, 247] width 273 height 32
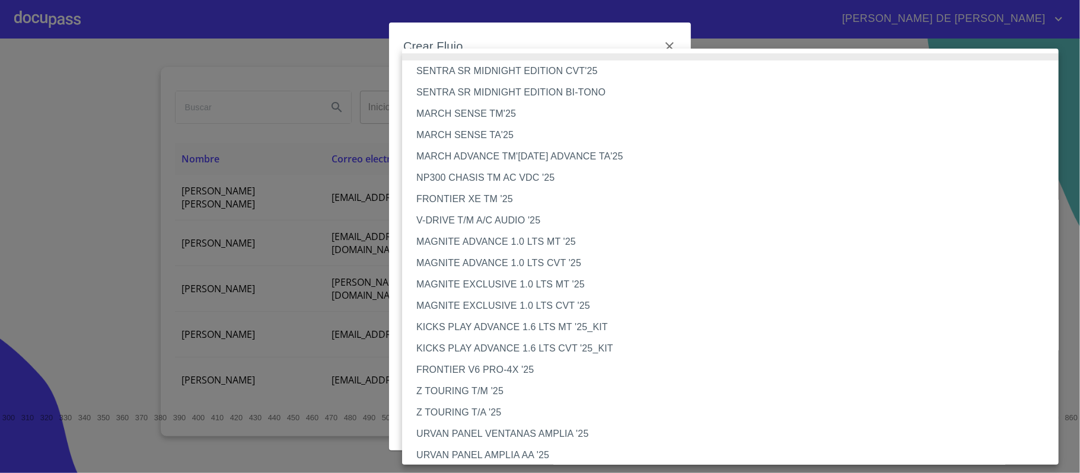
scroll to position [497, 0]
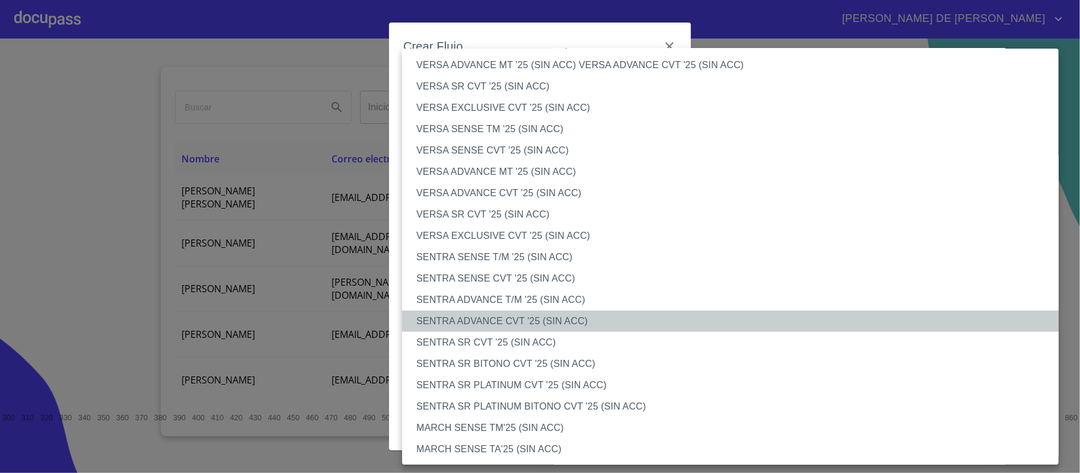
click at [536, 326] on li "SENTRA ADVANCE CVT '25 (SIN ACC)" at bounding box center [736, 321] width 668 height 21
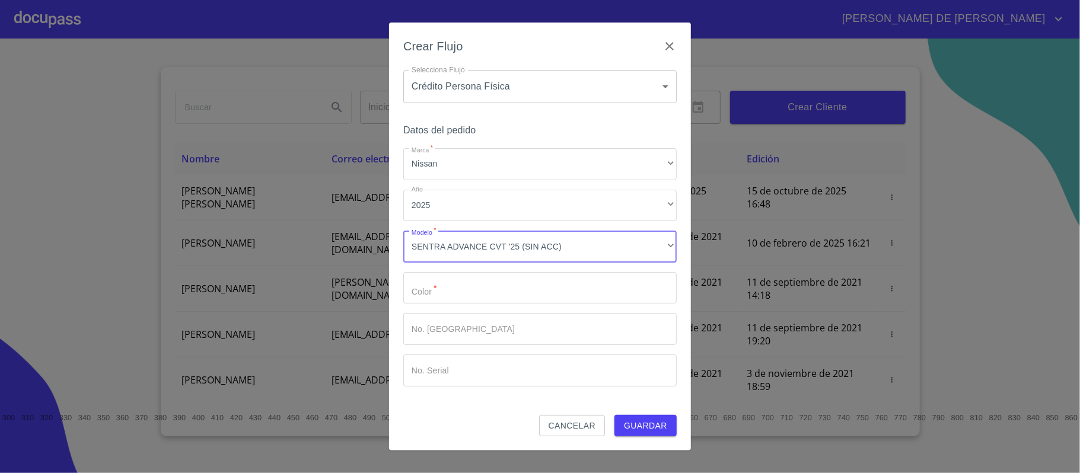
click at [516, 280] on input "Marca   *" at bounding box center [539, 288] width 273 height 32
type input "ROJO"
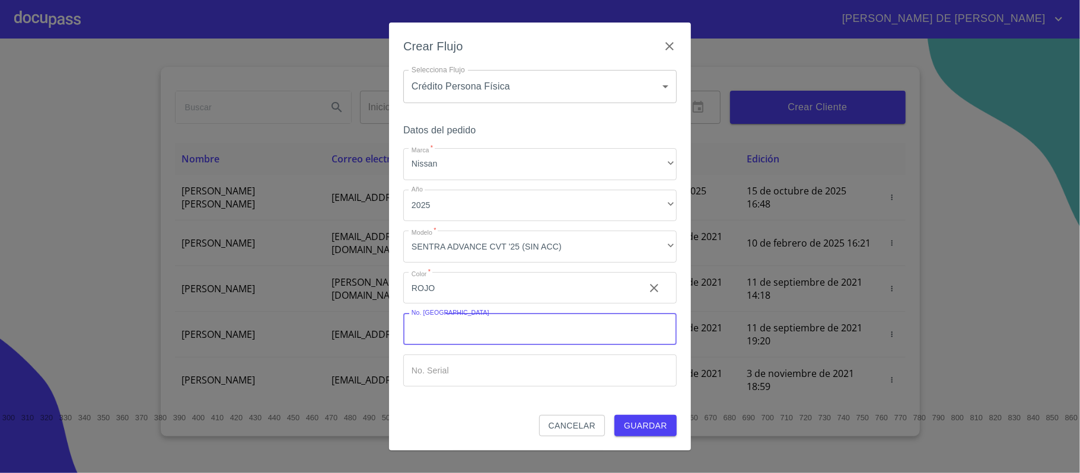
click at [626, 419] on span "Guardar" at bounding box center [645, 426] width 43 height 15
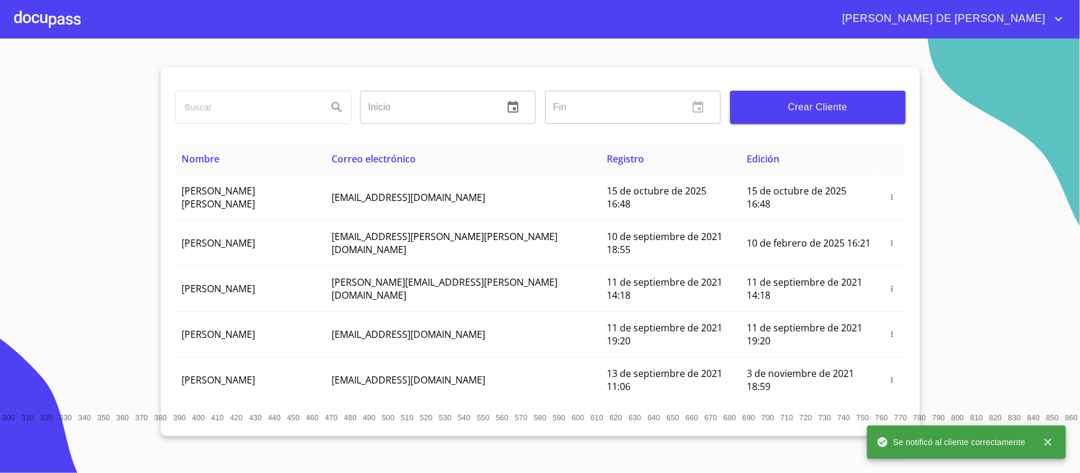
click at [36, 11] on div at bounding box center [47, 19] width 66 height 38
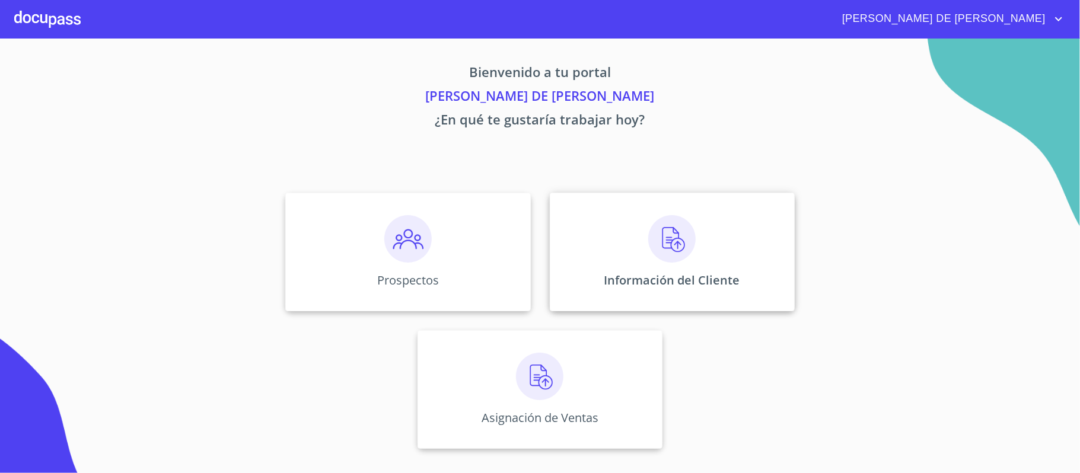
click at [600, 238] on div "Información del Cliente" at bounding box center [672, 252] width 245 height 119
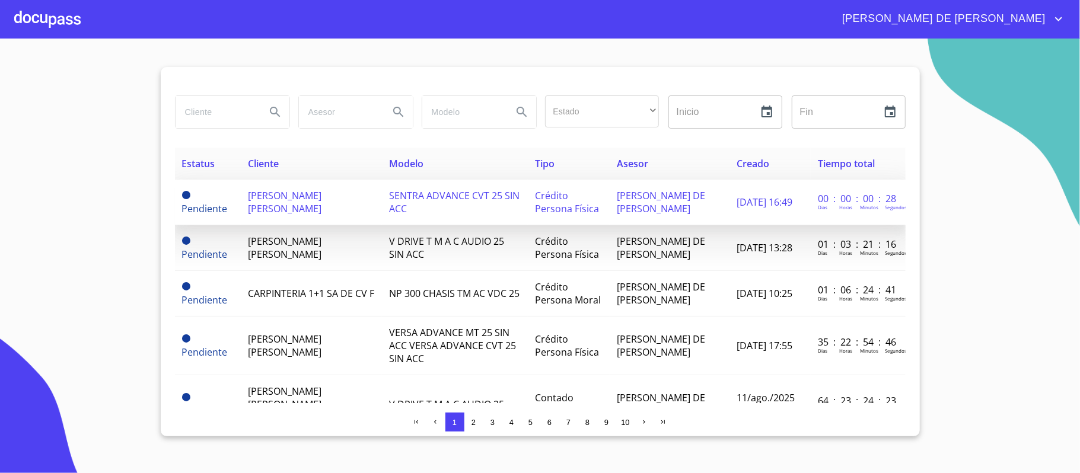
click at [295, 198] on span "JUAN MANUEL DUEÑAS LOPEZ" at bounding box center [285, 202] width 74 height 26
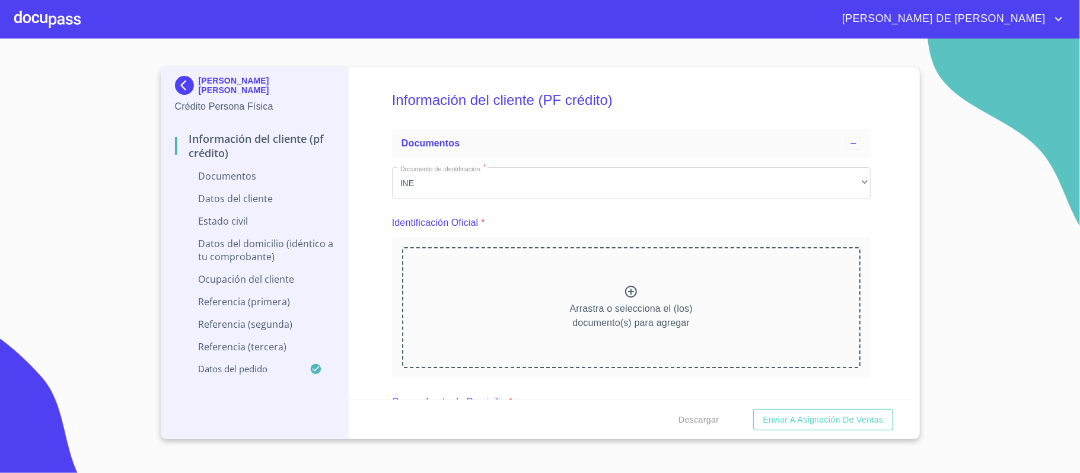
click at [620, 302] on p "Arrastra o selecciona el (los) documento(s) para agregar" at bounding box center [631, 316] width 123 height 28
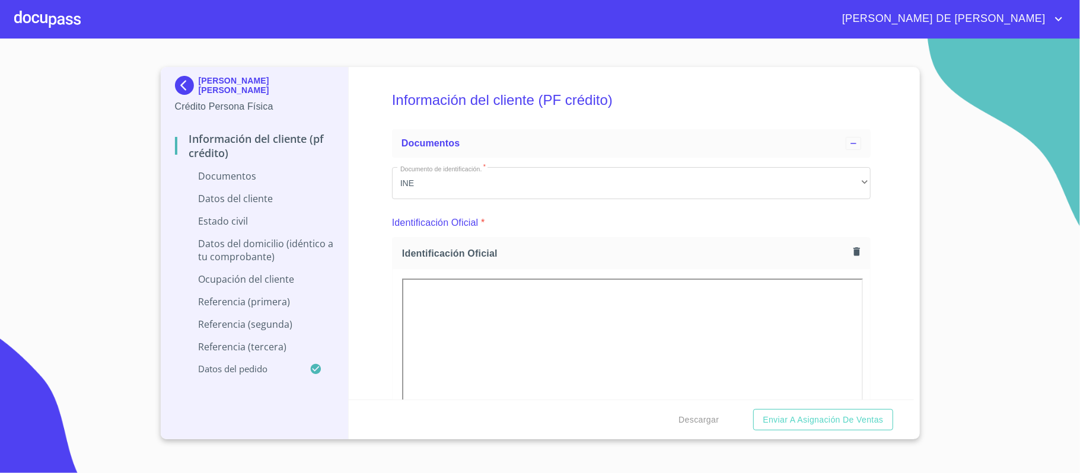
click at [835, 252] on span "Identificación Oficial" at bounding box center [625, 253] width 447 height 12
click at [851, 254] on icon "button" at bounding box center [856, 251] width 11 height 11
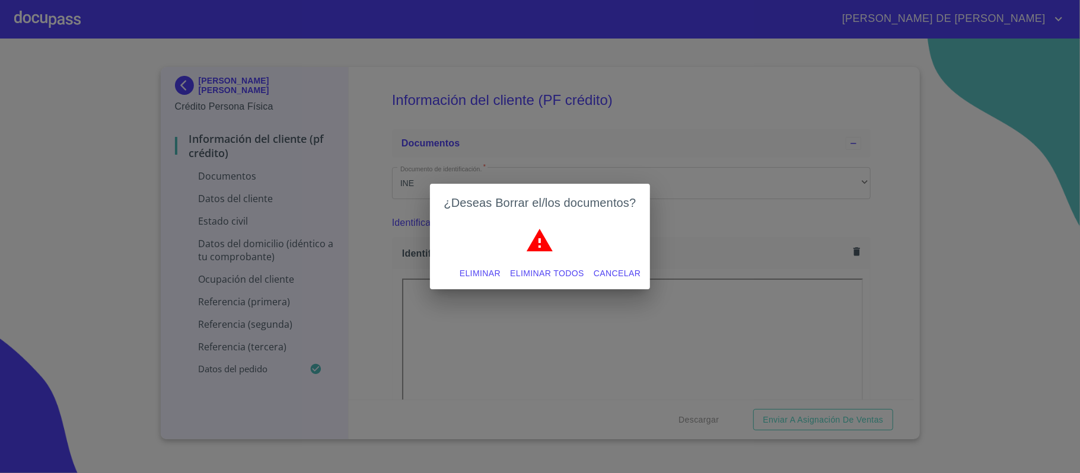
click at [481, 273] on span "Eliminar" at bounding box center [480, 273] width 41 height 15
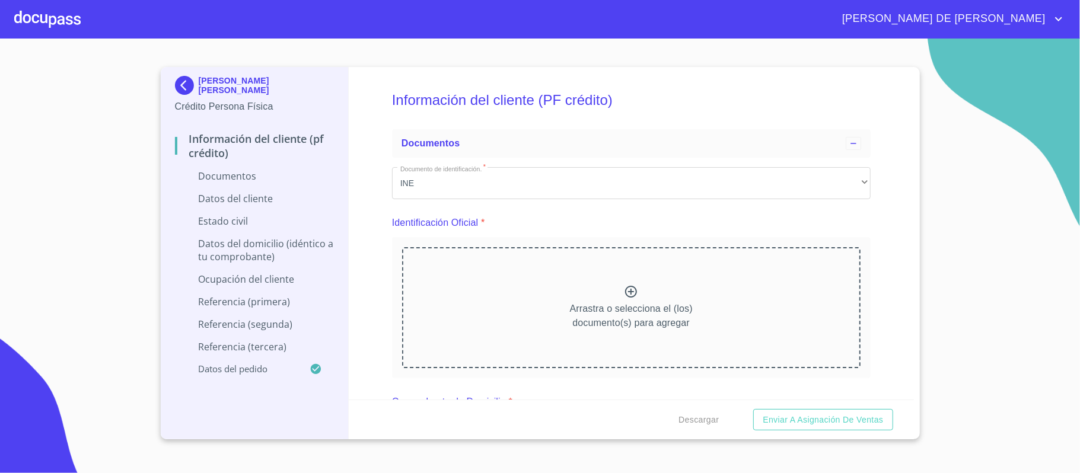
click at [625, 287] on icon at bounding box center [631, 292] width 12 height 12
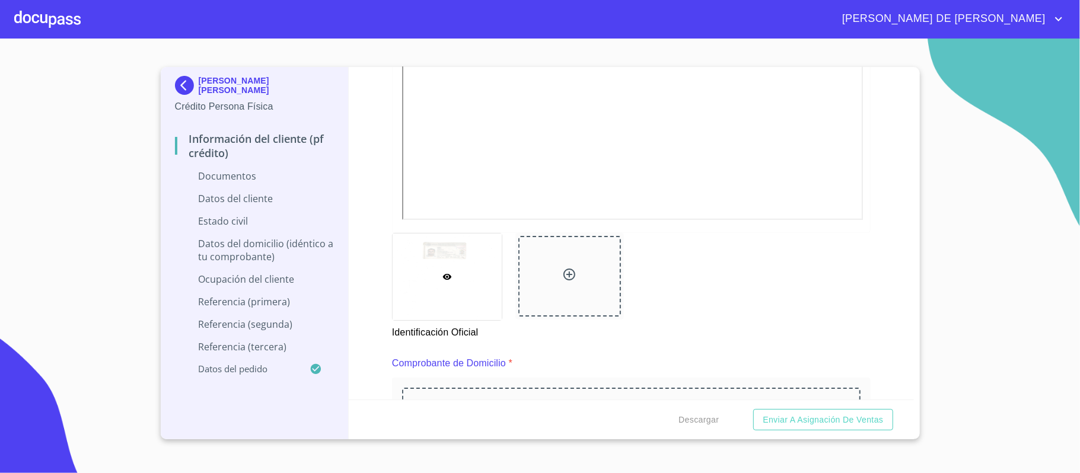
scroll to position [395, 0]
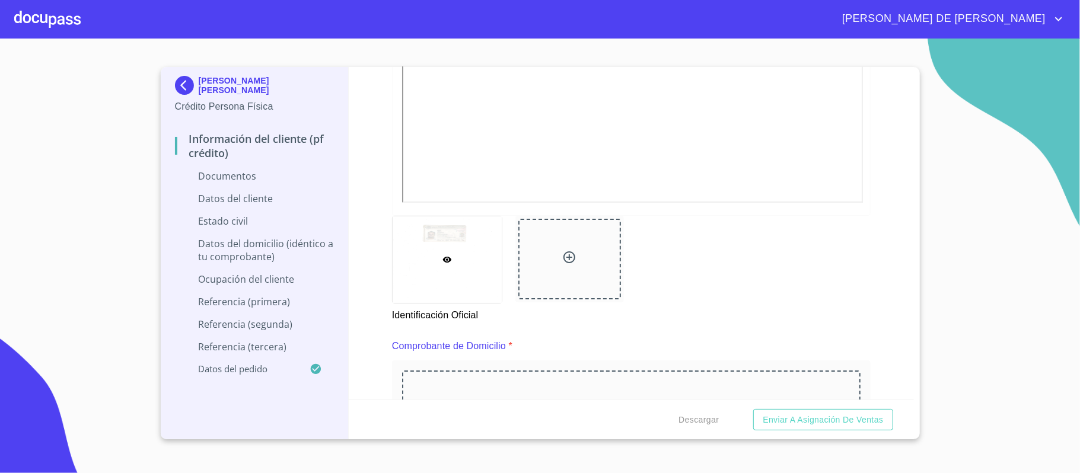
click at [567, 262] on icon at bounding box center [569, 257] width 12 height 12
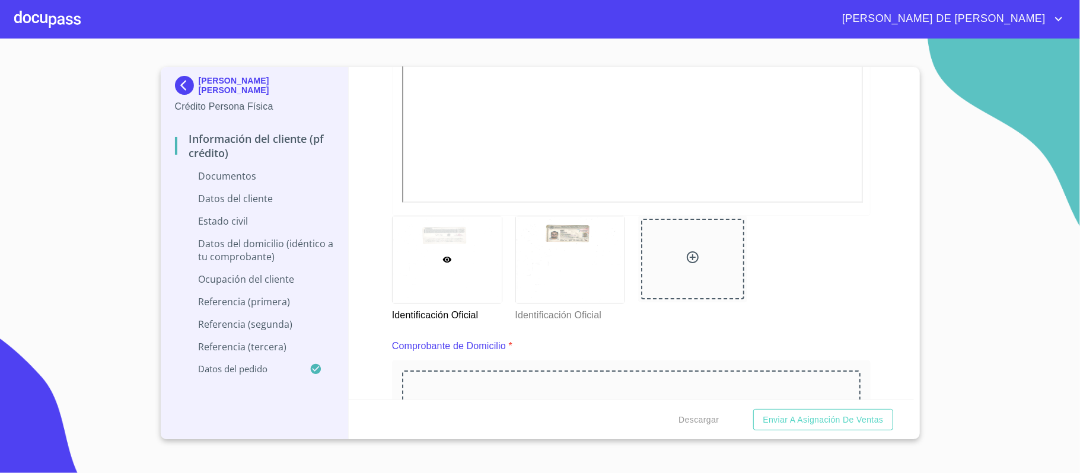
click at [42, 17] on div at bounding box center [47, 19] width 66 height 38
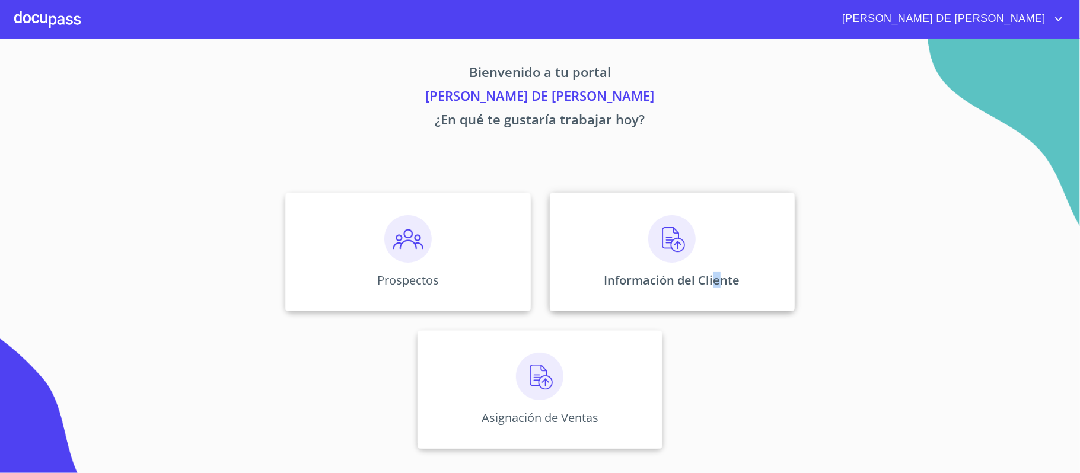
click at [717, 251] on div "Información del Cliente" at bounding box center [672, 252] width 245 height 119
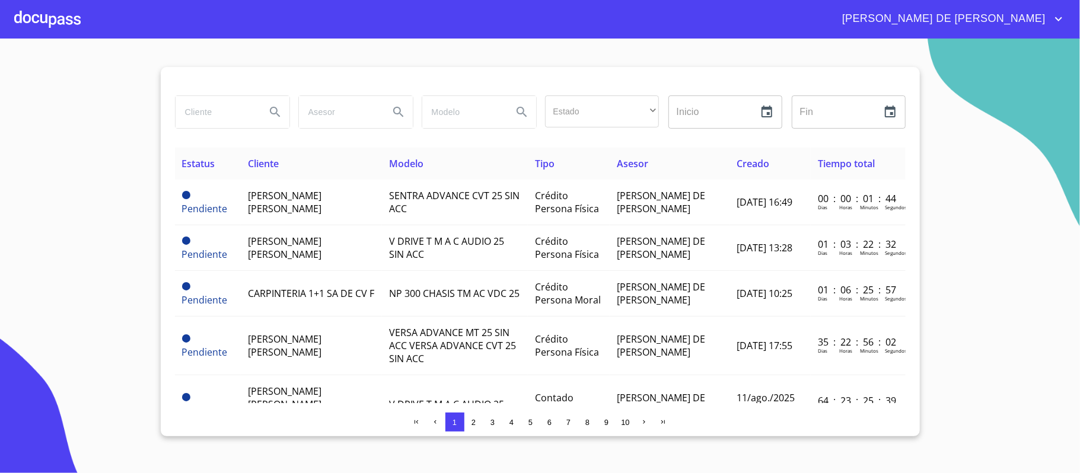
click at [221, 114] on input "search" at bounding box center [216, 112] width 81 height 32
type input "MARIA GUADALUPE JIME"
click at [276, 116] on icon "Search" at bounding box center [275, 112] width 14 height 14
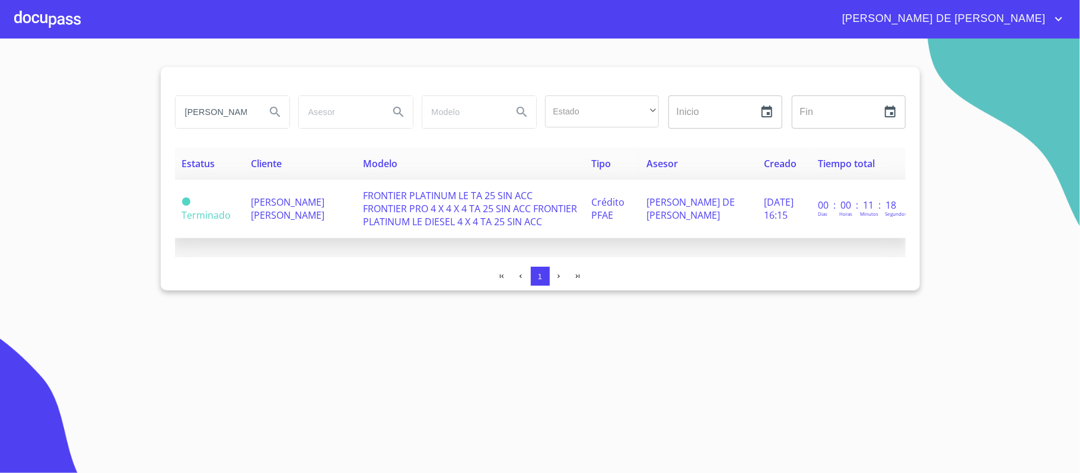
click at [311, 213] on span "MARIA GUADALUPE JIMENEZ TEJEDA" at bounding box center [288, 209] width 74 height 26
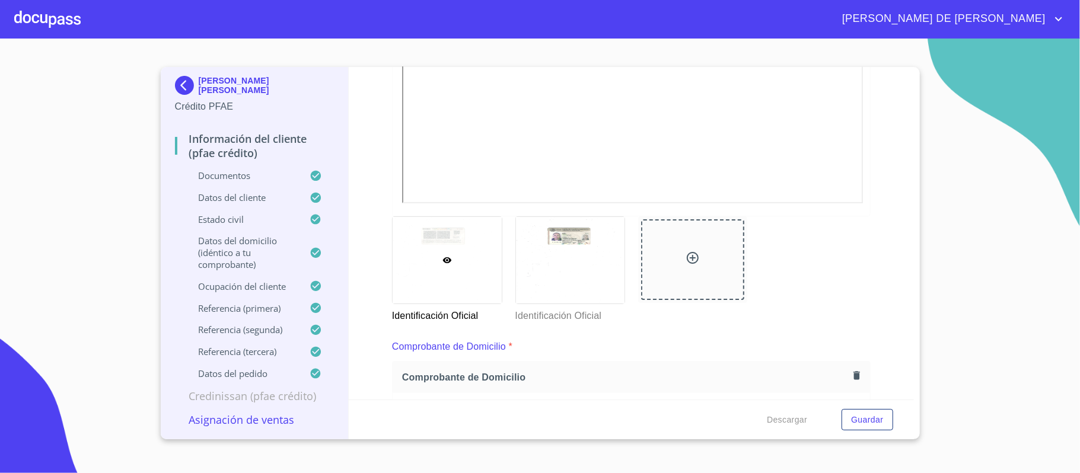
scroll to position [395, 0]
click at [567, 256] on icon at bounding box center [569, 259] width 9 height 9
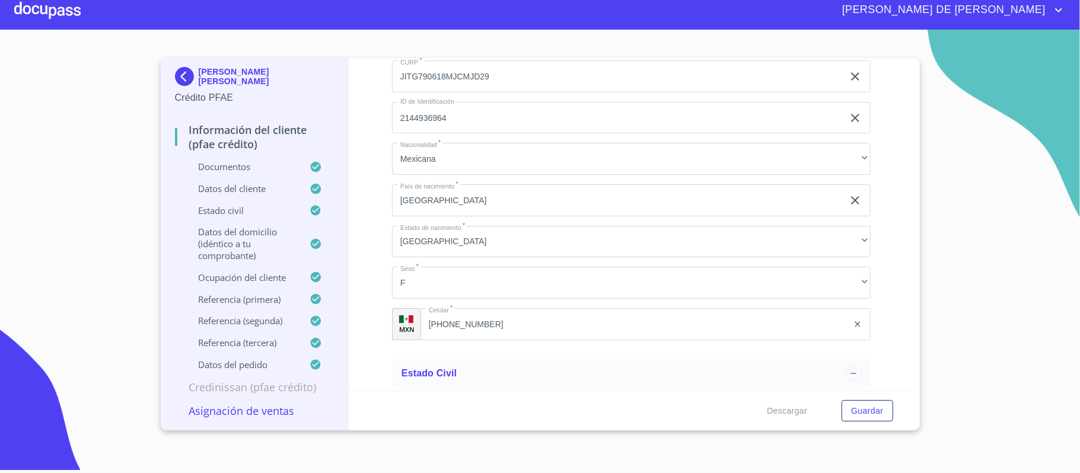
scroll to position [3224, 0]
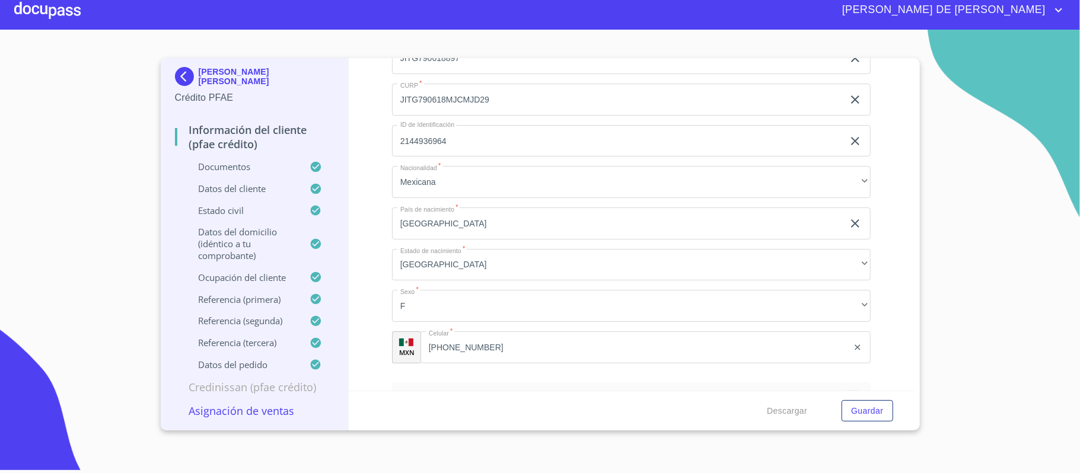
click at [69, 12] on div at bounding box center [47, 10] width 66 height 38
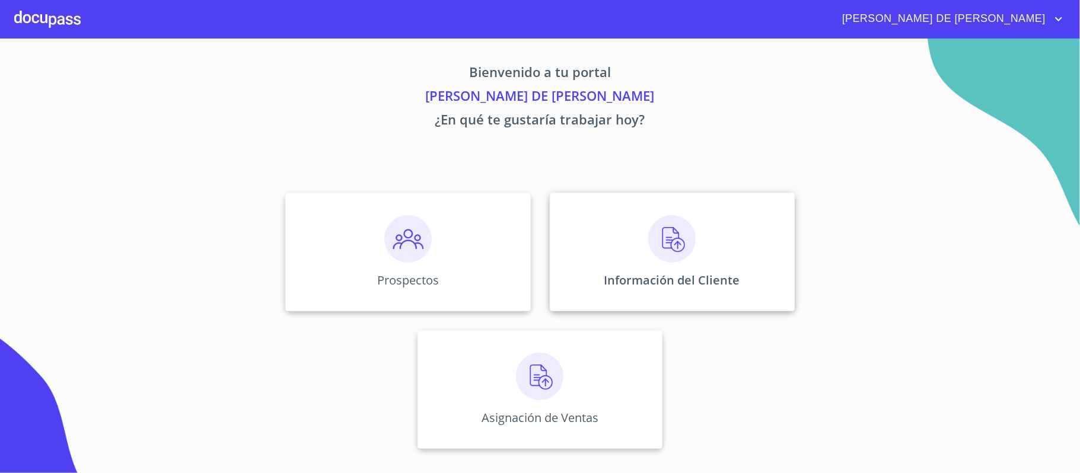
click at [576, 272] on div "Información del Cliente" at bounding box center [672, 252] width 245 height 119
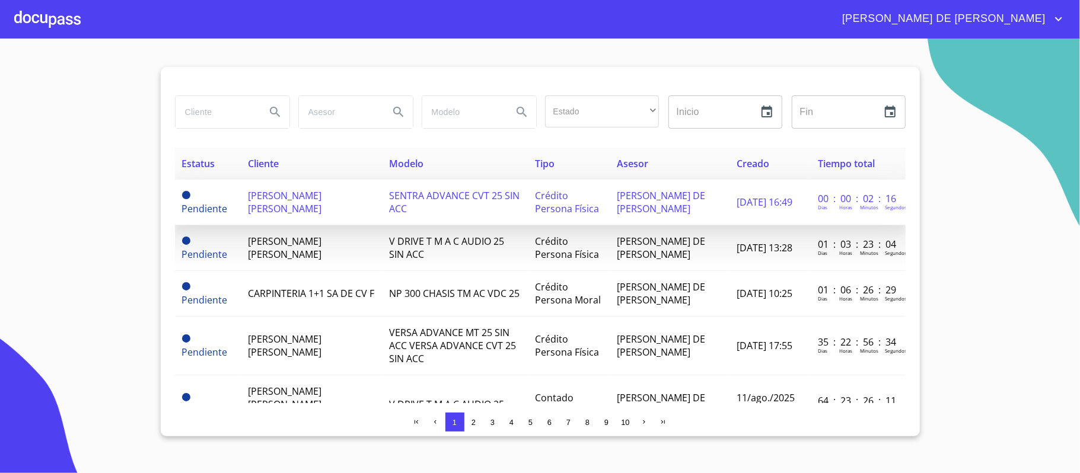
click at [286, 200] on span "JUAN MANUEL DUEÑAS LOPEZ" at bounding box center [285, 202] width 74 height 26
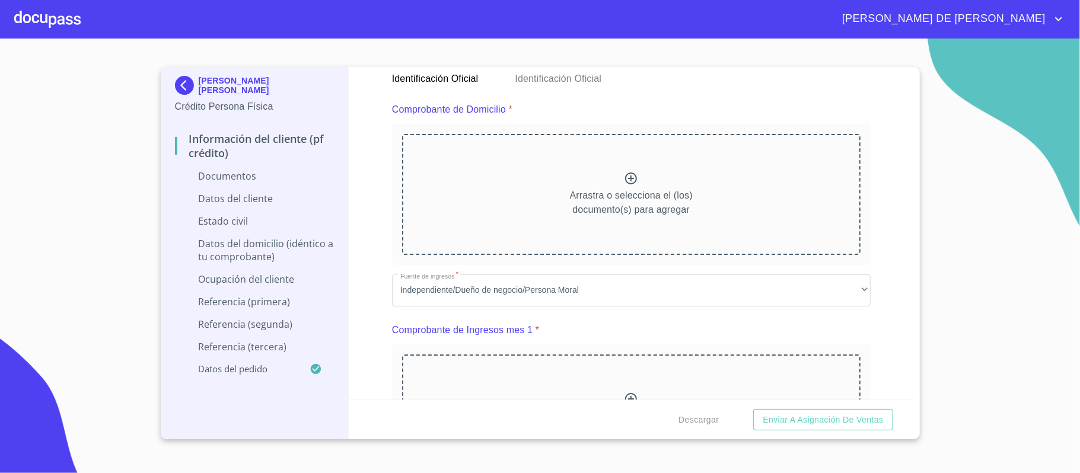
scroll to position [632, 0]
click at [631, 183] on icon at bounding box center [631, 178] width 14 height 14
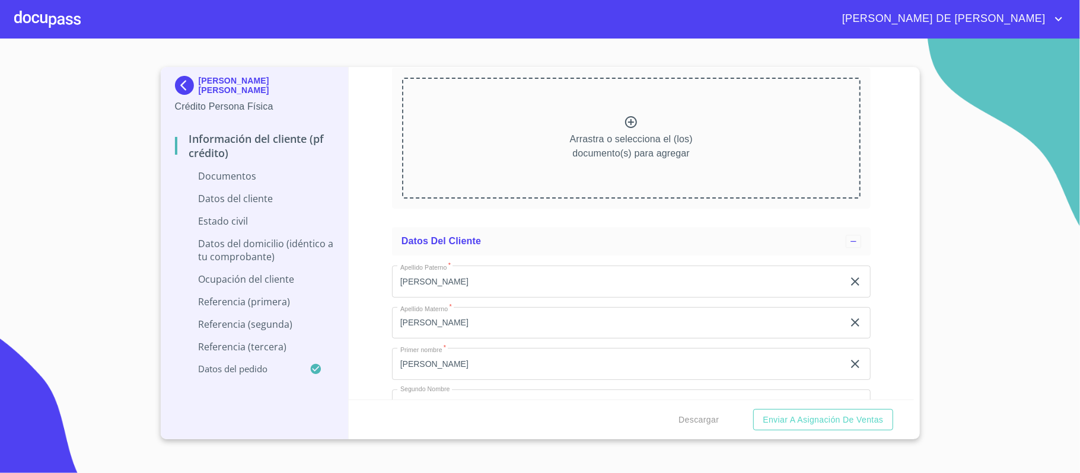
scroll to position [1581, 0]
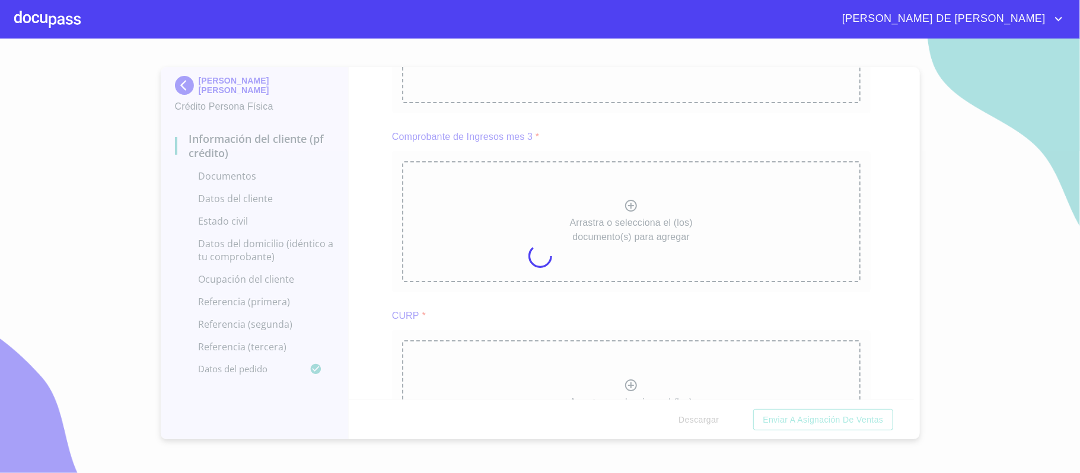
click at [876, 335] on div at bounding box center [540, 256] width 1080 height 435
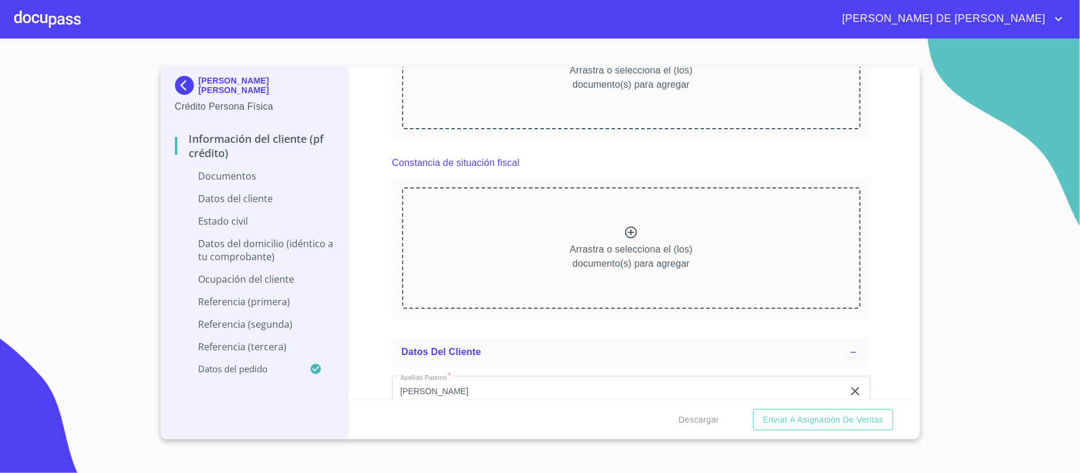
scroll to position [2135, 0]
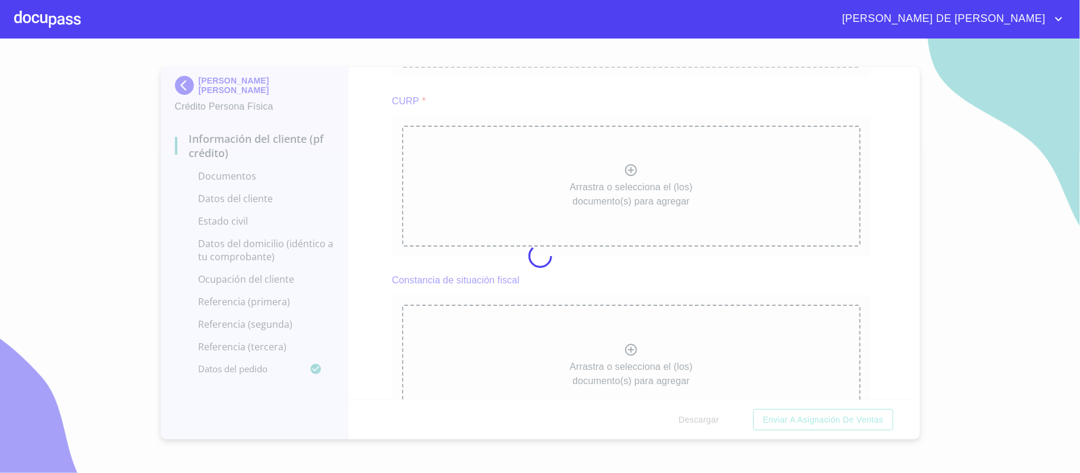
click at [883, 299] on div at bounding box center [540, 256] width 1080 height 435
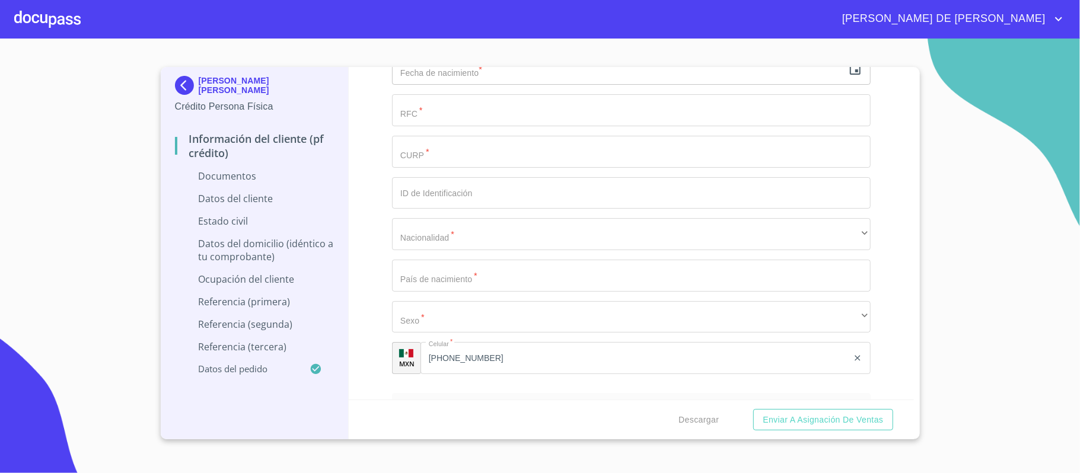
scroll to position [2767, 0]
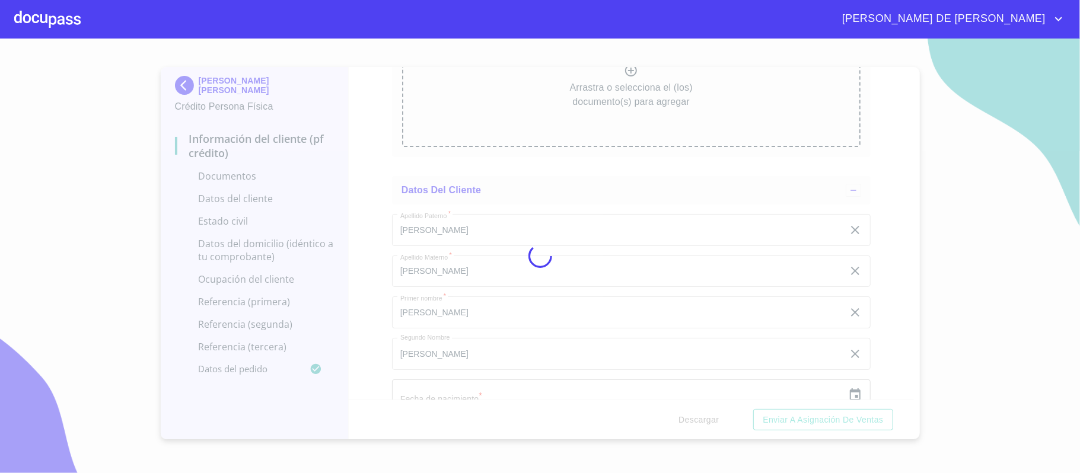
click at [873, 293] on div at bounding box center [540, 256] width 1080 height 435
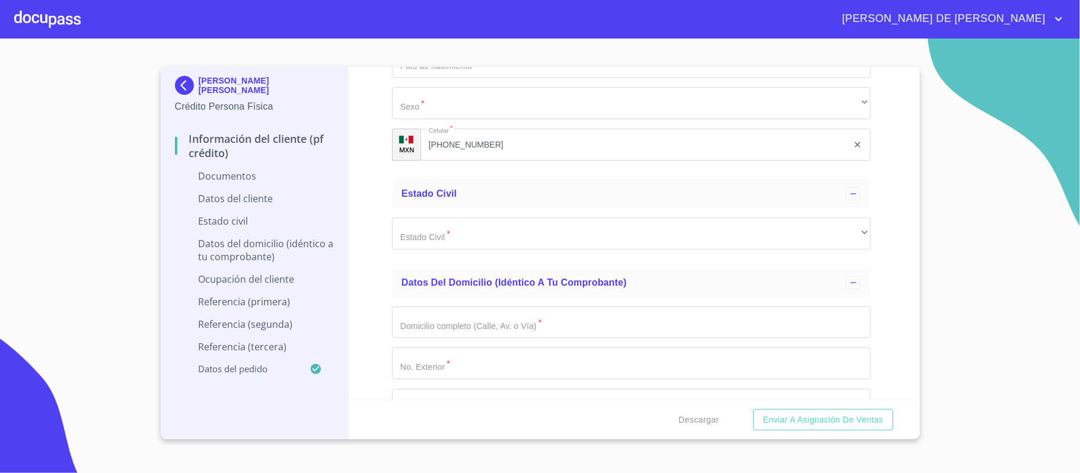
scroll to position [3320, 0]
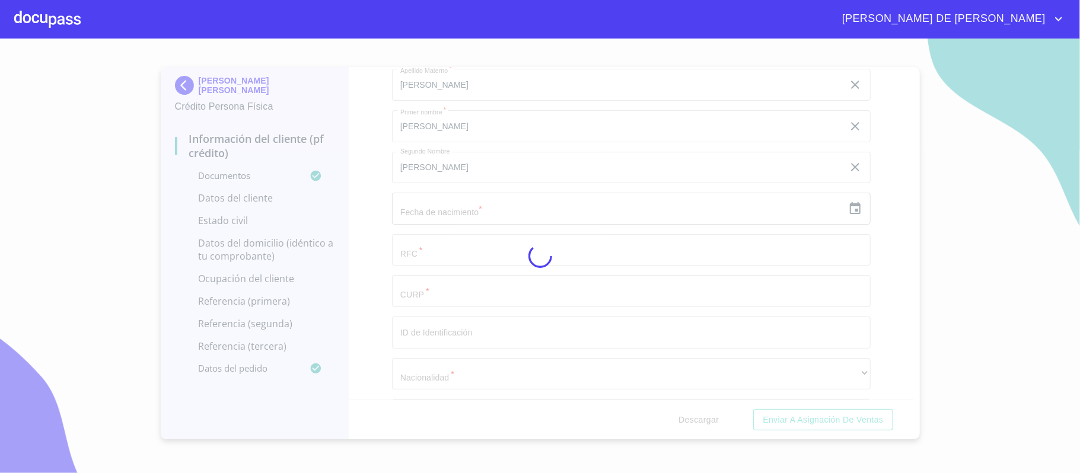
click at [862, 270] on div at bounding box center [540, 256] width 1080 height 435
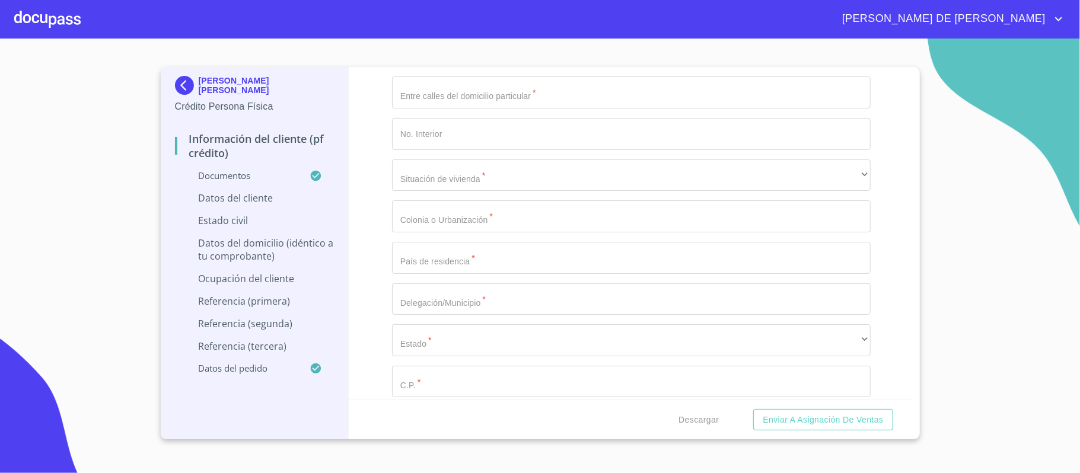
scroll to position [4032, 0]
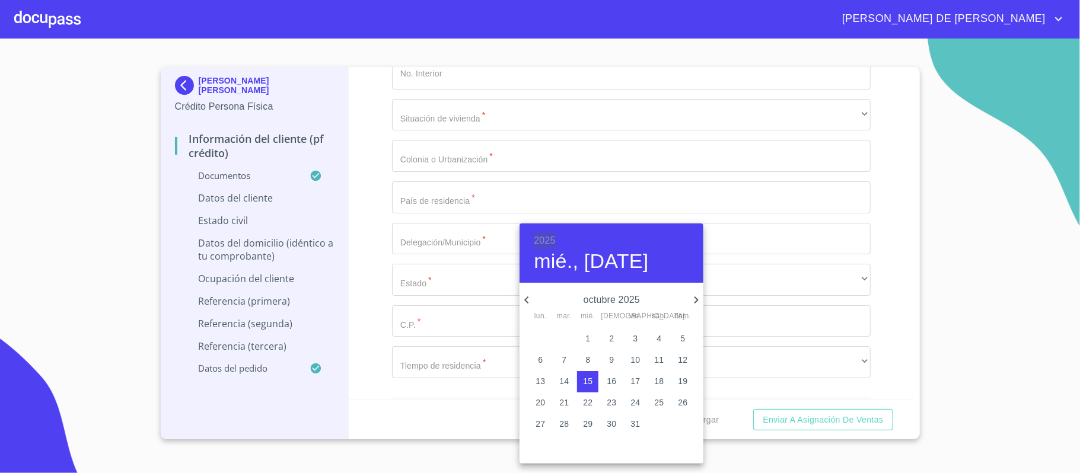
click at [553, 240] on h6 "2025" at bounding box center [544, 240] width 21 height 17
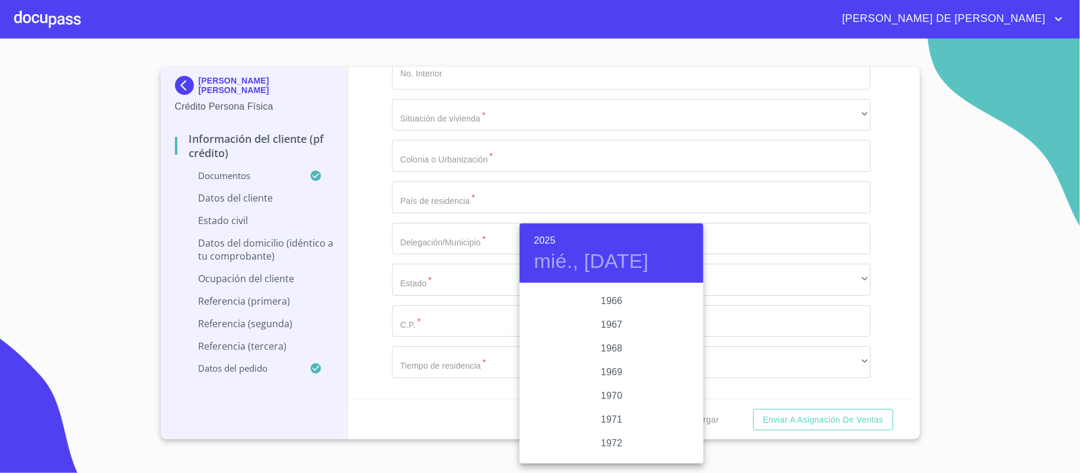
scroll to position [878, 0]
click at [612, 292] on div "1962" at bounding box center [611, 297] width 184 height 24
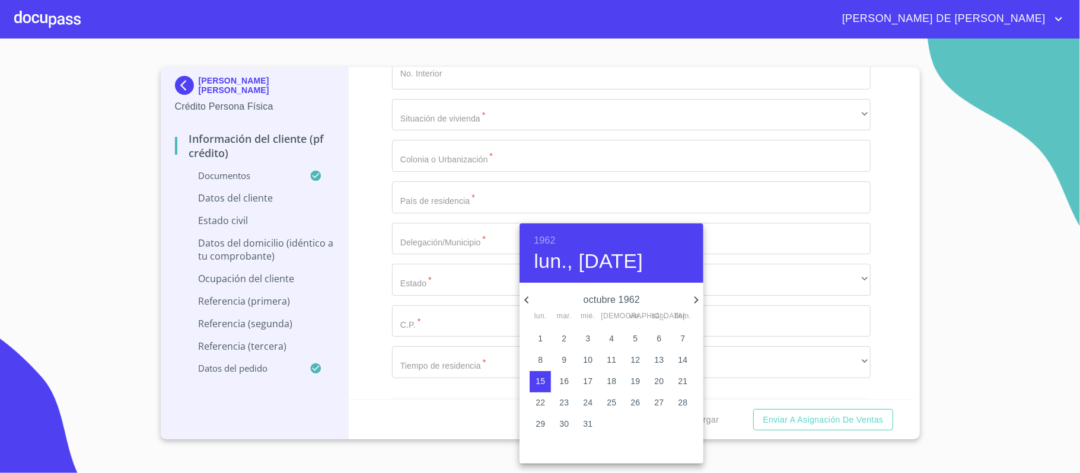
click at [529, 296] on icon "button" at bounding box center [526, 300] width 14 height 14
click at [540, 380] on p "10" at bounding box center [539, 381] width 9 height 12
type input "10 de sep. de 1962"
click at [439, 305] on div at bounding box center [540, 236] width 1080 height 473
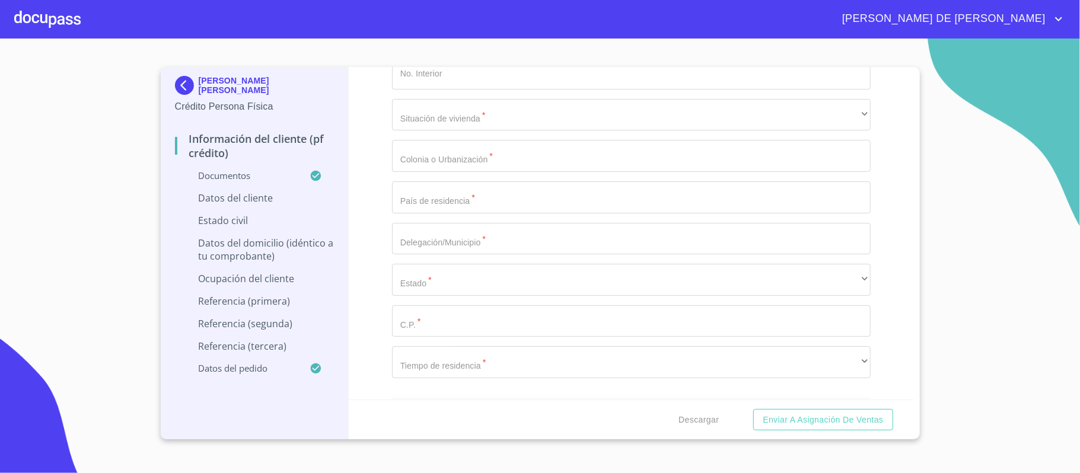
type input "DULJ620910ACA"
type input "DULJ620910HJCXPN05"
type input "1379542799"
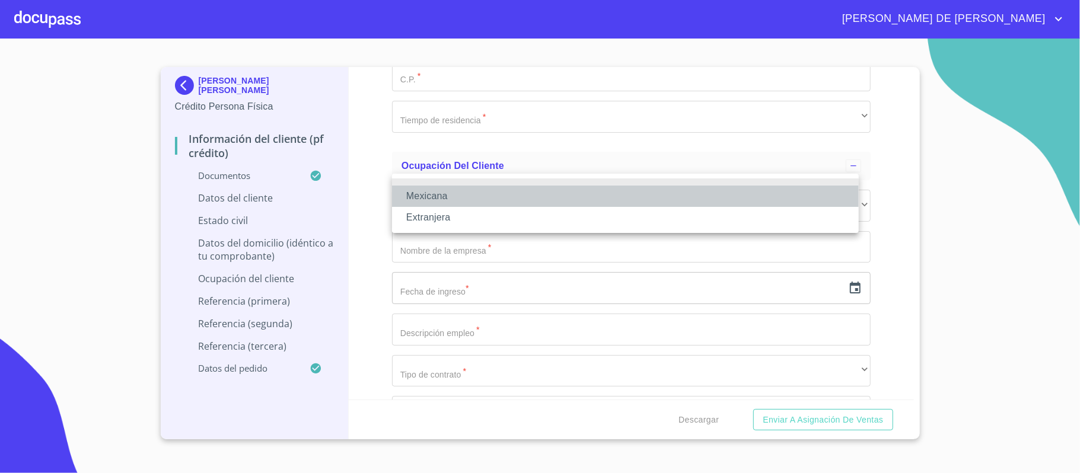
click at [466, 193] on li "Mexicana" at bounding box center [625, 196] width 467 height 21
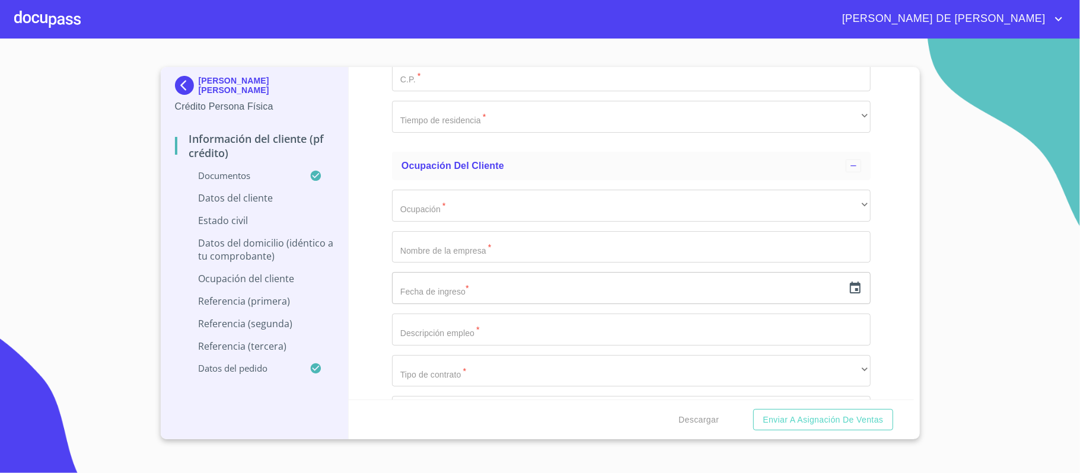
type input "MEXICO"
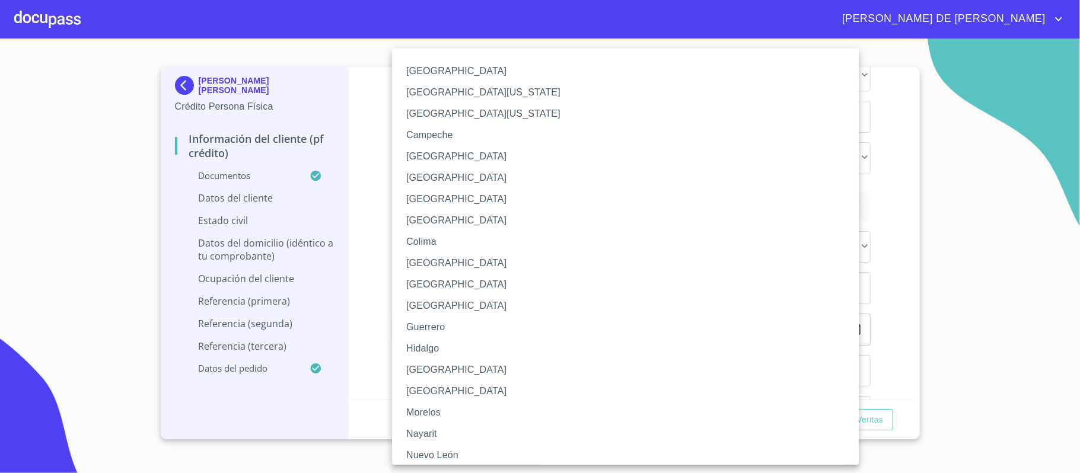
click at [430, 371] on li "Jalisco" at bounding box center [631, 369] width 478 height 21
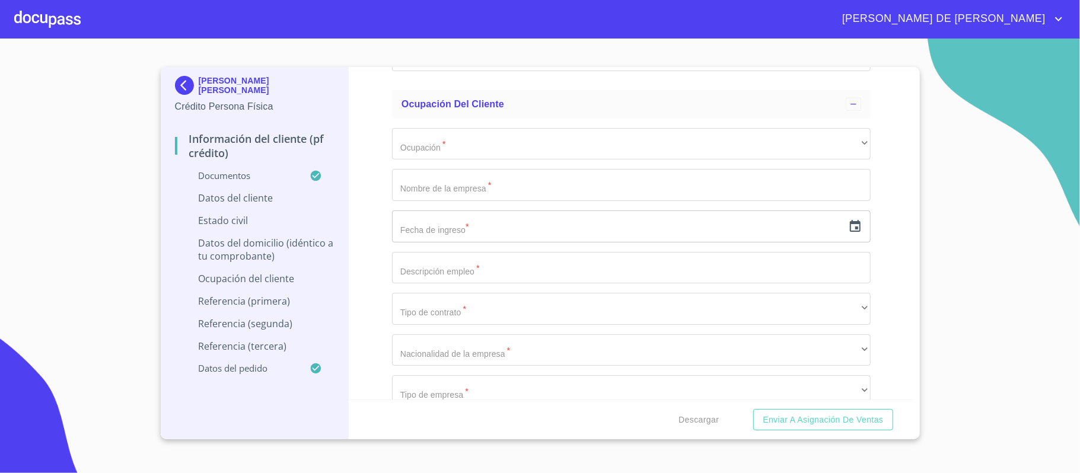
scroll to position [4436, 0]
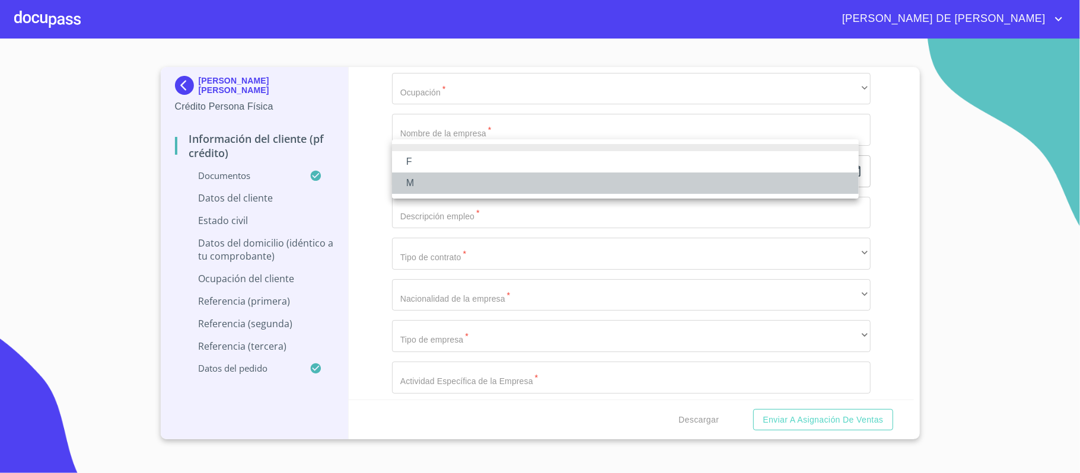
click at [468, 176] on li "M" at bounding box center [625, 183] width 467 height 21
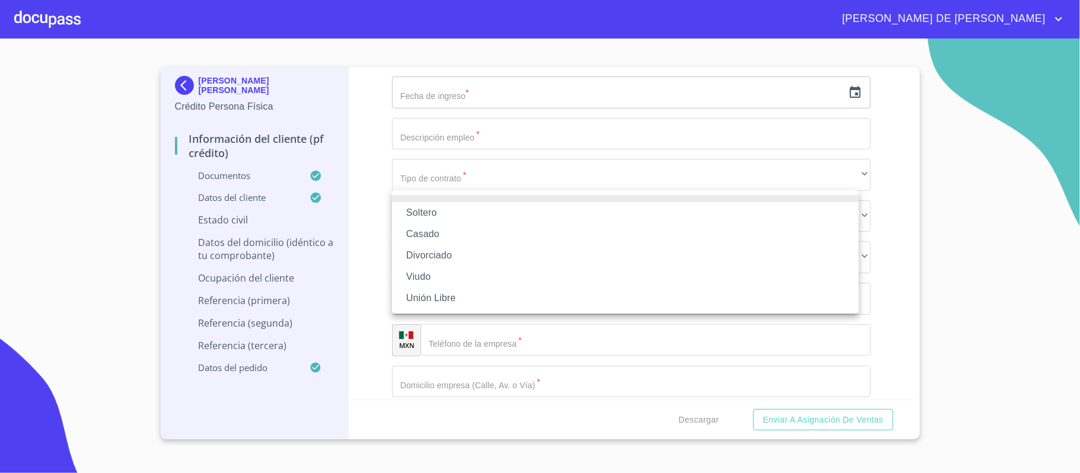
click at [484, 233] on li "Casado" at bounding box center [625, 234] width 467 height 21
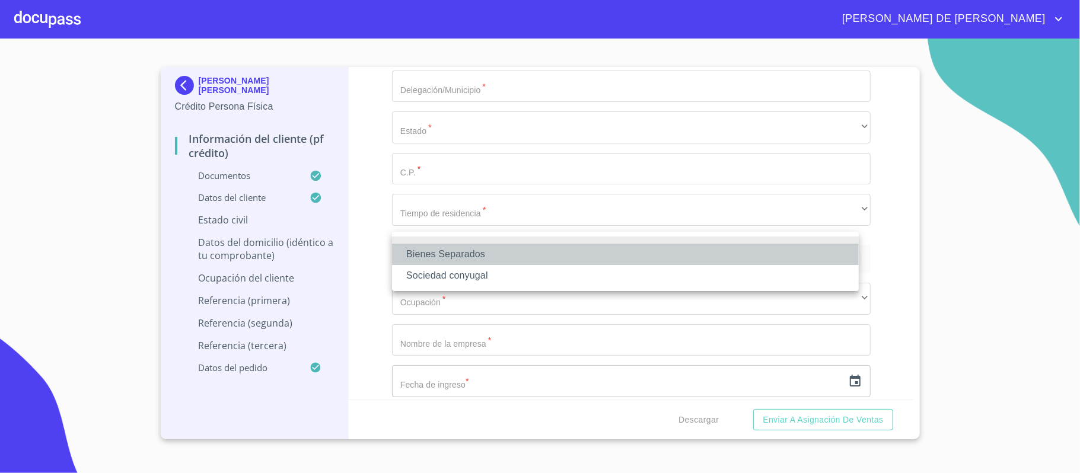
click at [478, 251] on li "Bienes Separados" at bounding box center [625, 254] width 467 height 21
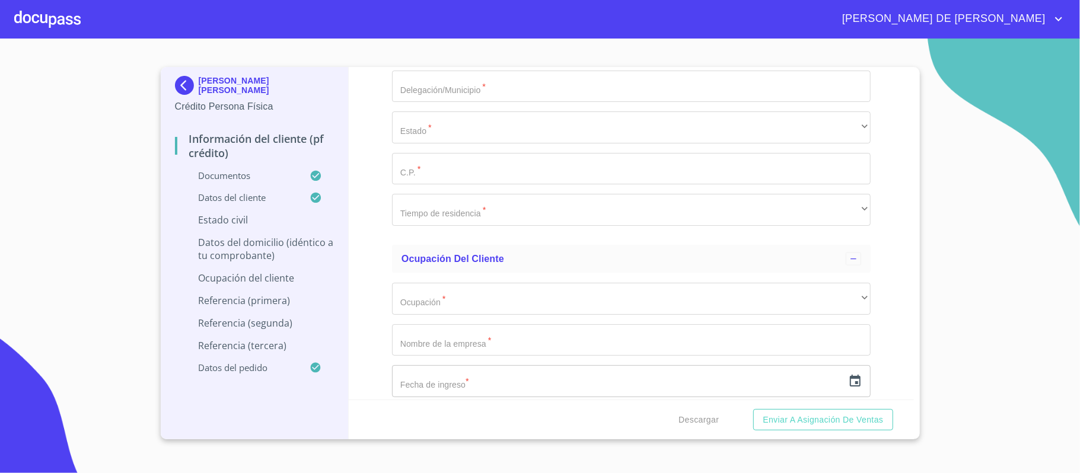
type input "ELIZABETH"
type input "GOMEZ"
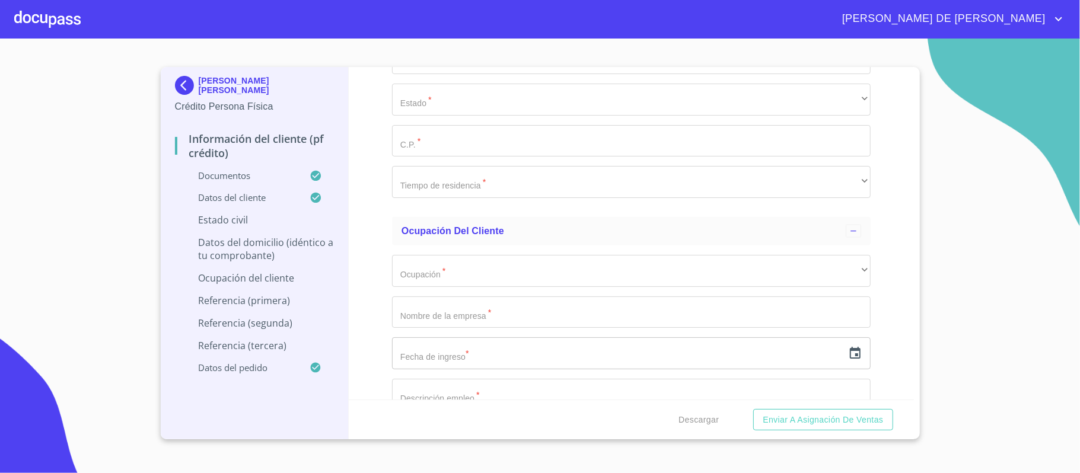
type input "GARCIA"
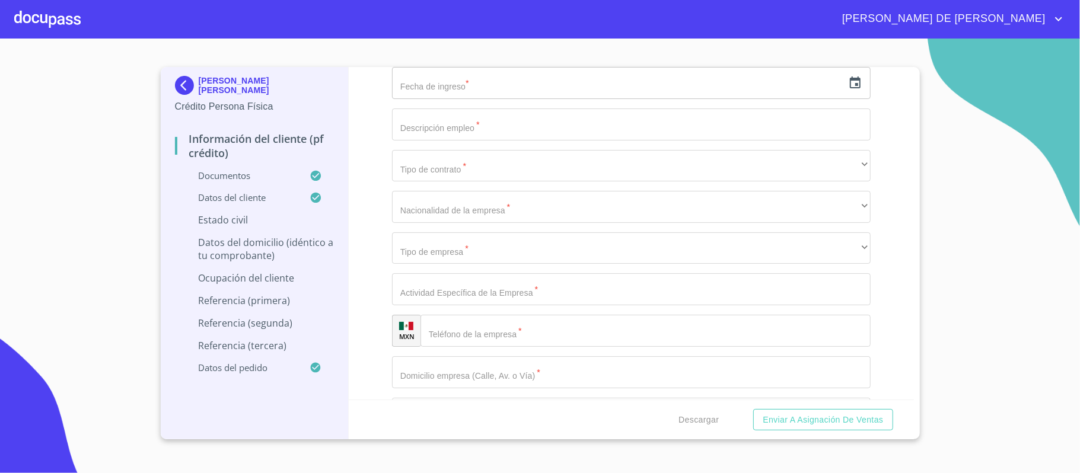
type input "0"
type input "MIGUEL SILVA"
type input "4885"
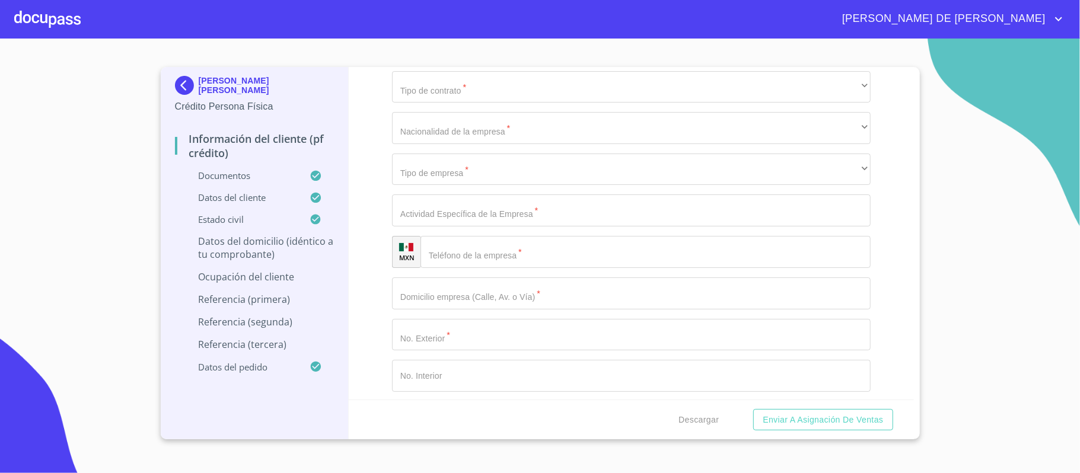
type input "GERTRUDIS BOCA NEGRA Y ANDRES TAMAYO"
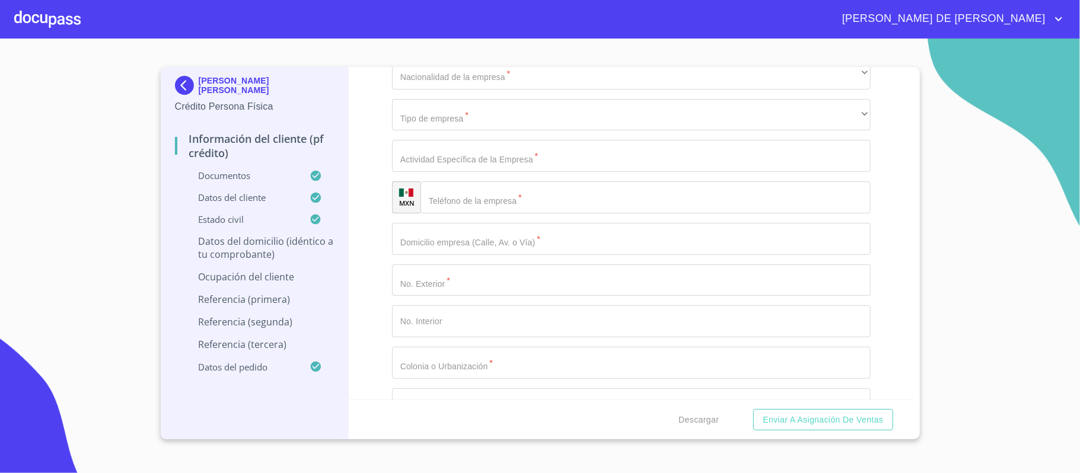
scroll to position [4971, 0]
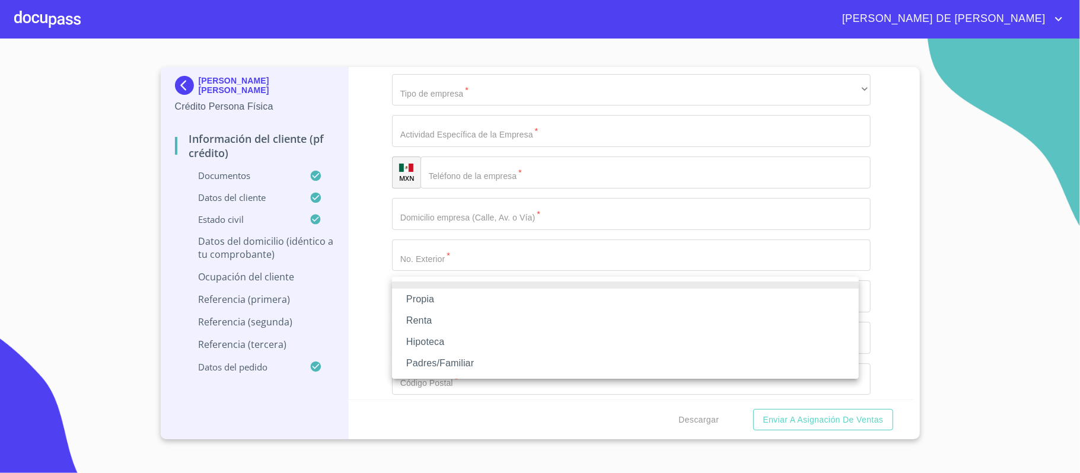
click at [446, 301] on li "Propia" at bounding box center [625, 299] width 467 height 21
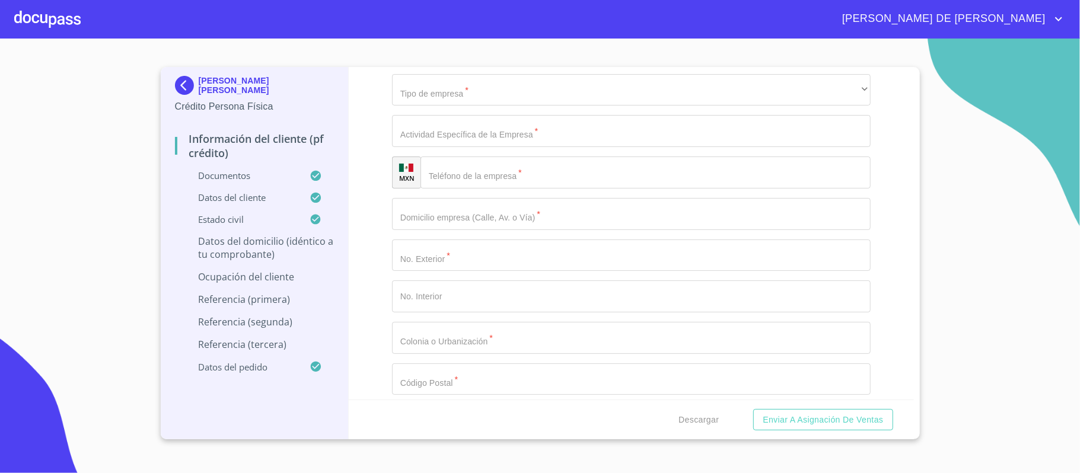
type input "NUEVA SANTA MARIA"
type input "MEXICO"
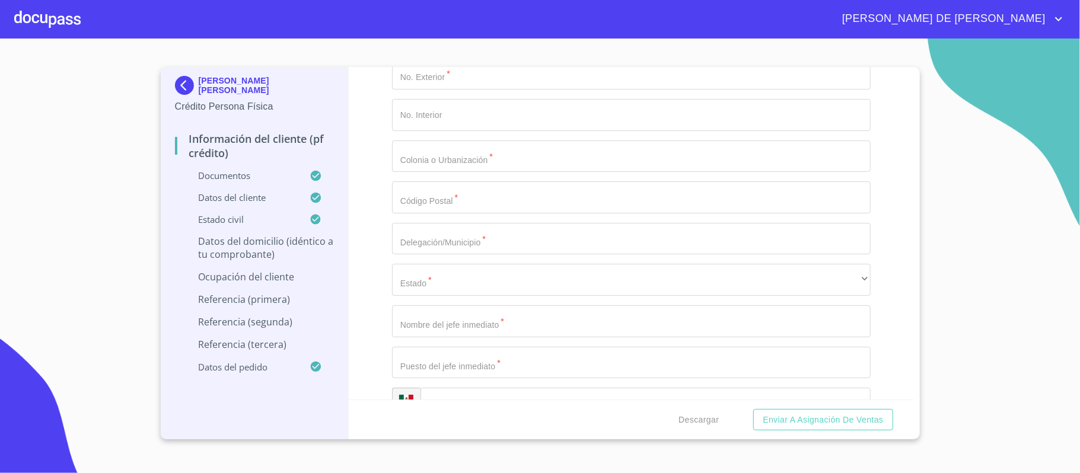
type input "GUADALAJARA"
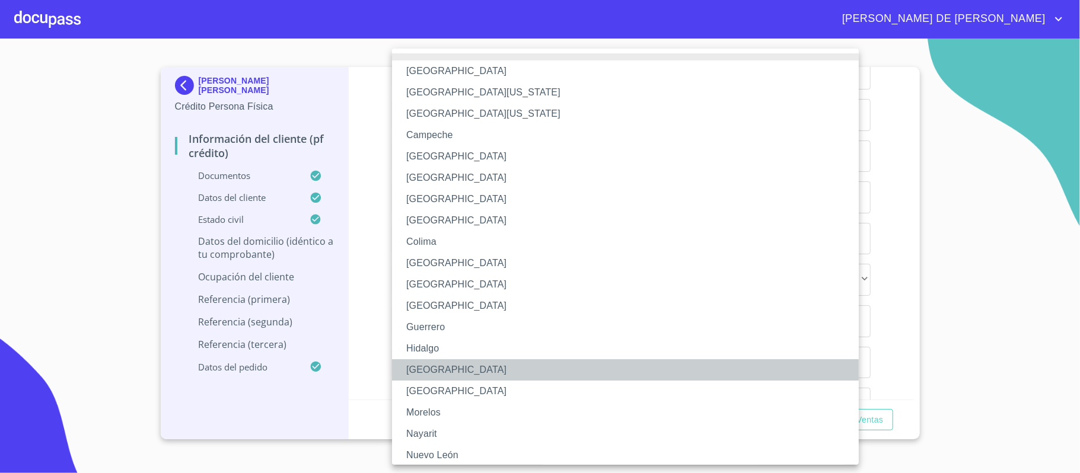
click at [449, 363] on li "Jalisco" at bounding box center [631, 369] width 478 height 21
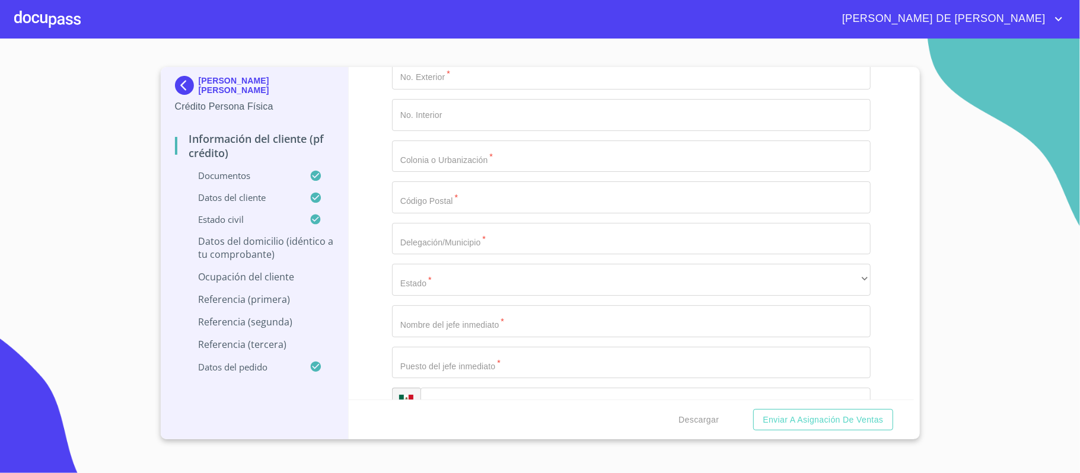
type input "45530"
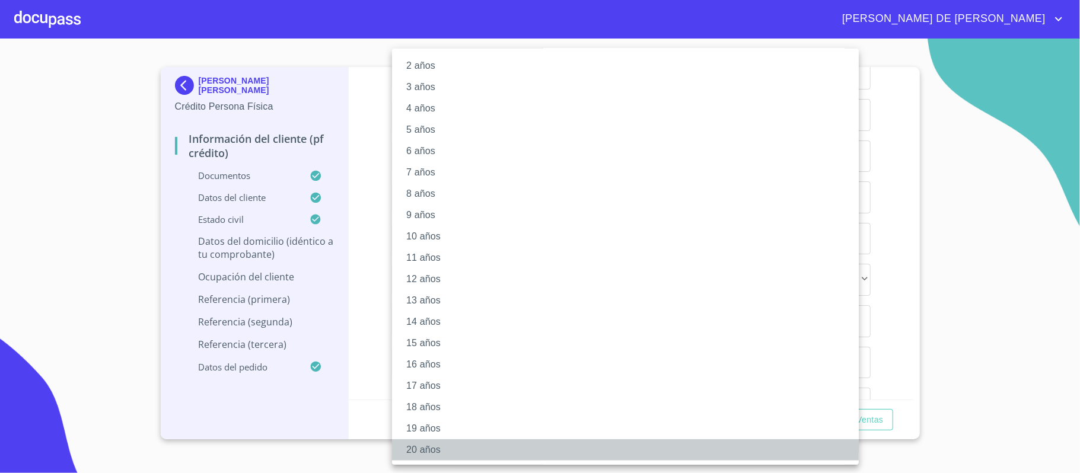
click at [446, 449] on li "20 años" at bounding box center [631, 449] width 478 height 21
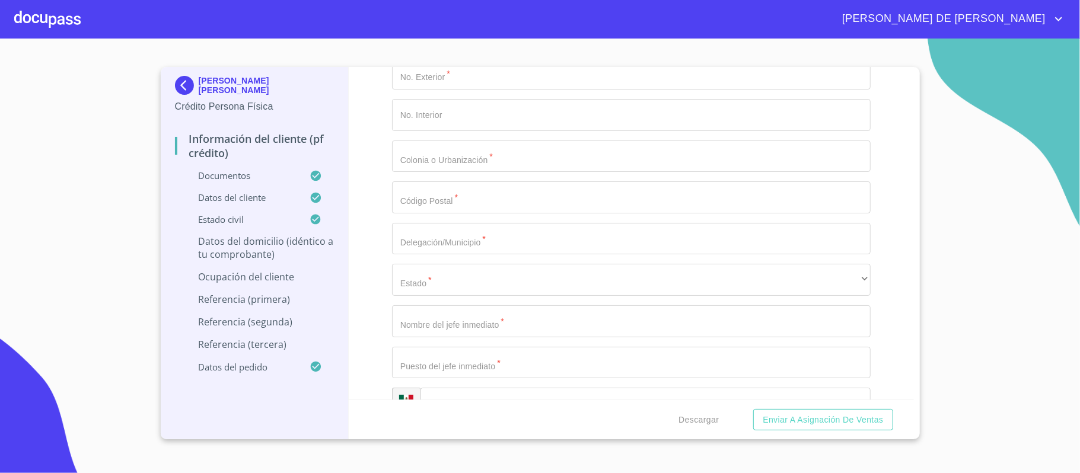
type input "$2,500,000"
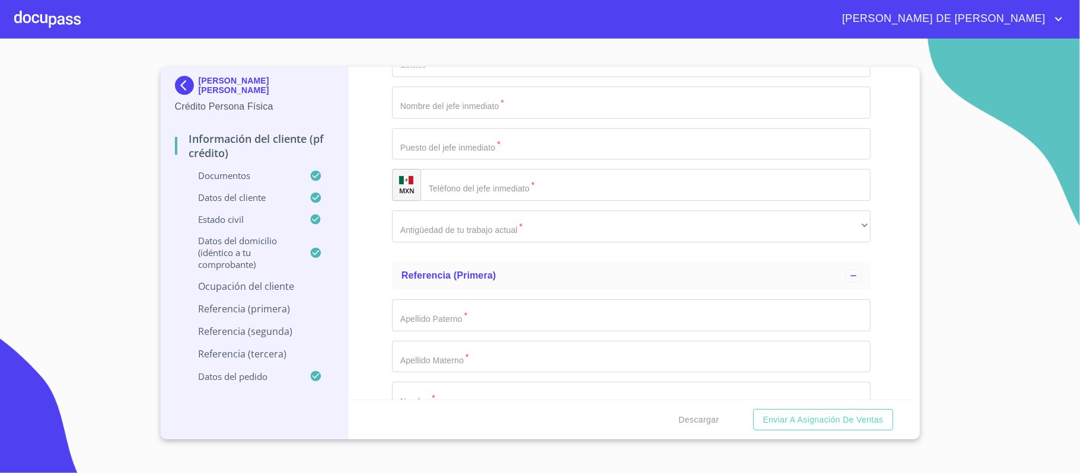
scroll to position [5431, 0]
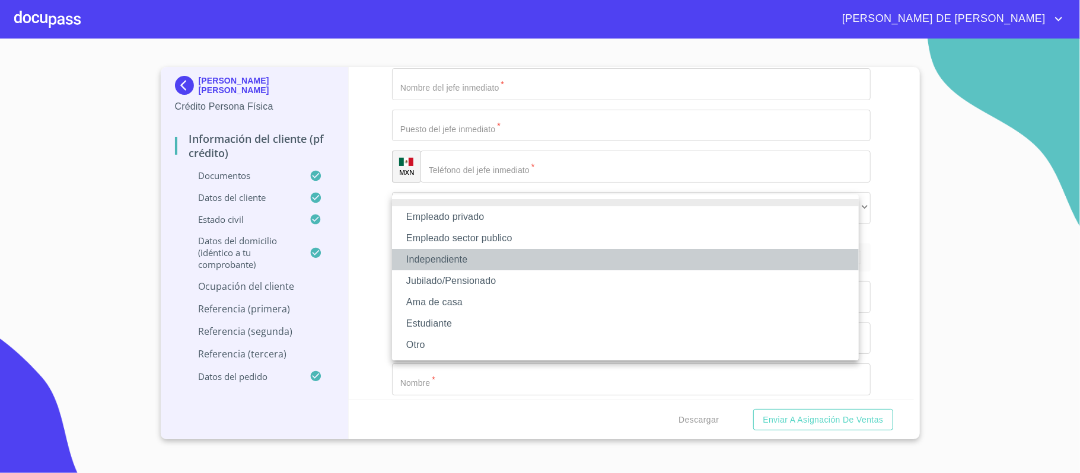
click at [471, 257] on li "Independiente" at bounding box center [625, 259] width 467 height 21
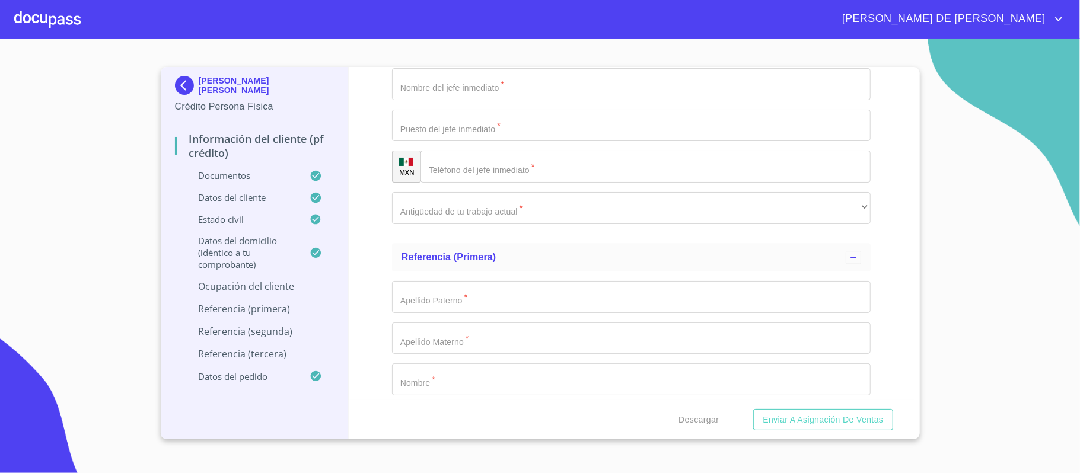
type input "JUAN MANUEL DUEÑAS LOPEZ"
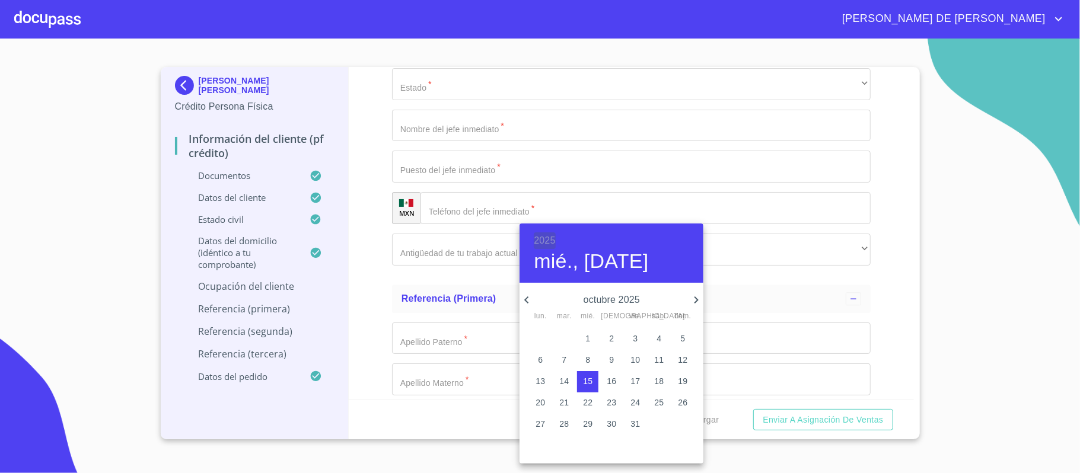
click at [546, 240] on h6 "2025" at bounding box center [544, 240] width 21 height 17
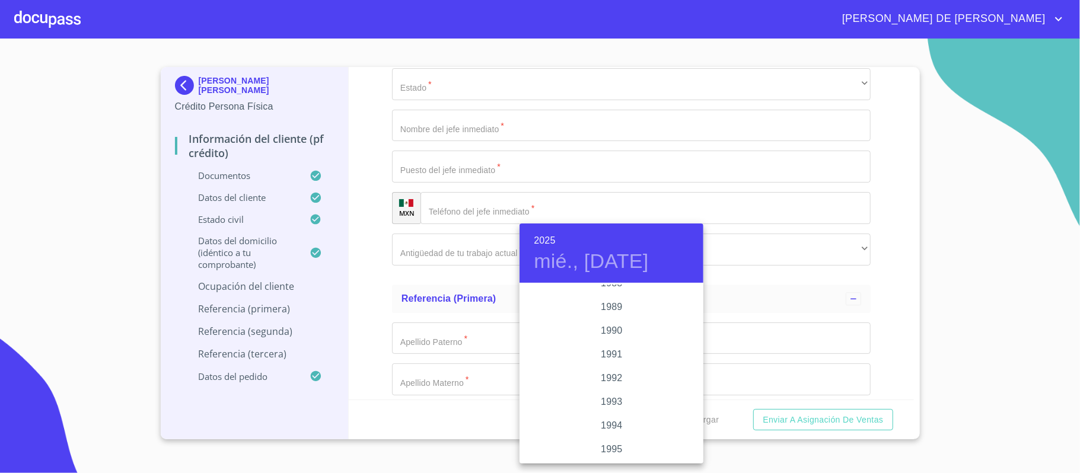
scroll to position [1510, 0]
click at [605, 328] on div "1990" at bounding box center [611, 329] width 184 height 24
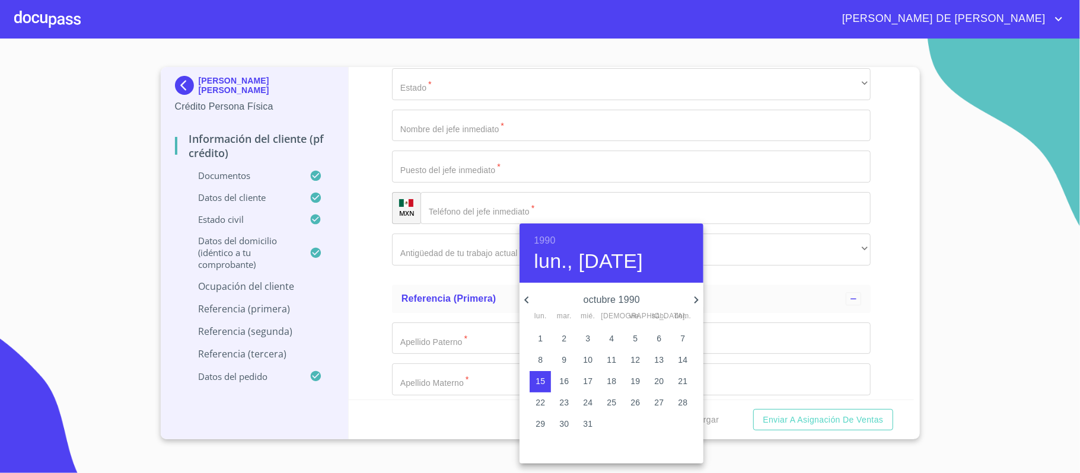
click at [529, 306] on icon "button" at bounding box center [526, 300] width 14 height 14
click at [529, 304] on icon "button" at bounding box center [526, 300] width 14 height 14
drag, startPoint x: 521, startPoint y: 302, endPoint x: 574, endPoint y: 327, distance: 59.1
click at [522, 302] on icon "button" at bounding box center [526, 300] width 14 height 14
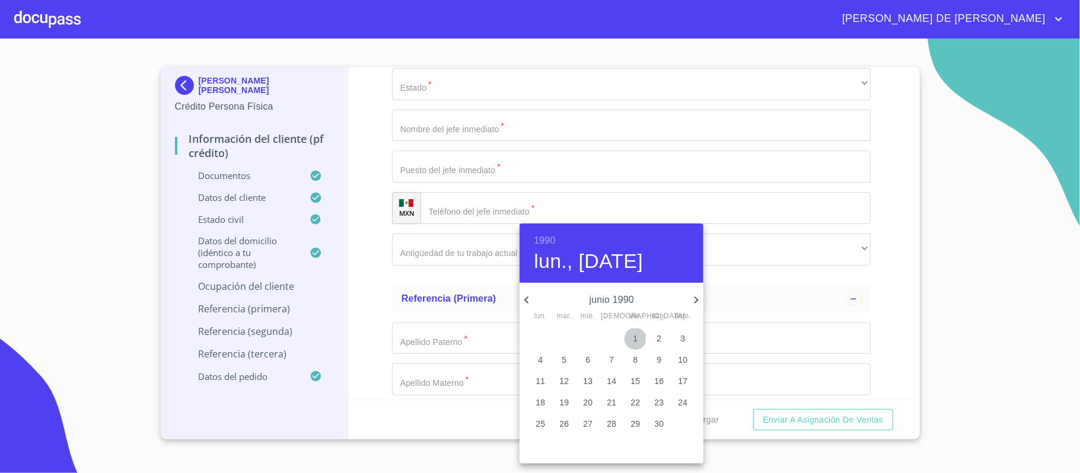
click at [634, 342] on p "1" at bounding box center [635, 339] width 5 height 12
type input "1 de jun. de 1990"
click at [473, 331] on div at bounding box center [540, 236] width 1080 height 473
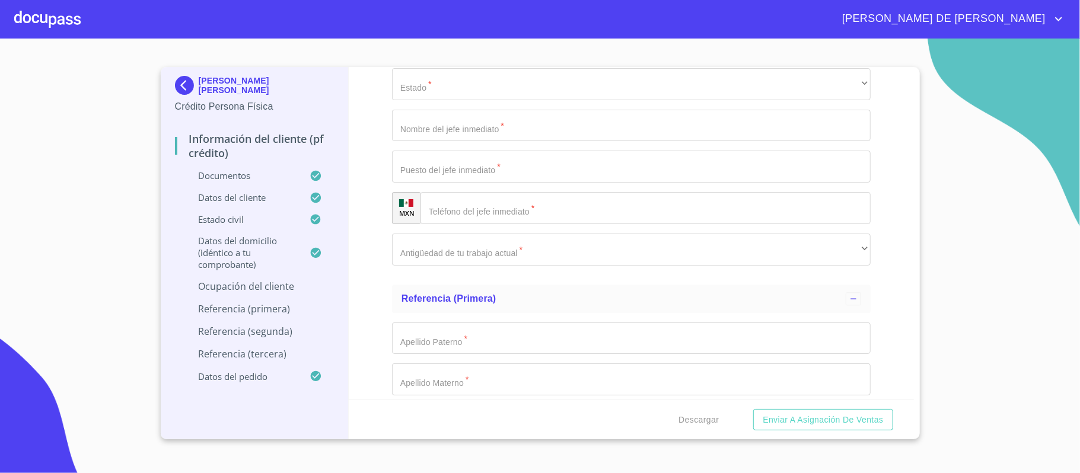
click at [477, 333] on div "1990 vie., jun. 1 junio 1990 lun. mar. mié. jue. vie. sáb. dom. 28 29 30 31 1 2…" at bounding box center [540, 236] width 1080 height 473
type input "CARPINTERIA"
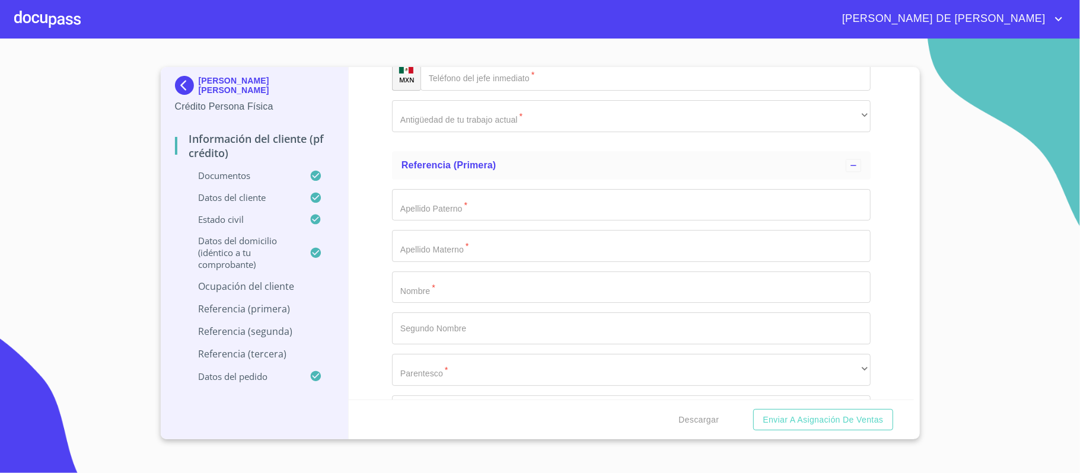
scroll to position [5589, 0]
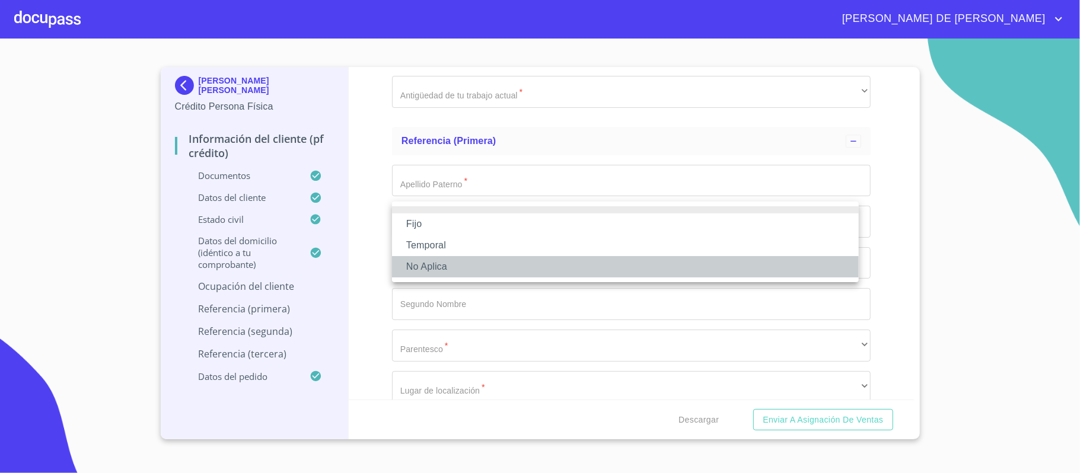
click at [449, 267] on li "No Aplica" at bounding box center [625, 266] width 467 height 21
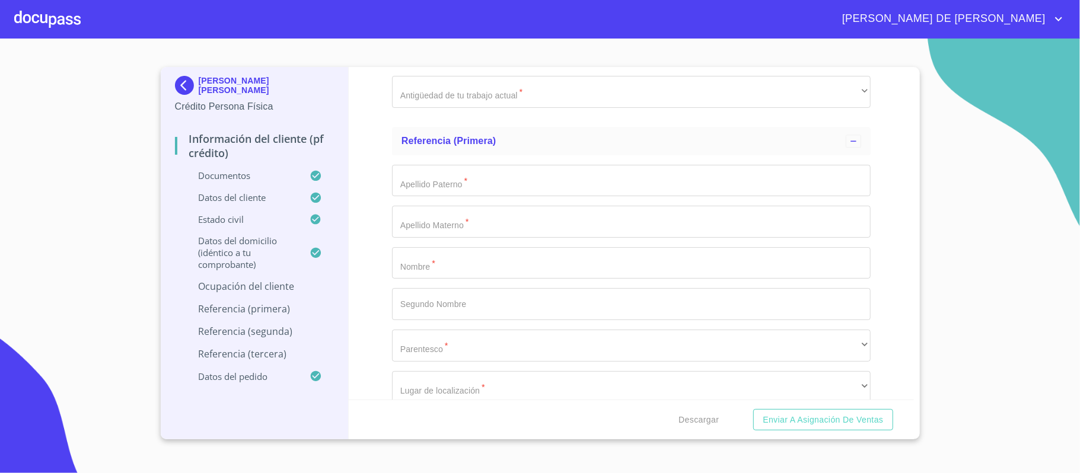
type input "60000"
click at [460, 312] on li "Mexicana" at bounding box center [625, 306] width 467 height 21
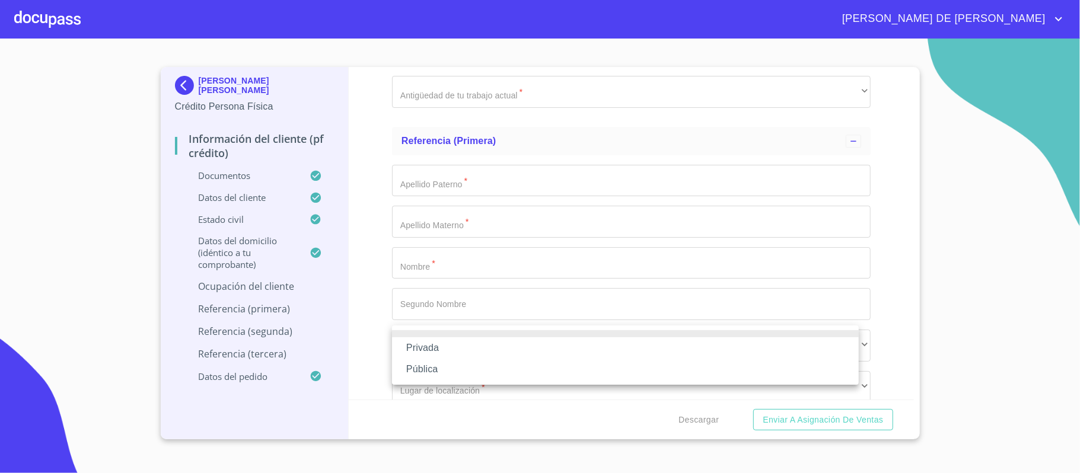
click at [468, 349] on li "Privada" at bounding box center [625, 347] width 467 height 21
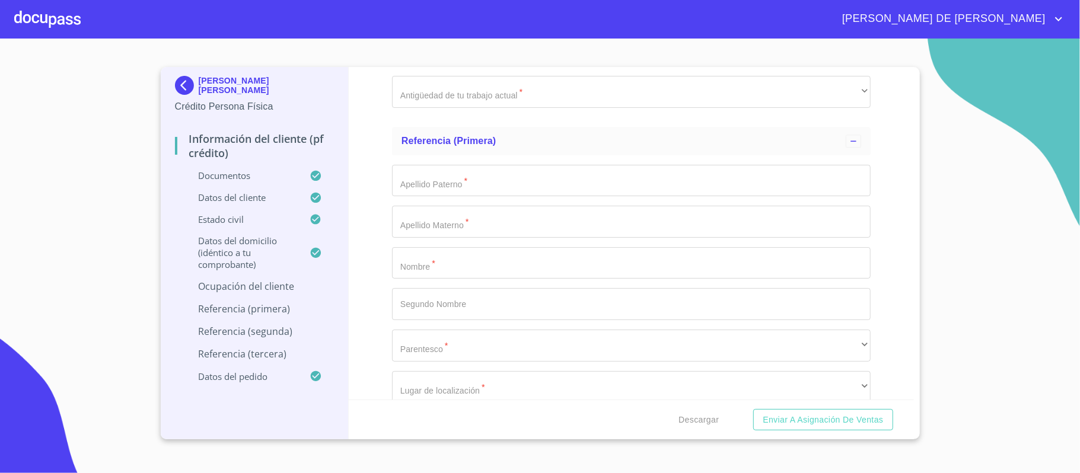
type input "FABRICACION DE MUEBLES"
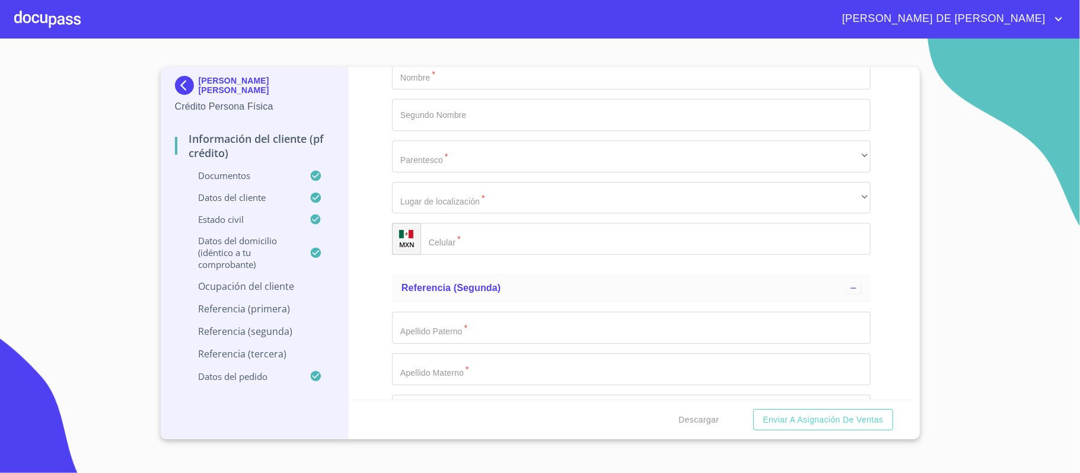
type input "(33)11122465"
type input "ITURBIDE"
type input "400"
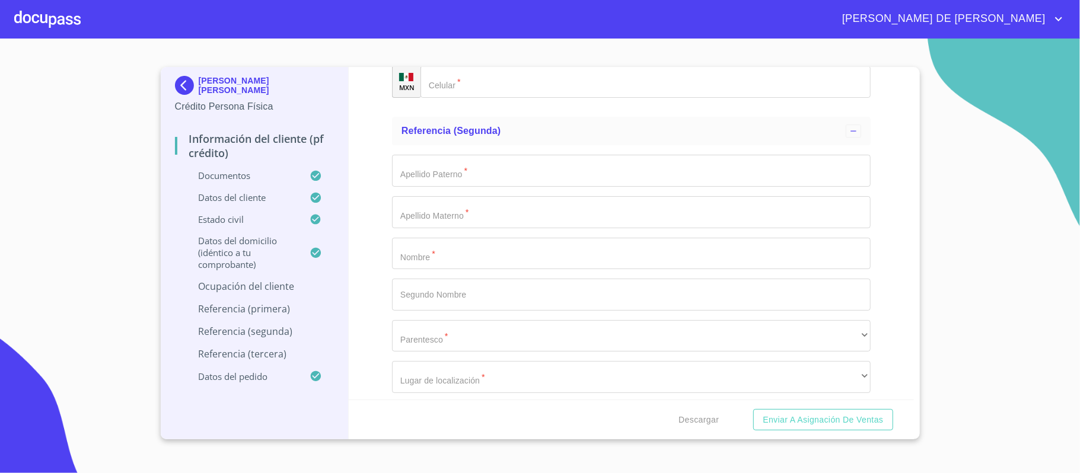
scroll to position [5936, 0]
type input "LA CALERILLA"
type input "45602"
type input "TLAQUEPAQUE"
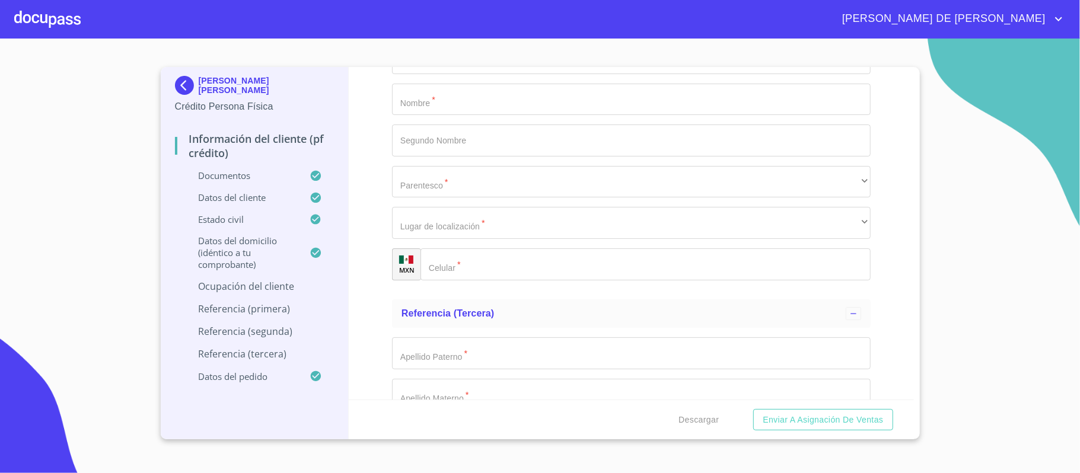
scroll to position [6094, 0]
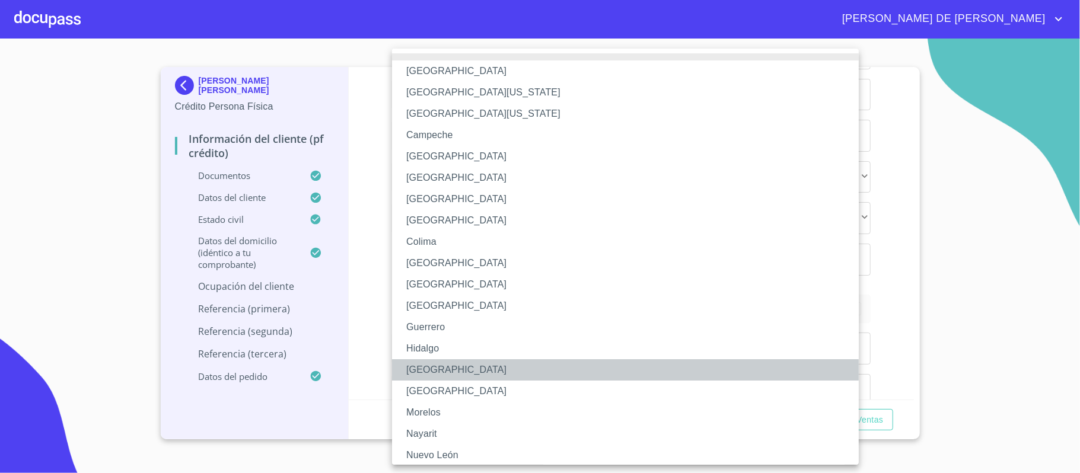
click at [432, 361] on li "Jalisco" at bounding box center [631, 369] width 478 height 21
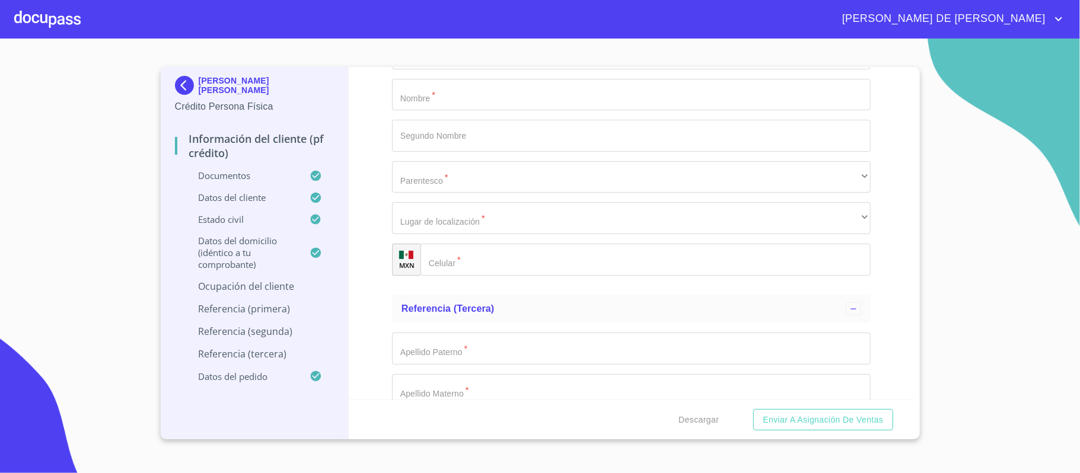
type input "EL MISMO"
type input "PFAE"
type input "(33)11122465"
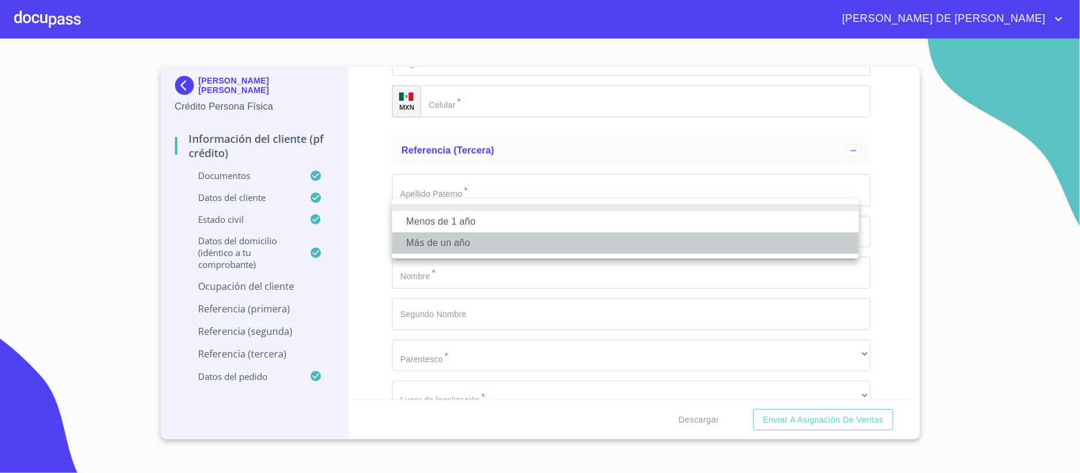
click at [458, 245] on li "Más de un año" at bounding box center [625, 242] width 467 height 21
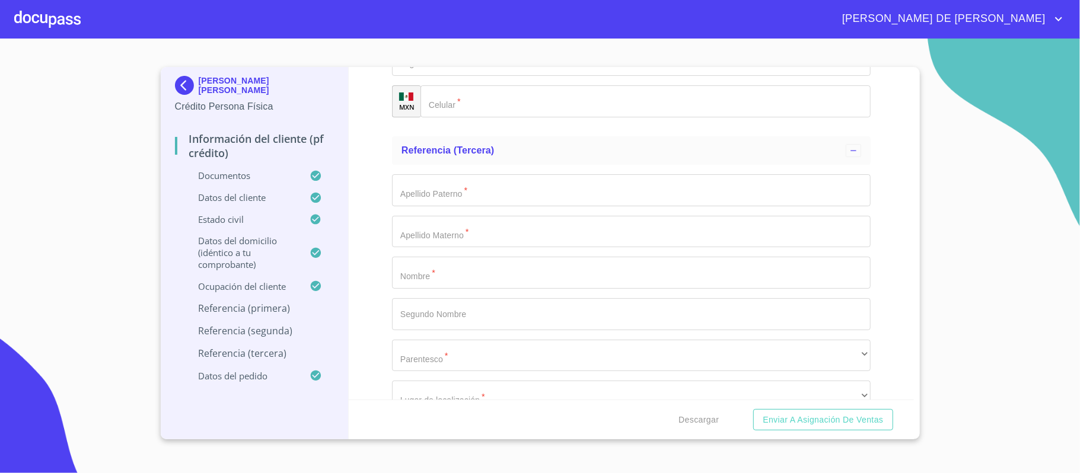
type input "DUEÑAS"
type input "LOPEZ"
type input "PAULINA"
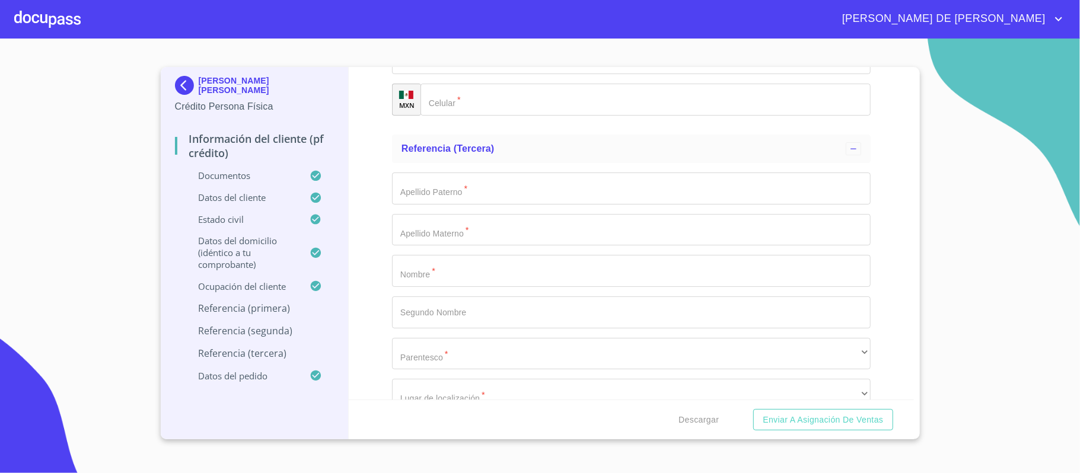
drag, startPoint x: 428, startPoint y: 339, endPoint x: 369, endPoint y: 334, distance: 59.5
click at [373, 334] on div "Información del cliente (PF crédito) Documentos Documento de identificación.   …" at bounding box center [631, 233] width 565 height 333
type input "GOMEZ"
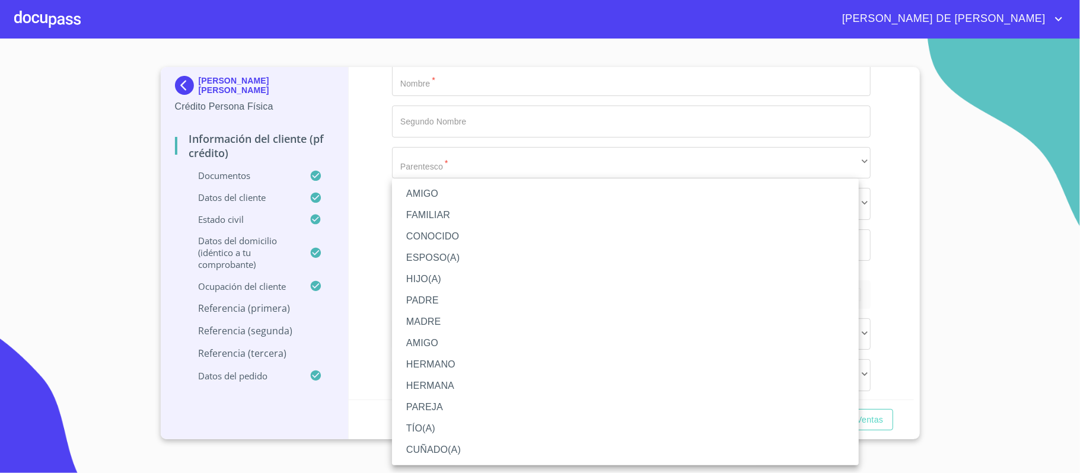
click at [456, 283] on li "HIJO(A)" at bounding box center [625, 279] width 467 height 21
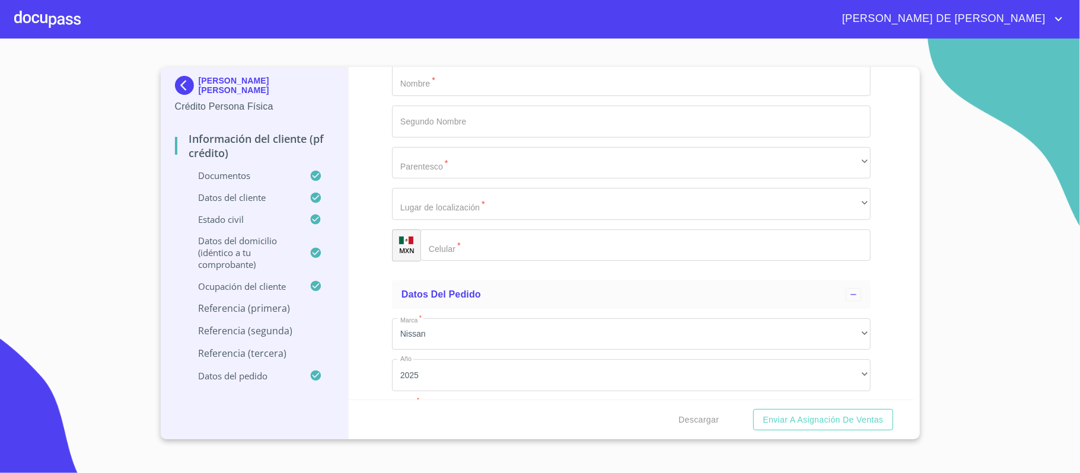
click at [470, 318] on li "Domicilio" at bounding box center [625, 324] width 467 height 21
type input "(33)14114887"
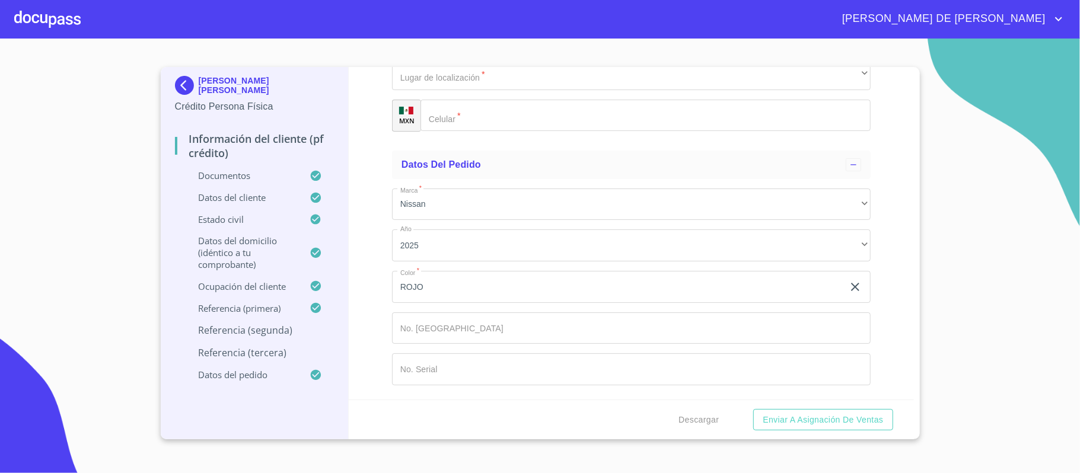
scroll to position [6704, 0]
type input "FLORES"
type input "ARELLANO"
type input "EDGAR"
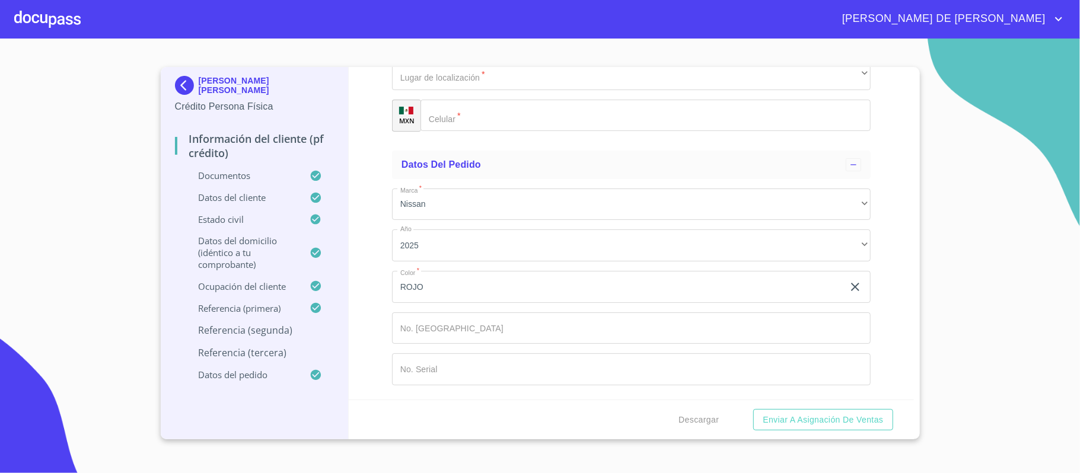
type input "IVAN"
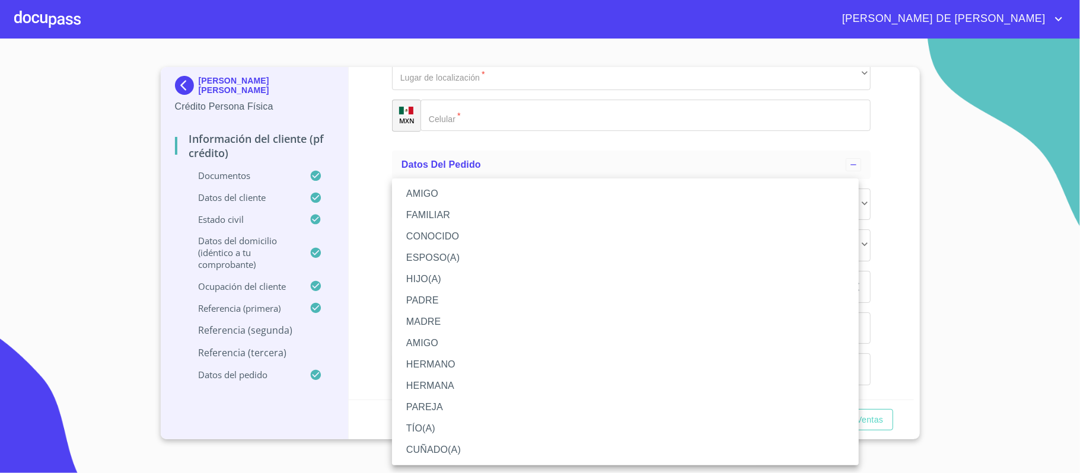
click at [446, 215] on li "FAMILIAR" at bounding box center [625, 215] width 467 height 21
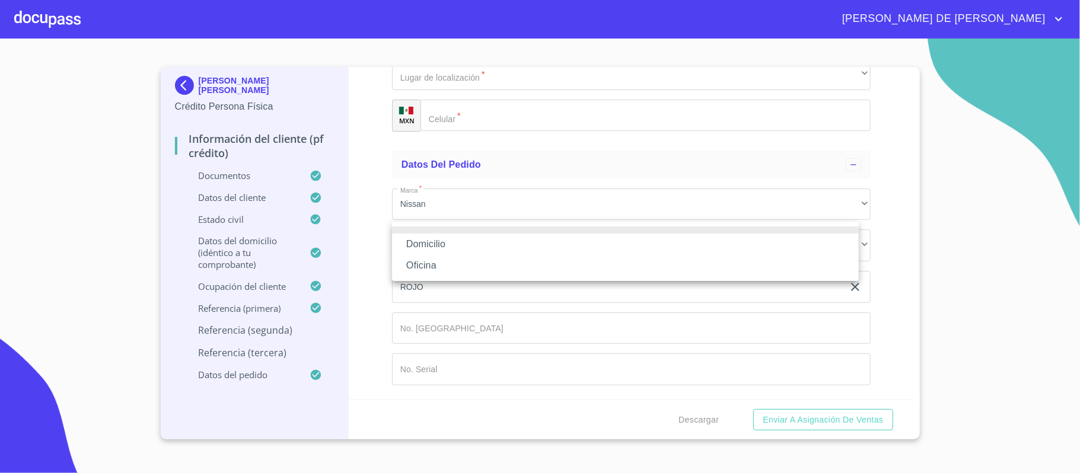
click at [462, 245] on li "Domicilio" at bounding box center [625, 244] width 467 height 21
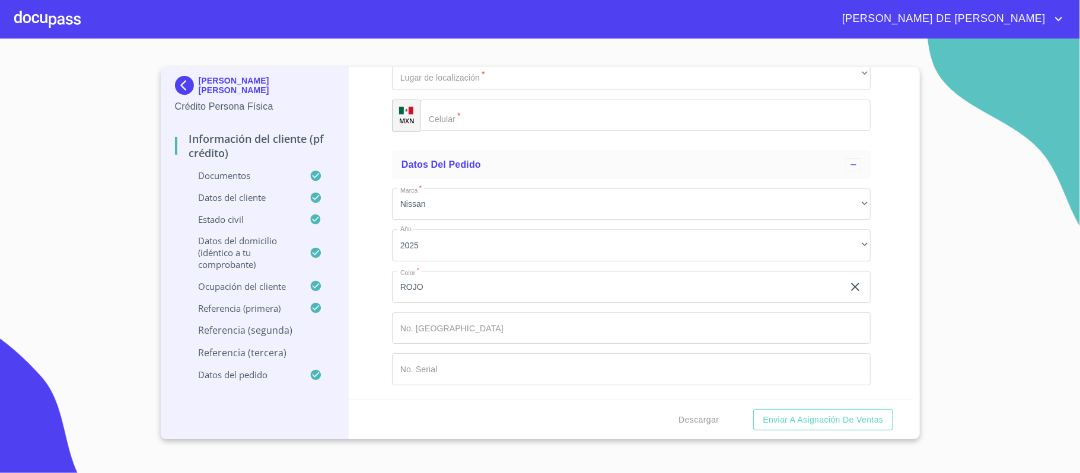
type input "(33)12293307"
type input "DUEÑAS"
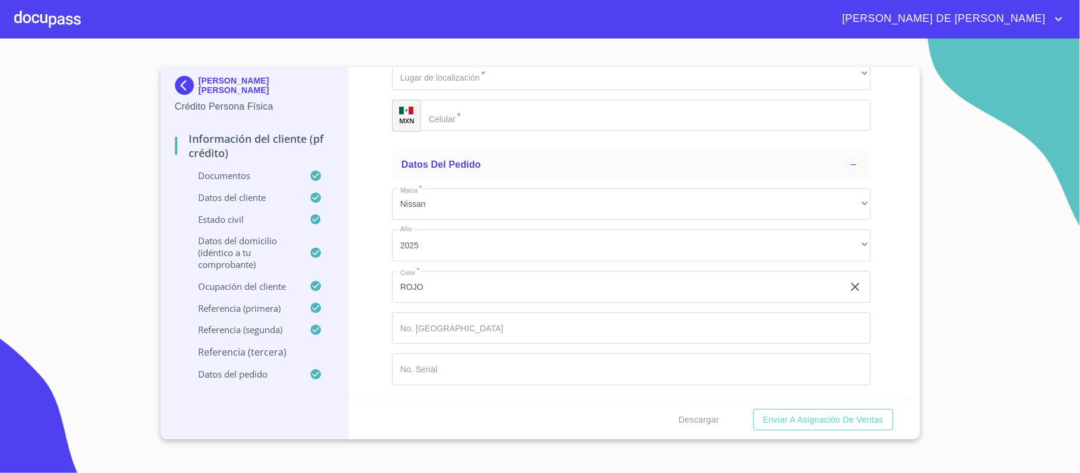
type input "GOMEZ"
type input "CHRISTIAN"
type input "ALEJANDRO"
click at [442, 49] on div "​" at bounding box center [631, 33] width 478 height 32
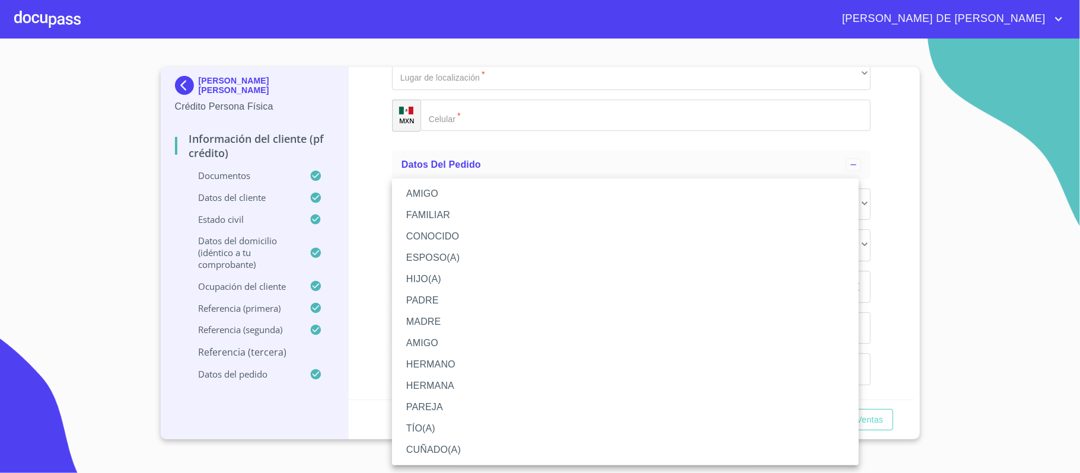
click at [444, 283] on li "HIJO(A)" at bounding box center [625, 279] width 467 height 21
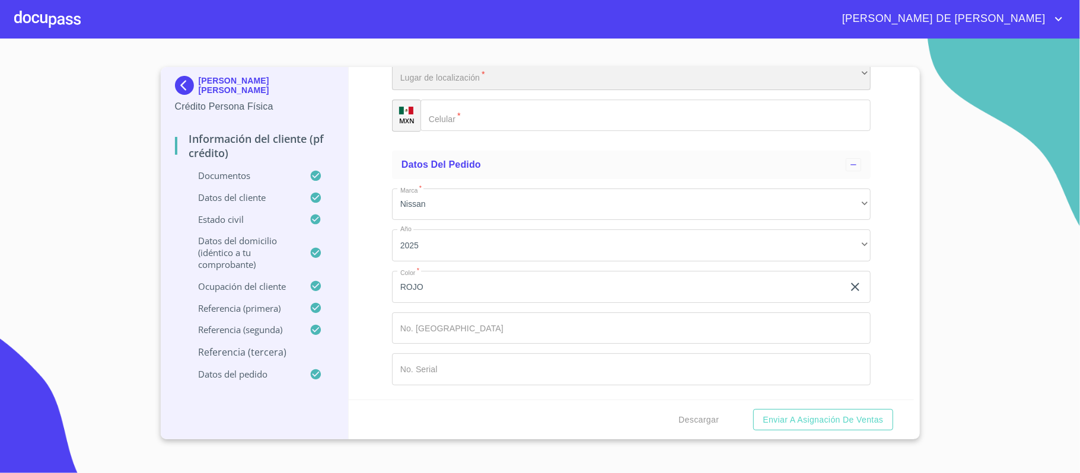
click at [468, 90] on div "​" at bounding box center [631, 74] width 478 height 32
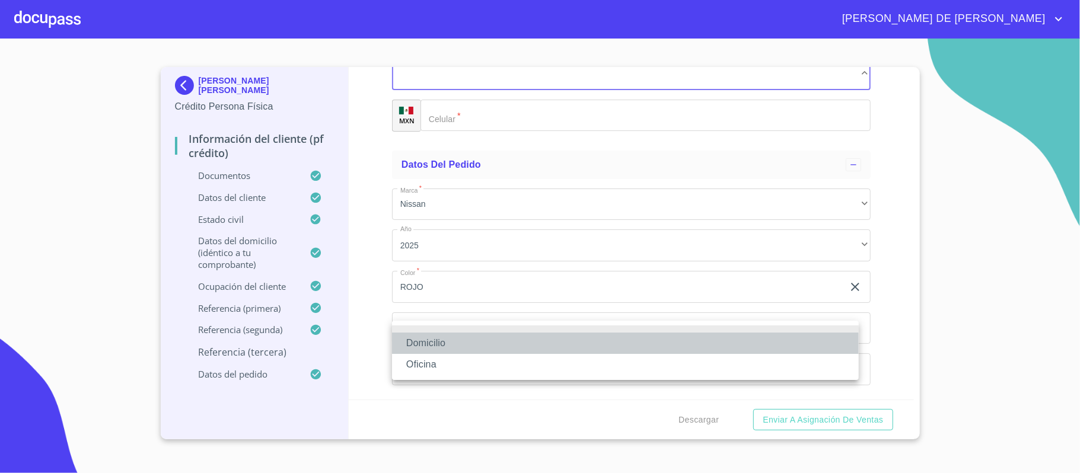
click at [477, 350] on li "Domicilio" at bounding box center [625, 343] width 467 height 21
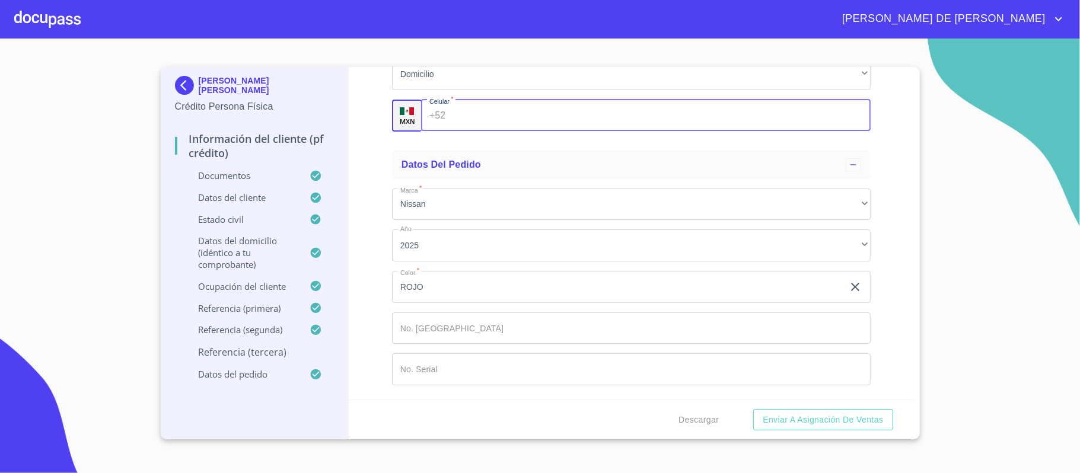
click at [484, 132] on input "Documento de identificación.   *" at bounding box center [660, 116] width 420 height 32
type input "(33)13664456"
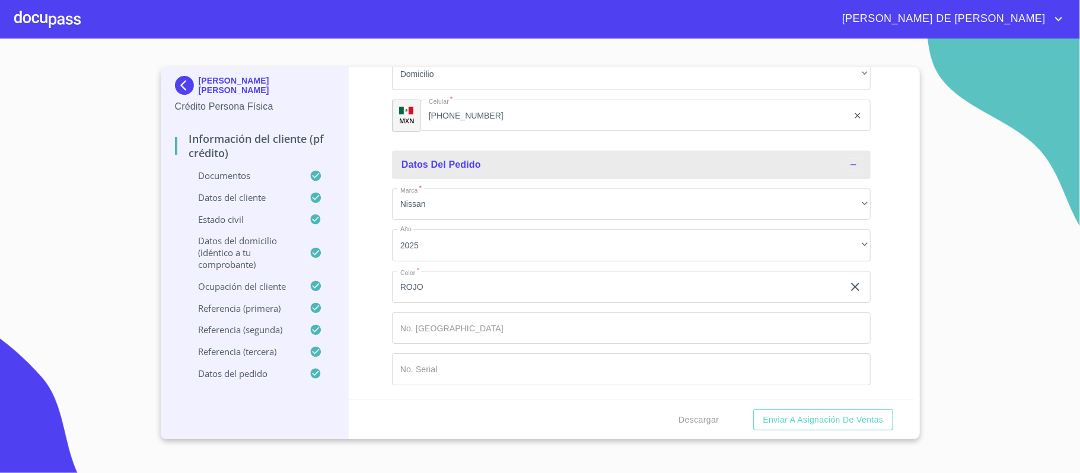
scroll to position [7361, 0]
click at [793, 427] on button "Enviar a Asignación de Ventas" at bounding box center [822, 420] width 139 height 22
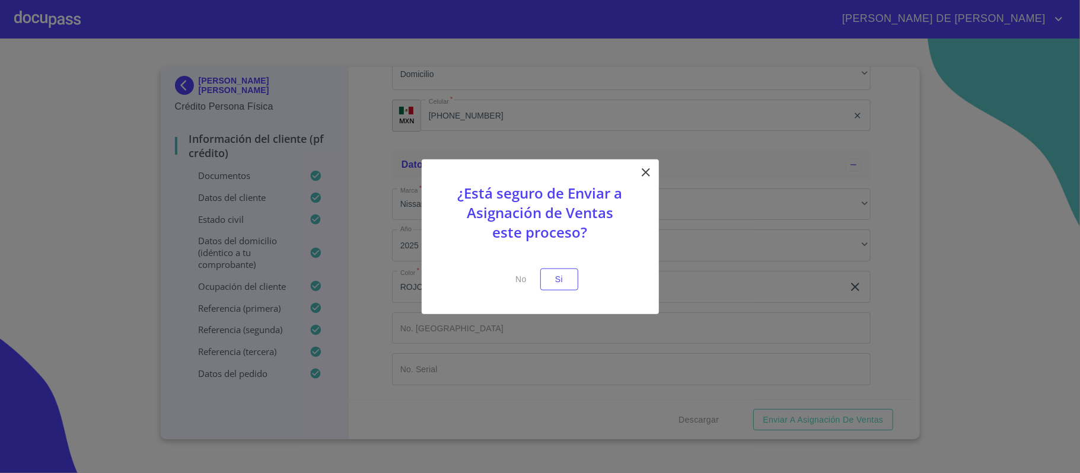
drag, startPoint x: 573, startPoint y: 276, endPoint x: 579, endPoint y: 283, distance: 9.3
click at [578, 283] on div "¿Está seguro de Enviar a Asignación de Ventas este proceso? No Si" at bounding box center [540, 236] width 237 height 155
click at [563, 278] on span "Si" at bounding box center [559, 279] width 19 height 15
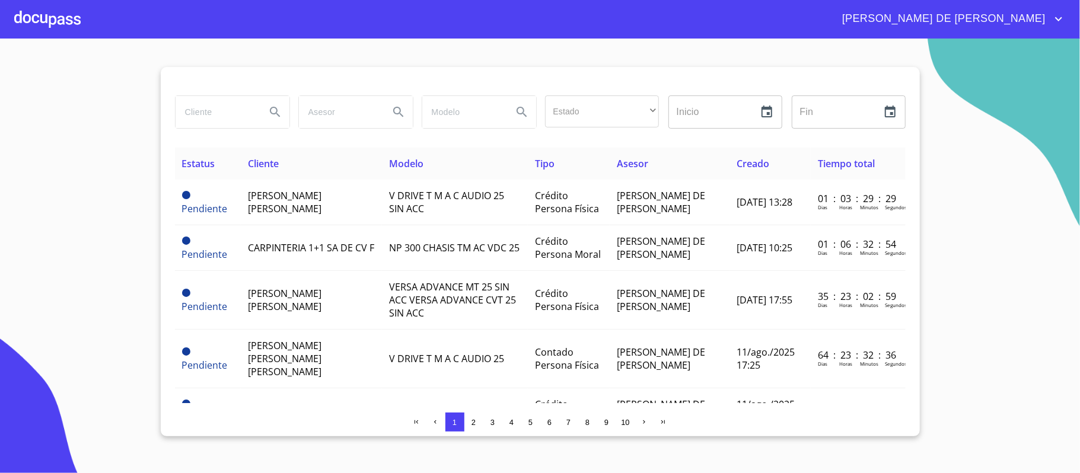
click at [211, 109] on input "search" at bounding box center [216, 112] width 81 height 32
type input "JUAN MANUEL DUE"
click at [273, 107] on icon "Search" at bounding box center [275, 112] width 14 height 14
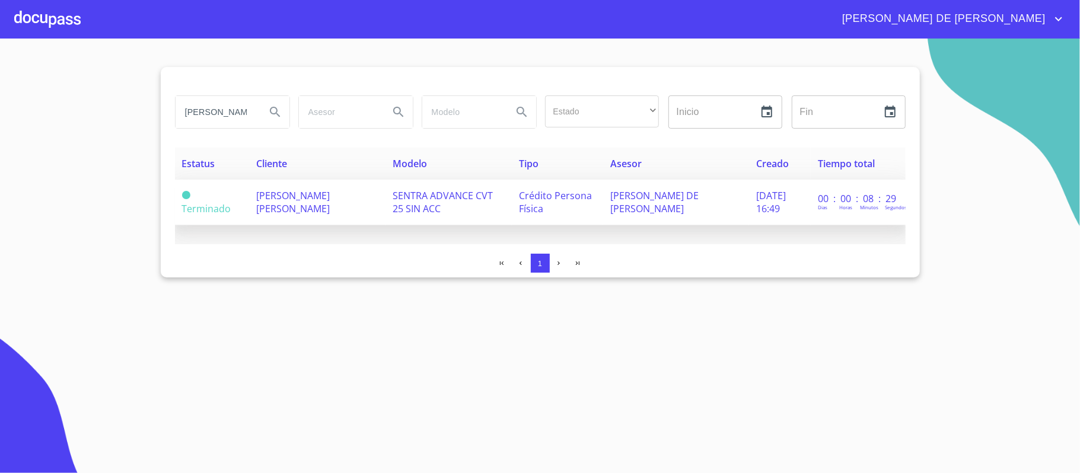
click at [307, 188] on td "JUAN MANUEL DUEÑAS LOPEZ" at bounding box center [317, 203] width 136 height 46
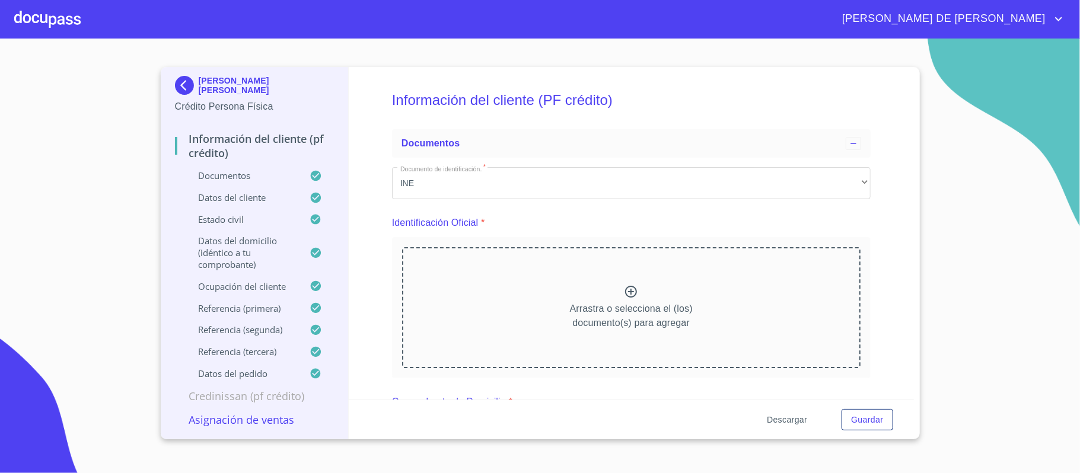
click at [786, 420] on span "Descargar" at bounding box center [787, 420] width 40 height 15
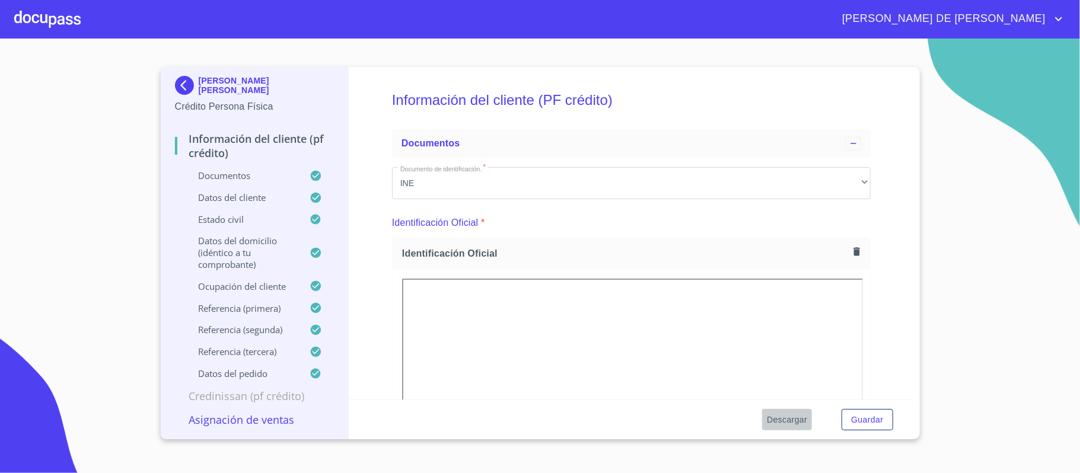
click at [779, 423] on span "Descargar" at bounding box center [787, 420] width 40 height 15
